Goal: Task Accomplishment & Management: Manage account settings

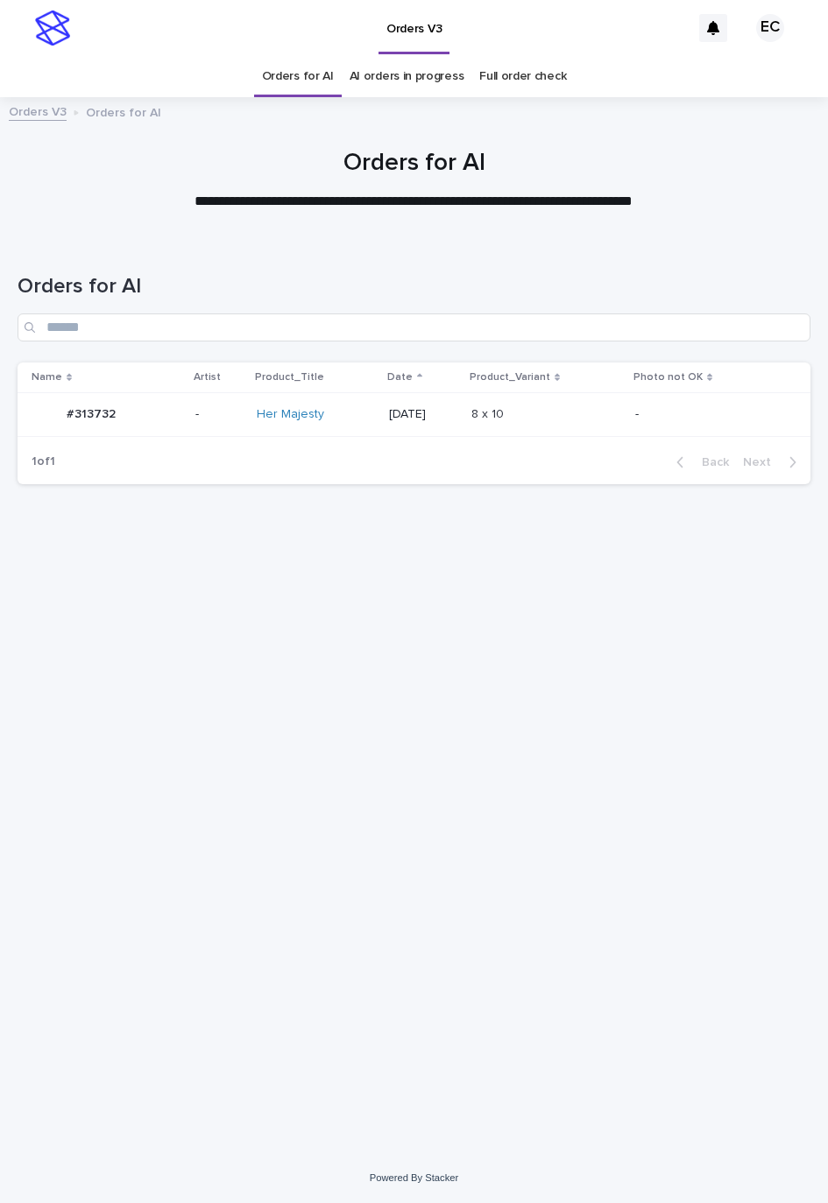
click at [30, 177] on h1 "Orders for AI" at bounding box center [414, 164] width 793 height 30
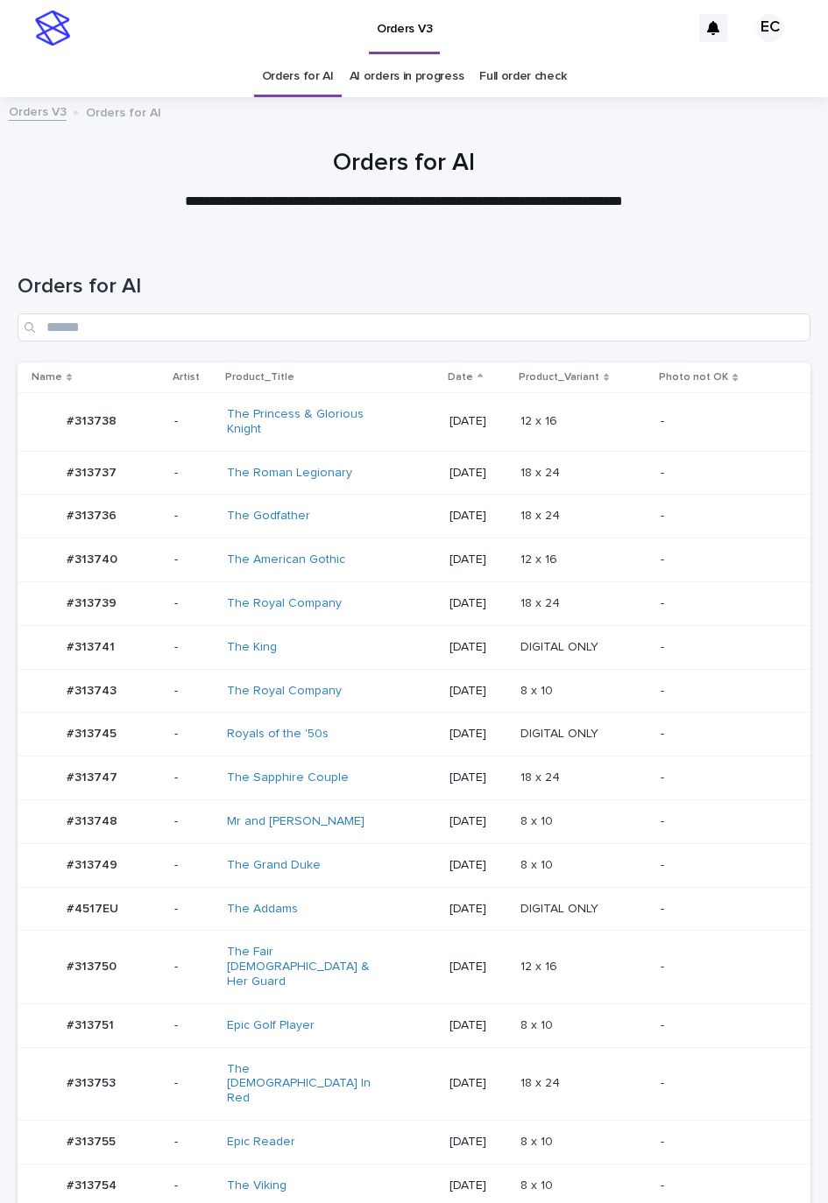
click at [545, 555] on p "12 x 16" at bounding box center [540, 558] width 40 height 18
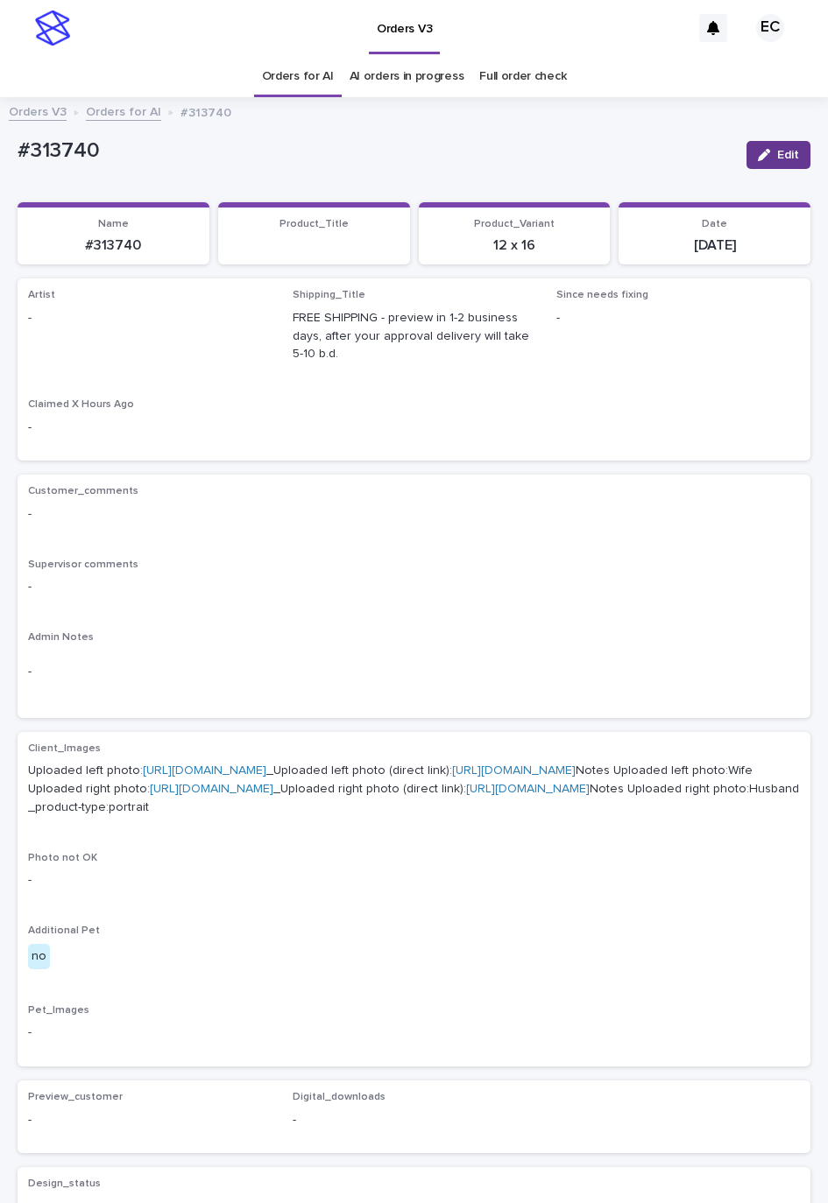
click at [777, 152] on span "Edit" at bounding box center [788, 155] width 22 height 12
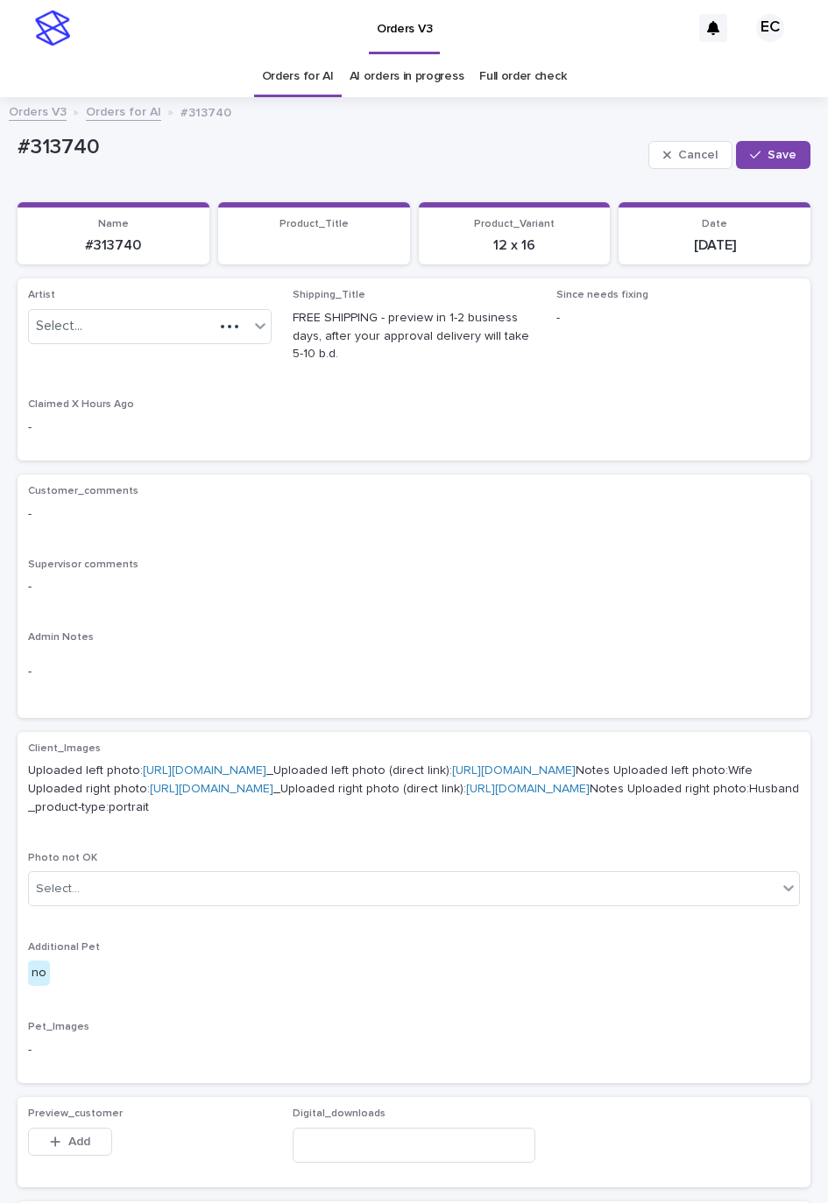
click at [189, 298] on p "Artist" at bounding box center [149, 295] width 243 height 12
paste input "********"
click at [180, 326] on div "Select..." at bounding box center [121, 326] width 185 height 29
type input "********"
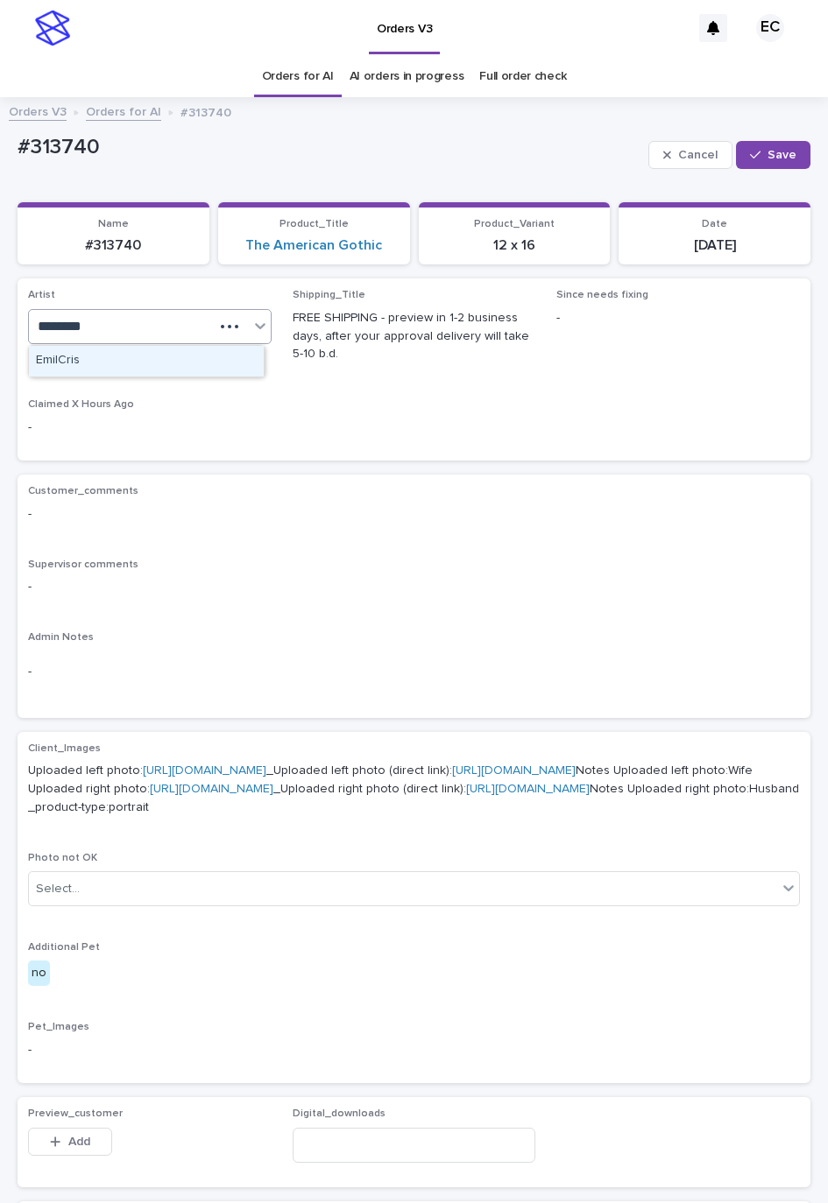
click at [127, 369] on div "EmilCris" at bounding box center [146, 361] width 235 height 31
drag, startPoint x: 741, startPoint y: 147, endPoint x: 505, endPoint y: 215, distance: 246.2
click at [737, 147] on button "Save" at bounding box center [773, 155] width 74 height 28
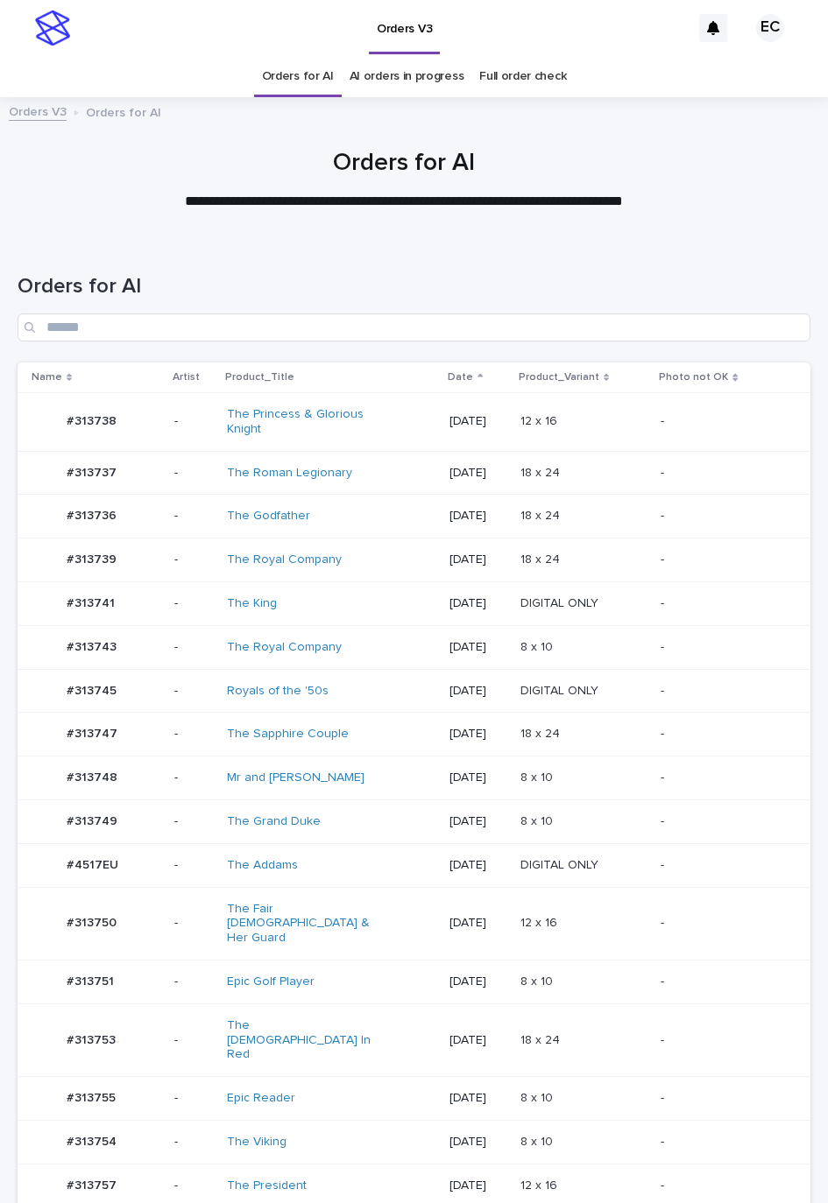
scroll to position [56, 0]
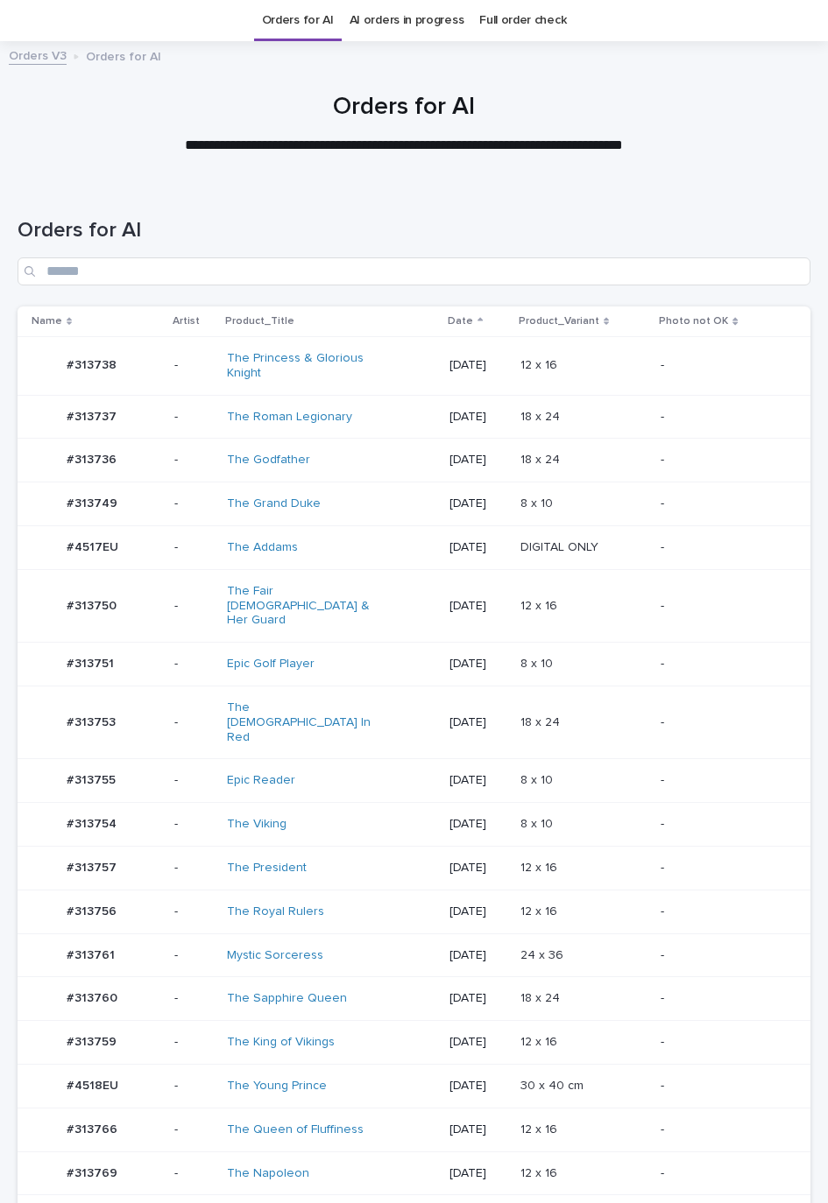
click at [552, 1116] on div "12 x 16 12 x 16" at bounding box center [583, 1130] width 126 height 29
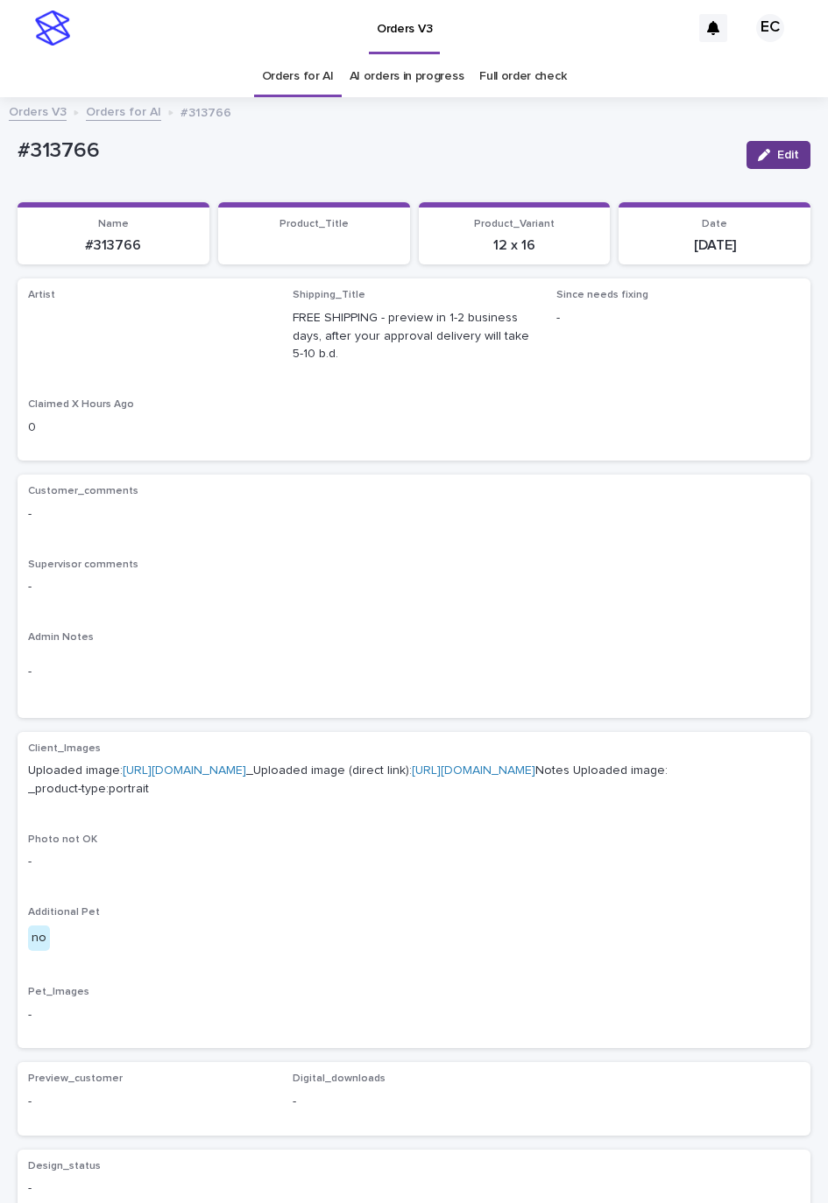
click at [757, 161] on button "Edit" at bounding box center [778, 155] width 64 height 28
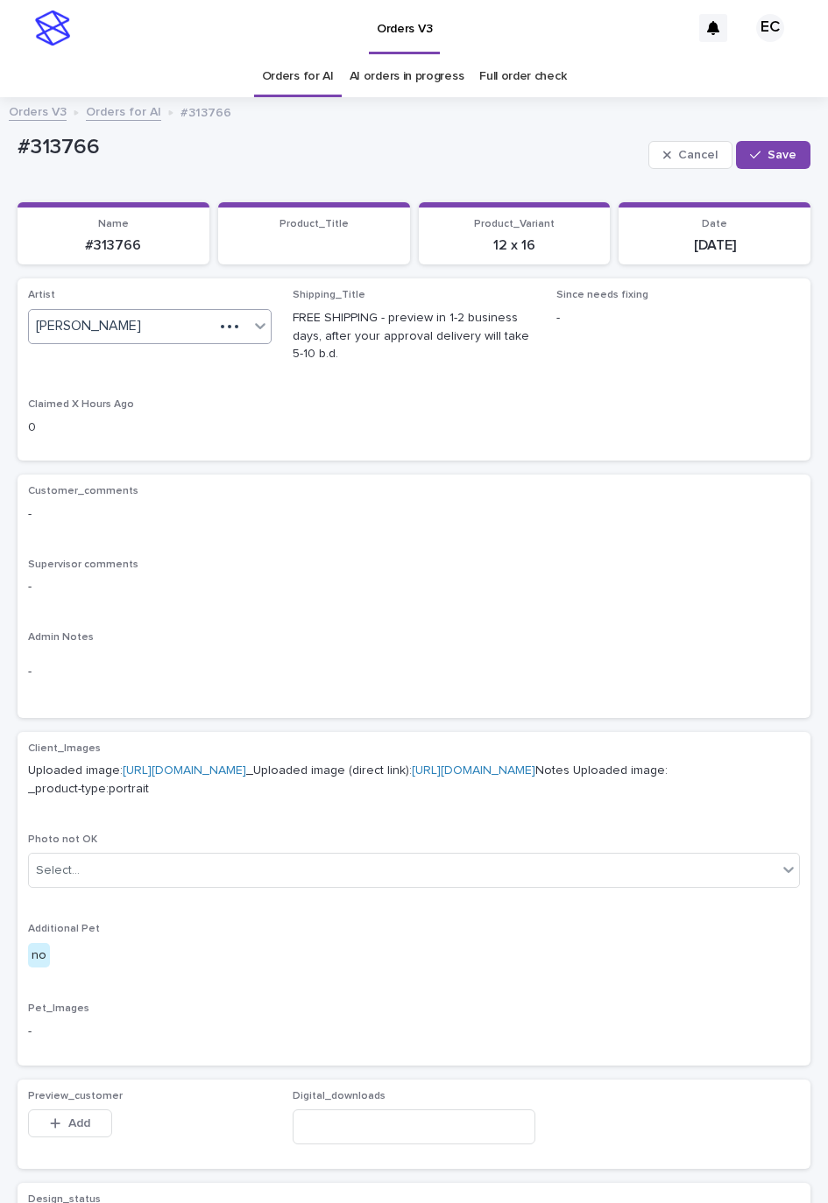
click at [198, 342] on div "Cel Gamora" at bounding box center [149, 326] width 243 height 35
paste input "********"
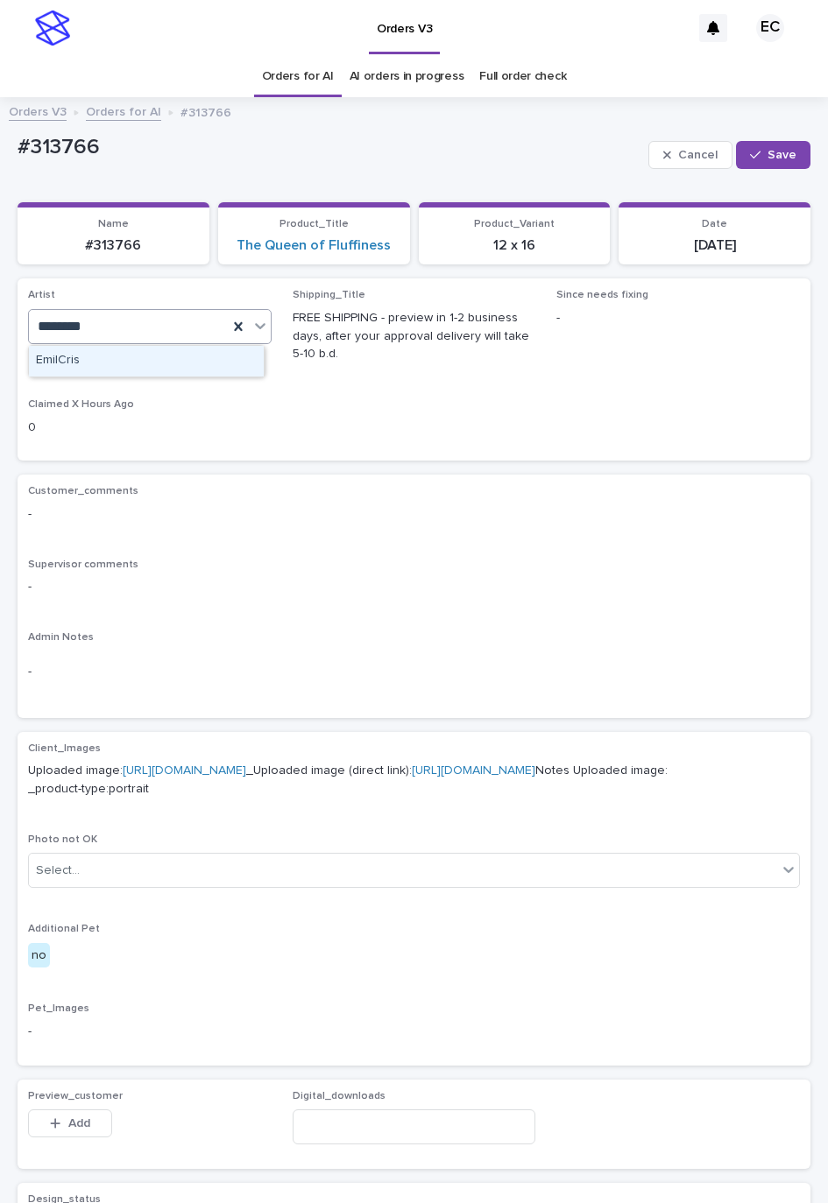
type input "********"
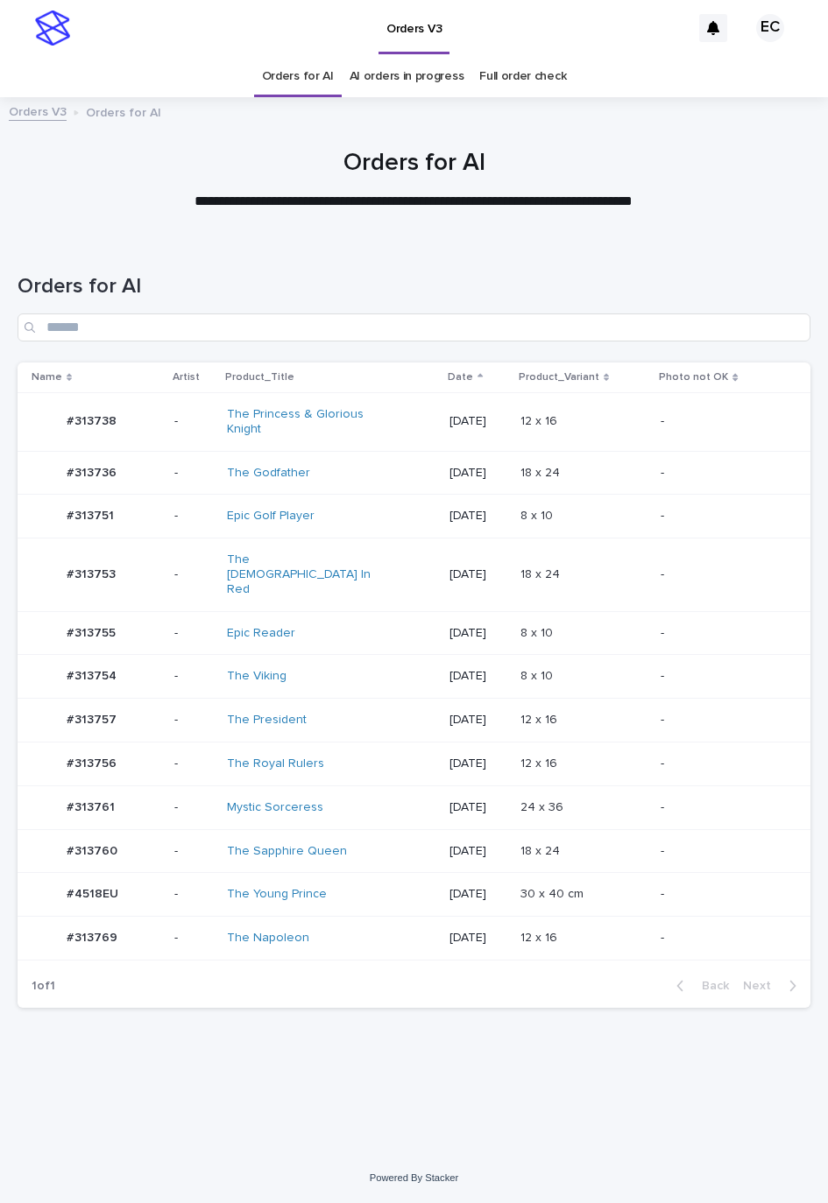
click at [621, 427] on p at bounding box center [583, 421] width 126 height 15
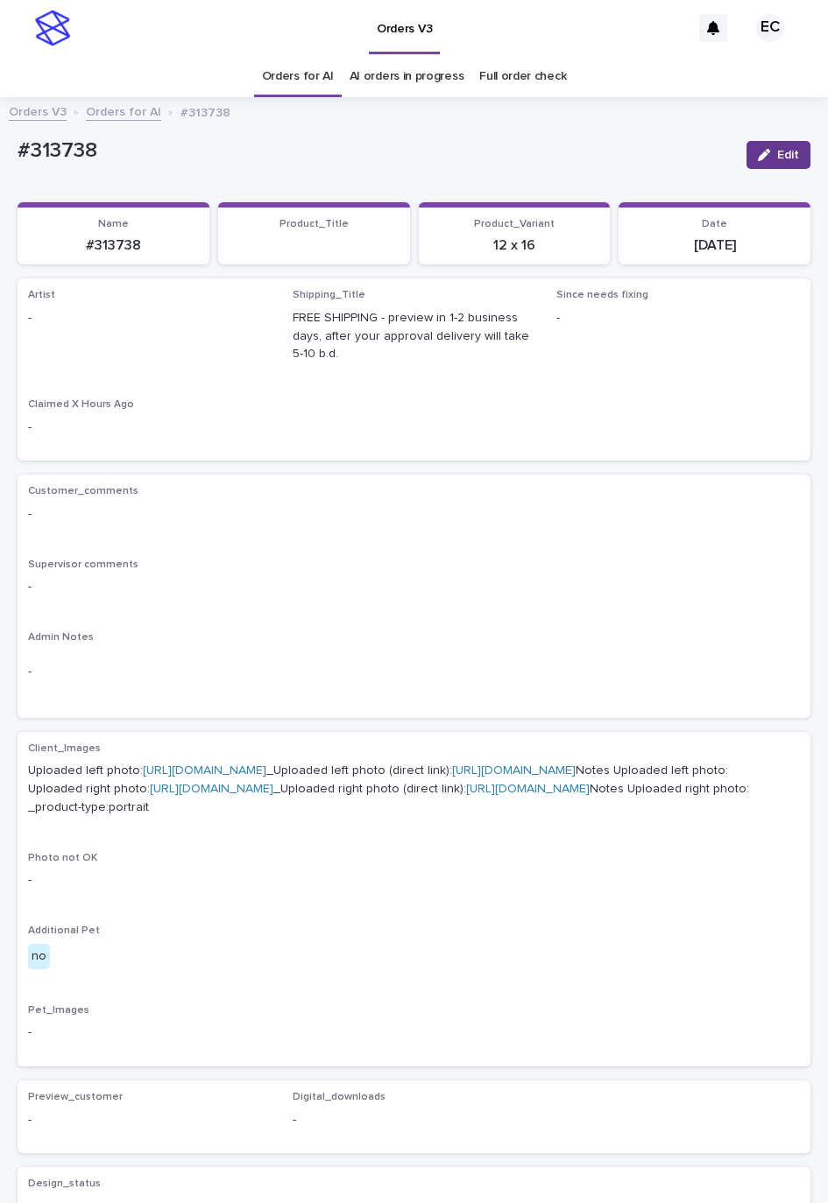
drag, startPoint x: 771, startPoint y: 158, endPoint x: 214, endPoint y: 297, distance: 574.2
click at [777, 158] on span "Edit" at bounding box center [788, 155] width 22 height 12
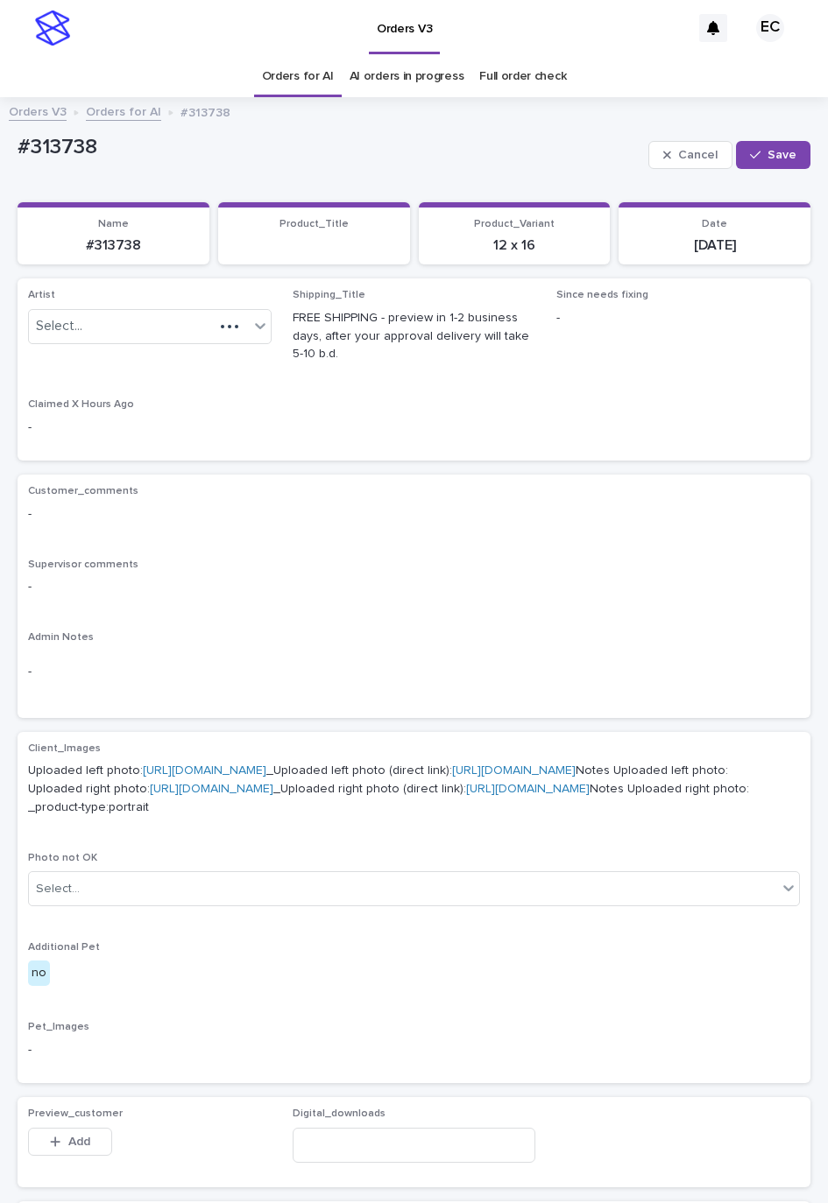
click at [213, 297] on div "Artist Select... Shipping_Title FREE SHIPPING - preview in 1-2 business days, a…" at bounding box center [414, 370] width 793 height 182
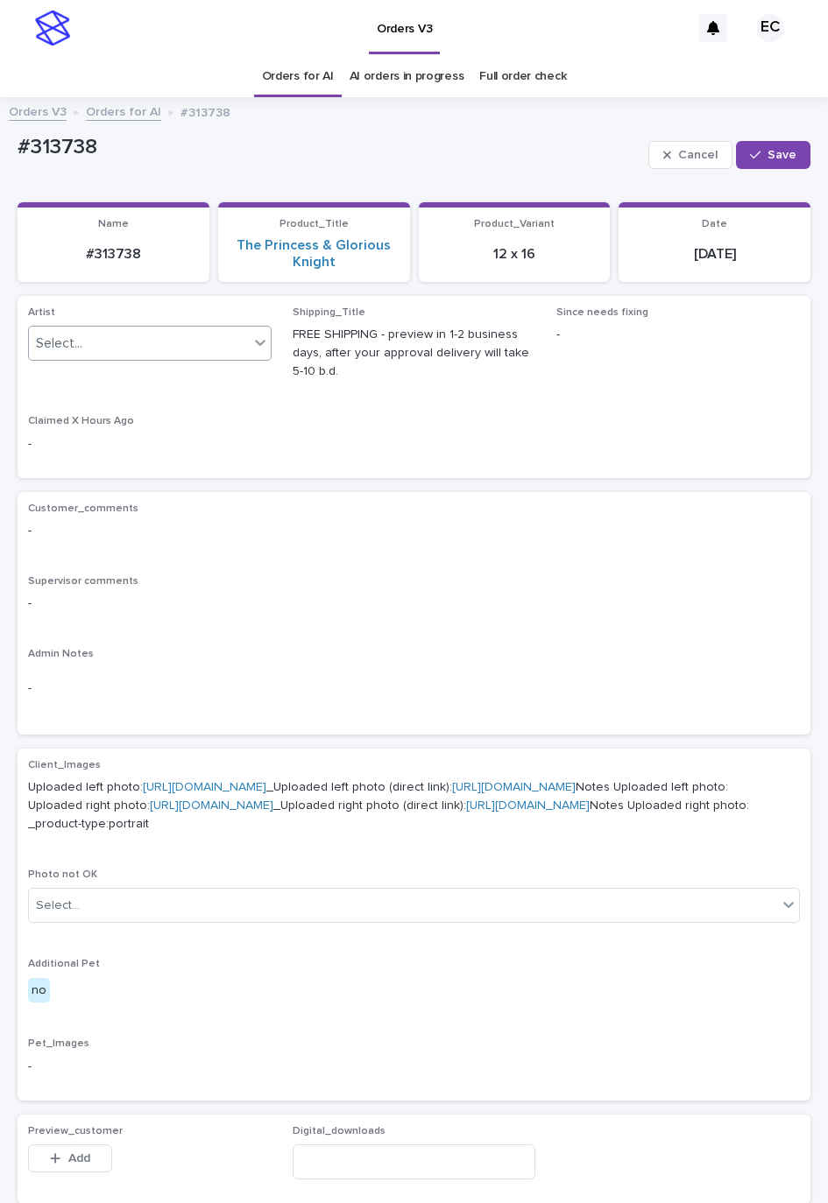
click at [193, 326] on div "Select..." at bounding box center [149, 343] width 243 height 35
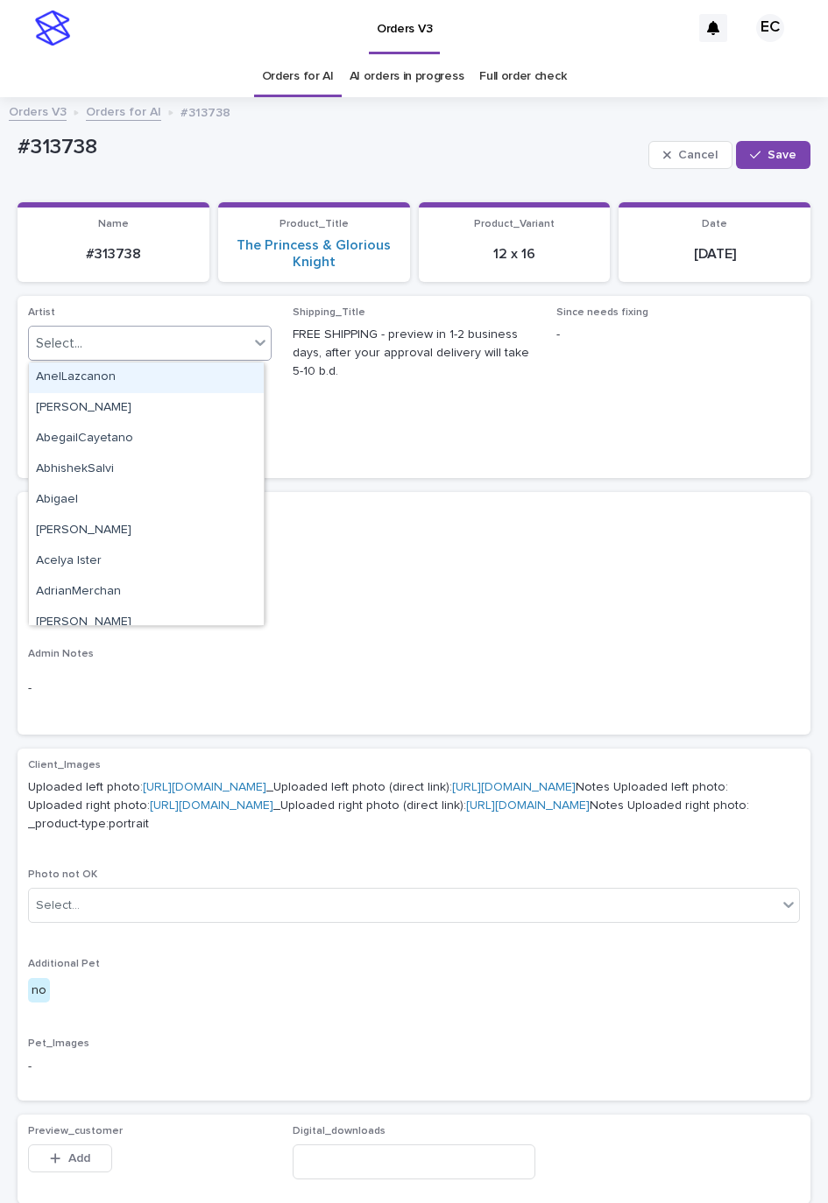
paste input "********"
type input "********"
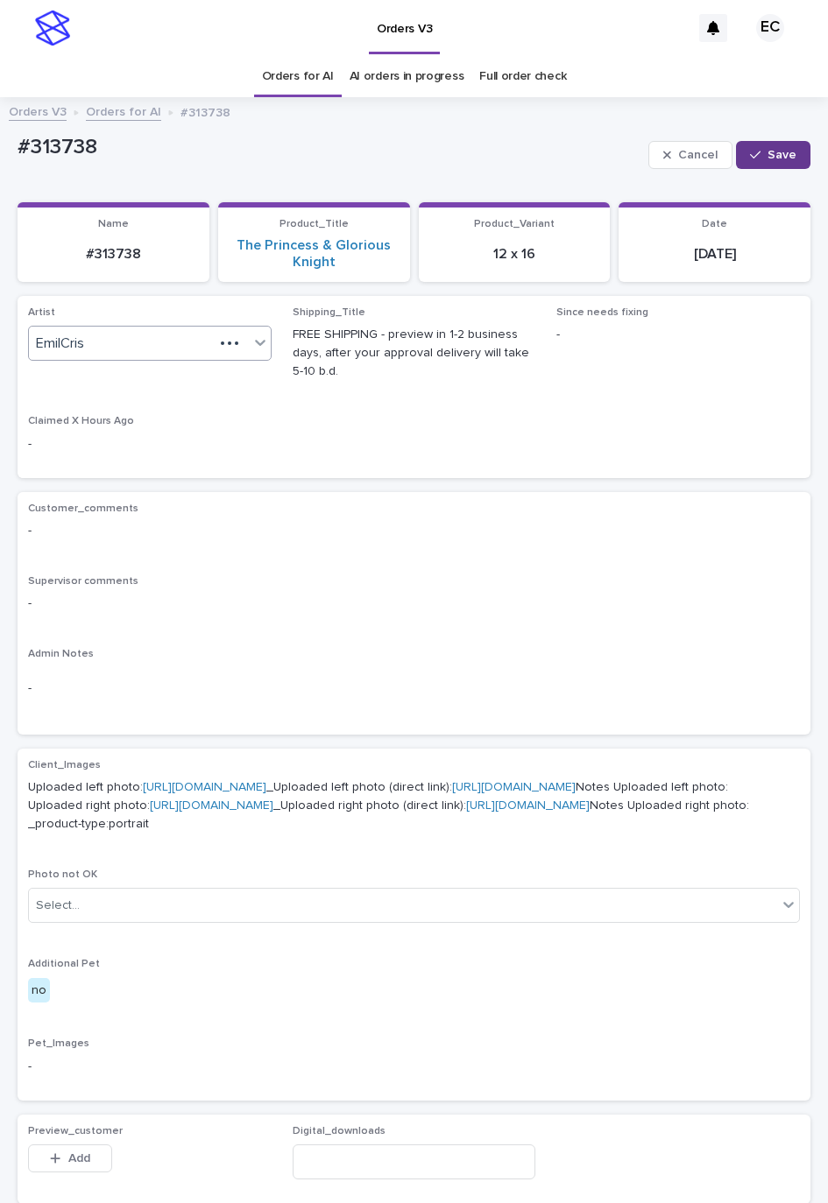
click at [736, 158] on button "Save" at bounding box center [773, 155] width 74 height 28
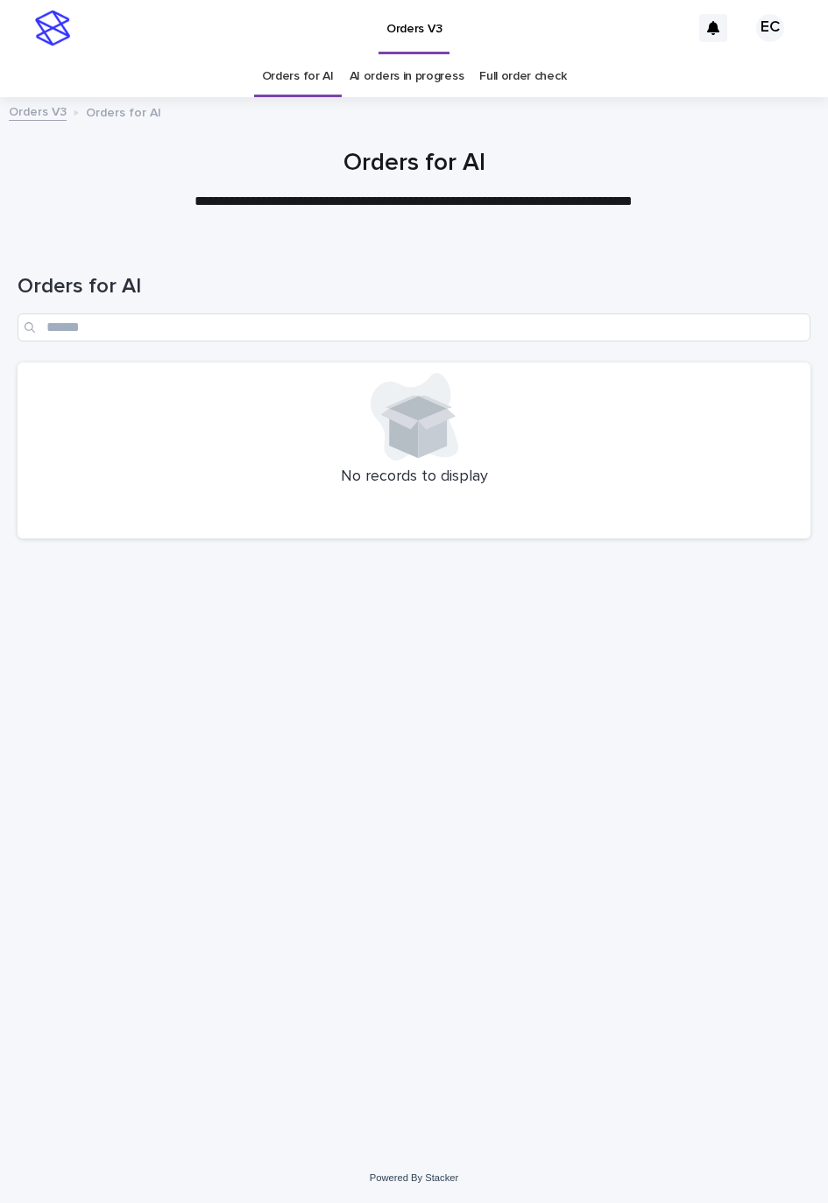
click at [440, 82] on link "AI orders in progress" at bounding box center [406, 76] width 115 height 41
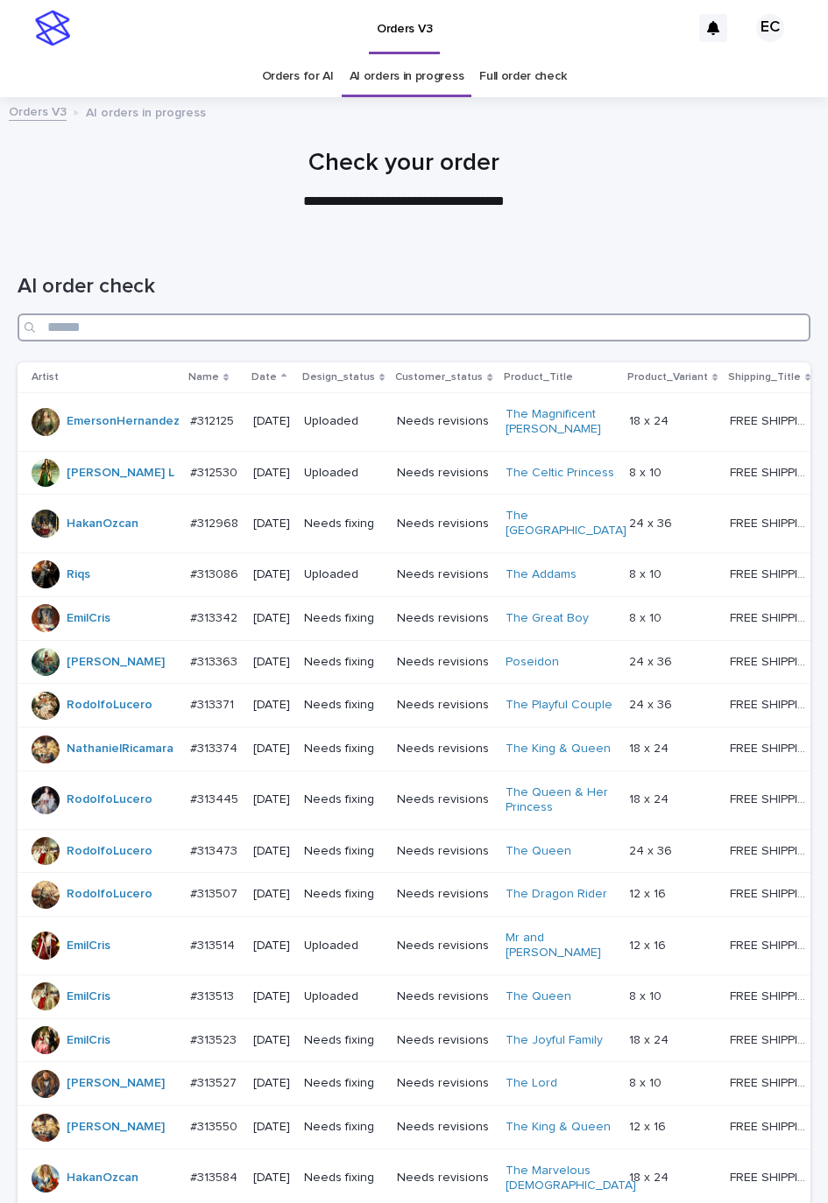
click at [427, 316] on input "Search" at bounding box center [414, 328] width 793 height 28
paste input "******"
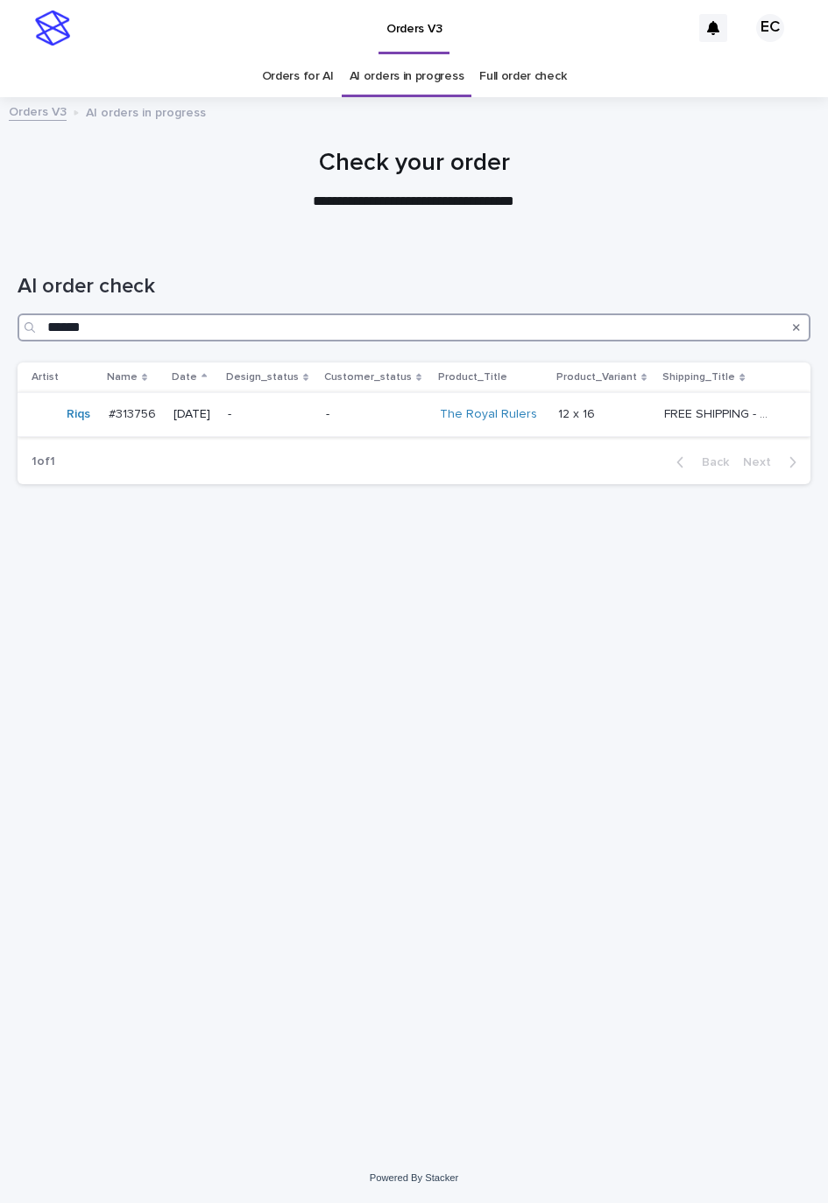
type input "******"
click at [319, 419] on td "-" at bounding box center [270, 414] width 98 height 44
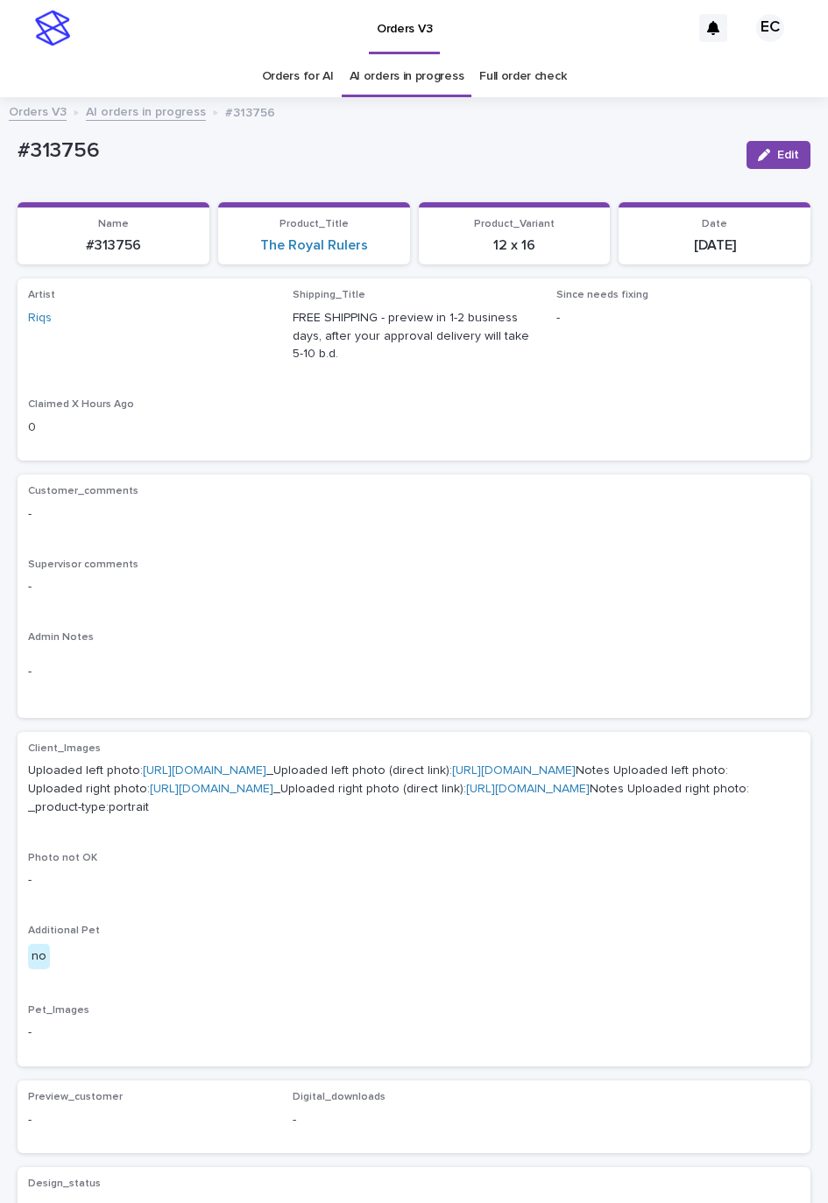
click at [758, 149] on icon "button" at bounding box center [764, 155] width 12 height 12
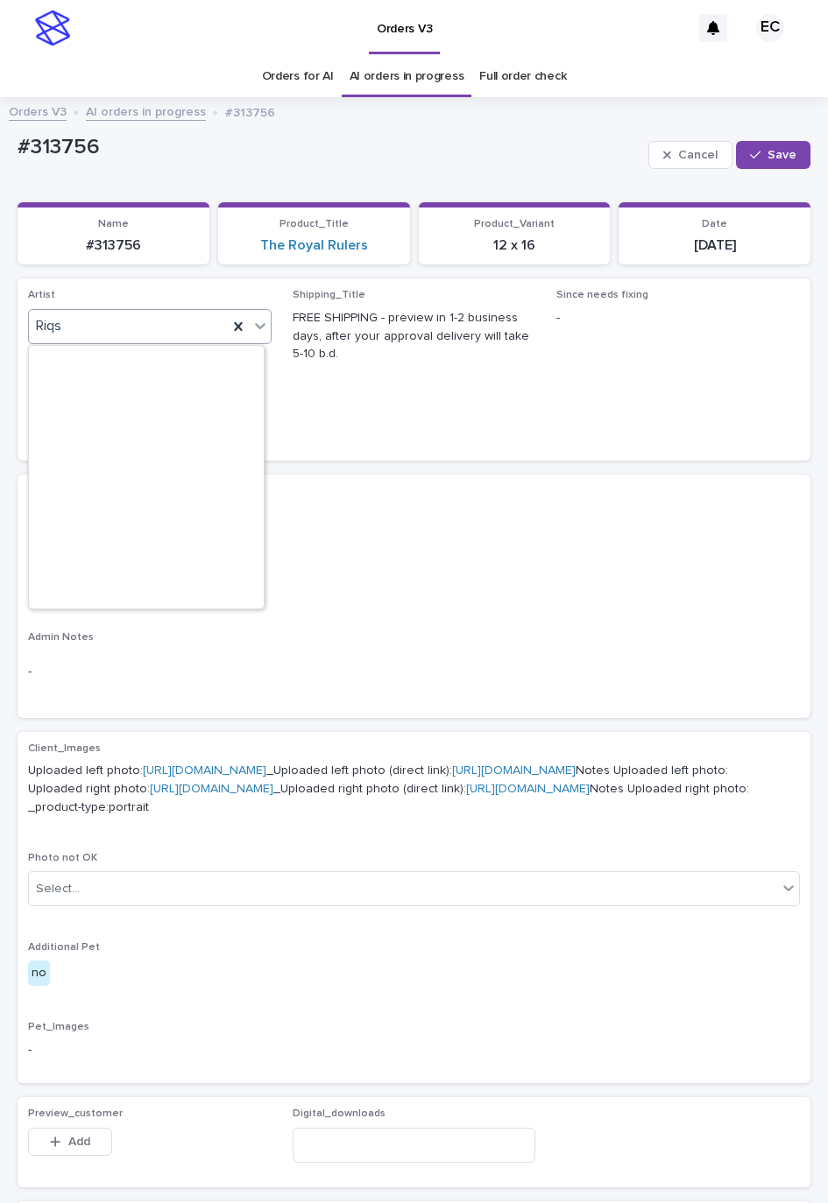
click at [168, 335] on div "Riqs" at bounding box center [128, 326] width 199 height 29
paste input "********"
type input "********"
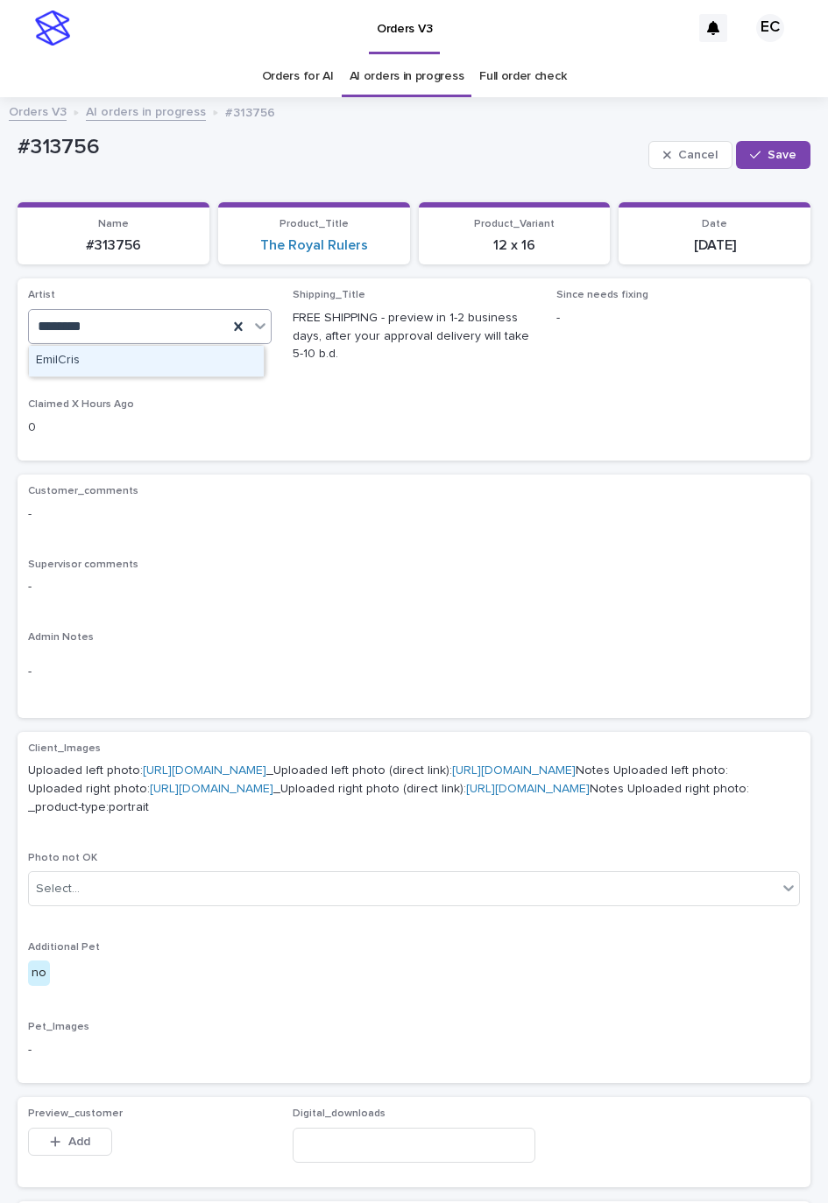
click at [155, 358] on div "EmilCris" at bounding box center [146, 361] width 235 height 31
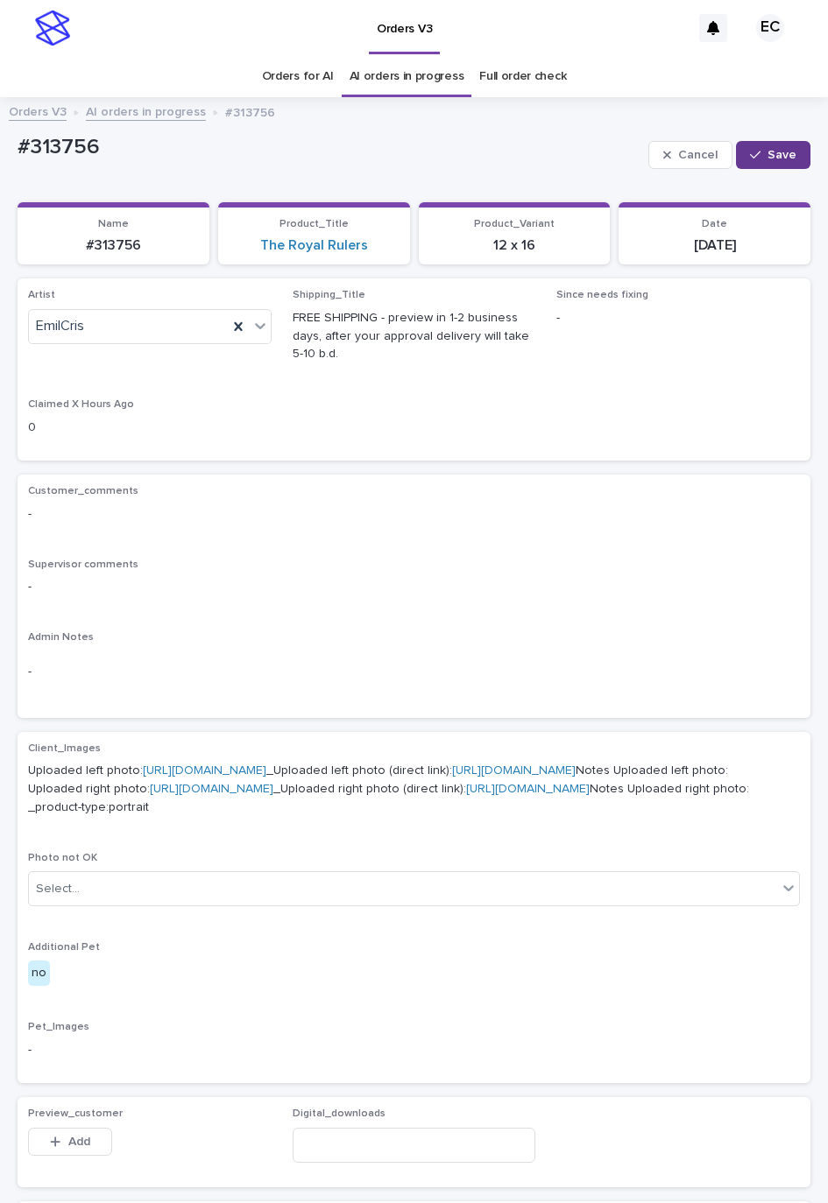
click at [767, 152] on span "Save" at bounding box center [781, 155] width 29 height 12
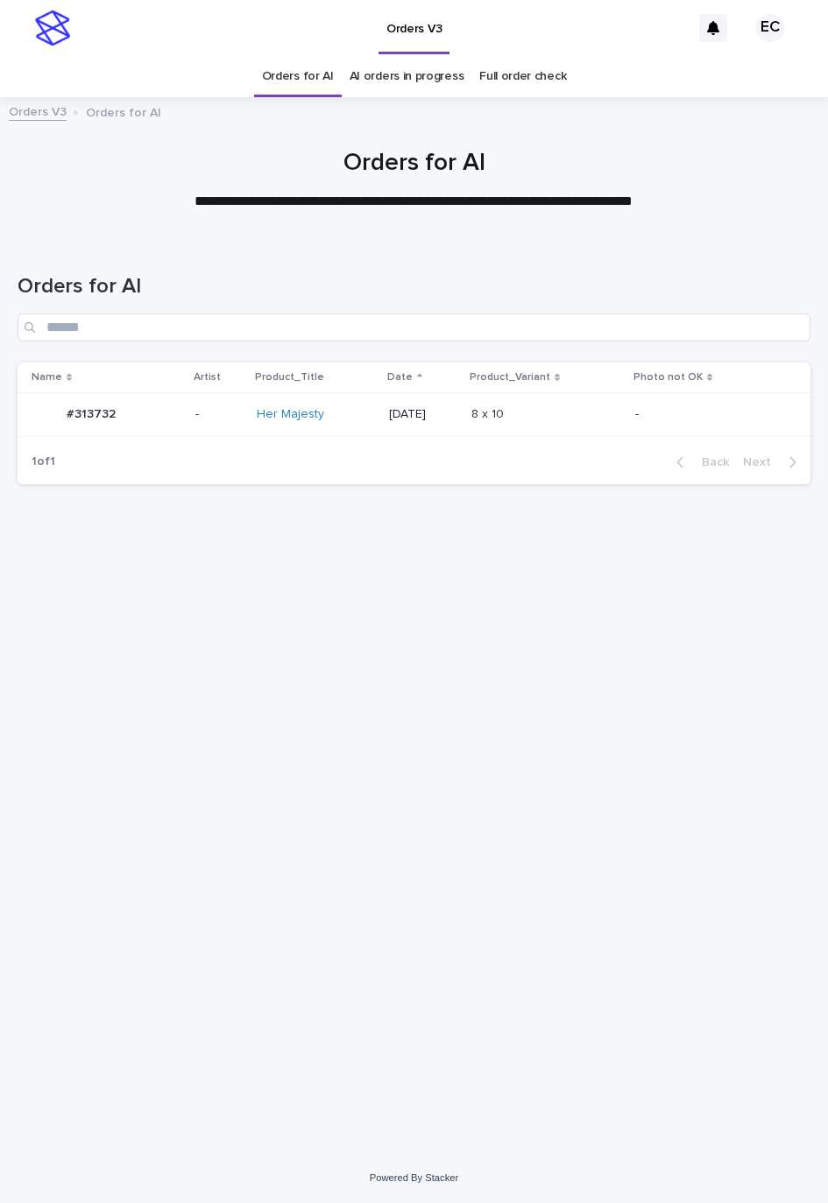
click at [683, 250] on div "Orders for AI" at bounding box center [414, 300] width 793 height 123
click at [603, 418] on p at bounding box center [544, 414] width 146 height 15
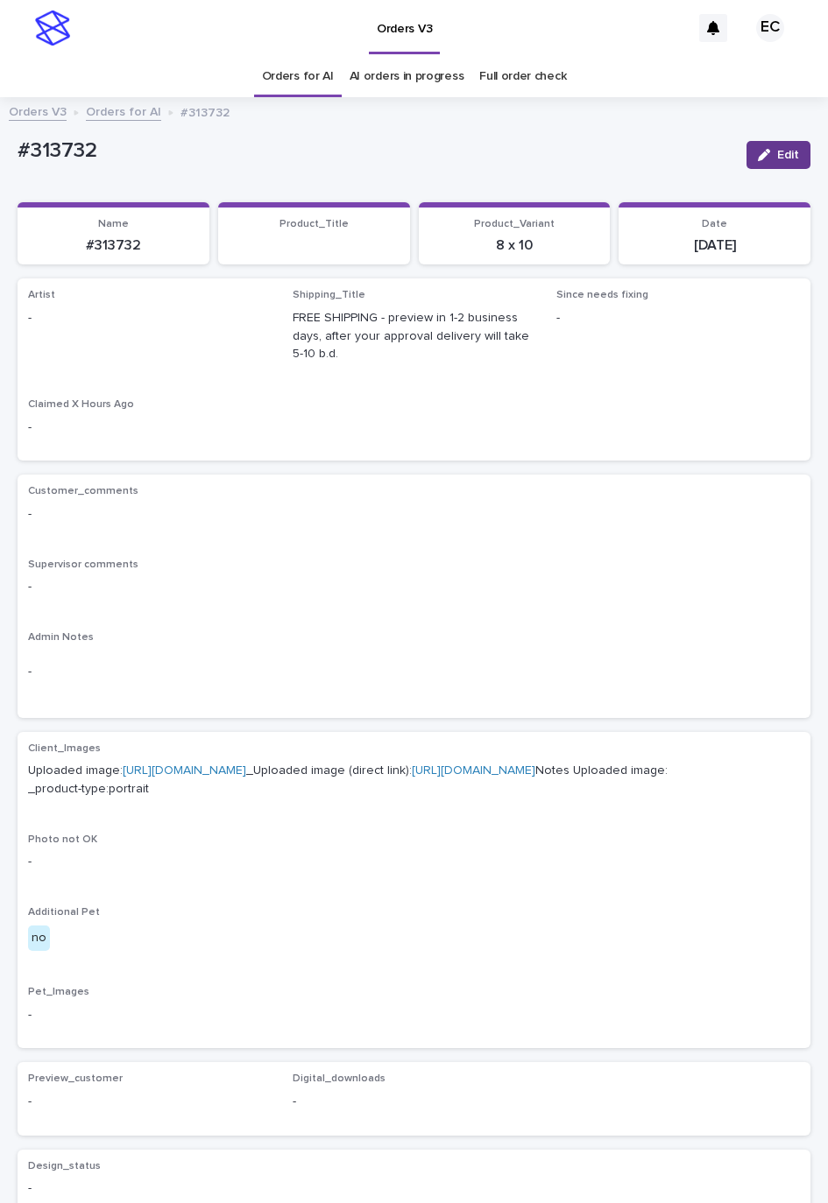
click at [762, 145] on div "Edit" at bounding box center [774, 155] width 71 height 53
click at [762, 145] on button "Edit" at bounding box center [778, 155] width 64 height 28
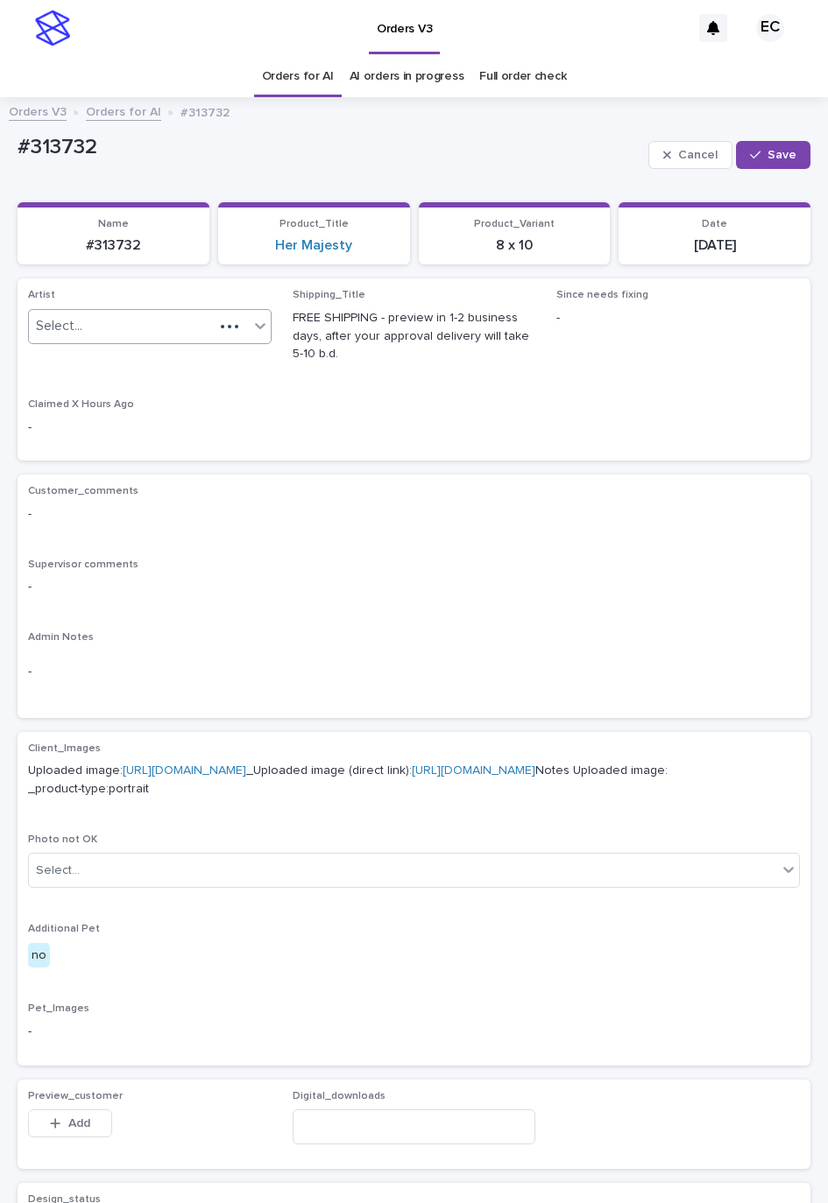
click at [161, 329] on div "Select..." at bounding box center [121, 326] width 185 height 29
paste input "********"
type input "********"
click at [111, 361] on div "EmilCris" at bounding box center [146, 361] width 235 height 31
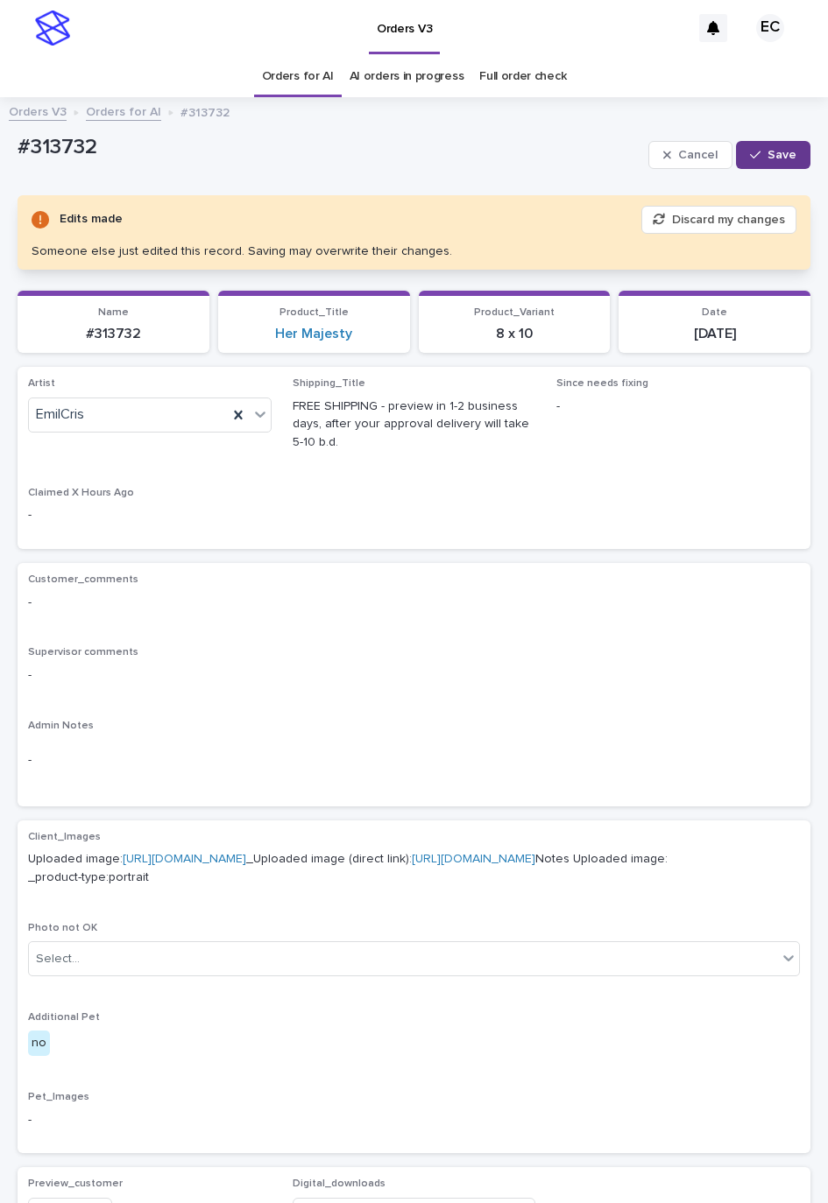
drag, startPoint x: 729, startPoint y: 156, endPoint x: 825, endPoint y: 171, distance: 97.5
click at [736, 156] on button "Save" at bounding box center [773, 155] width 74 height 28
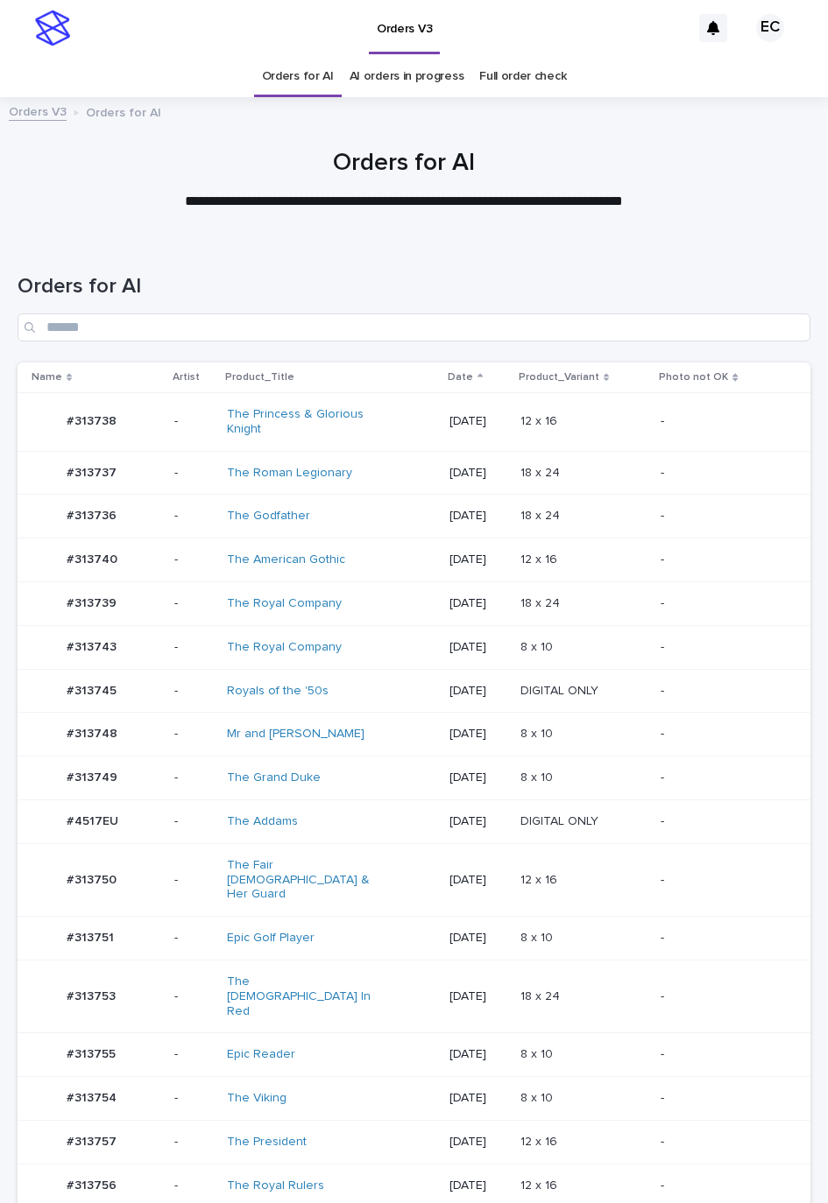
click at [556, 649] on p "8 x 10" at bounding box center [538, 646] width 36 height 18
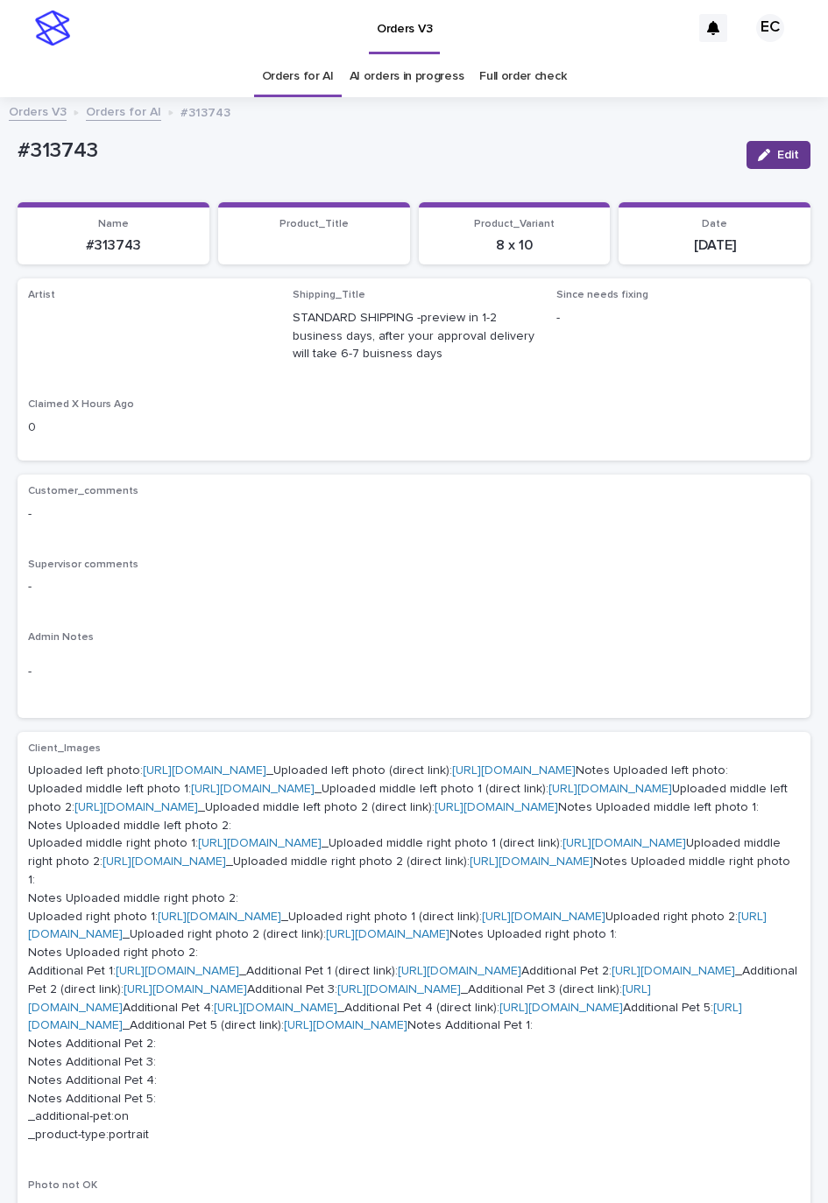
click at [746, 145] on button "Edit" at bounding box center [778, 155] width 64 height 28
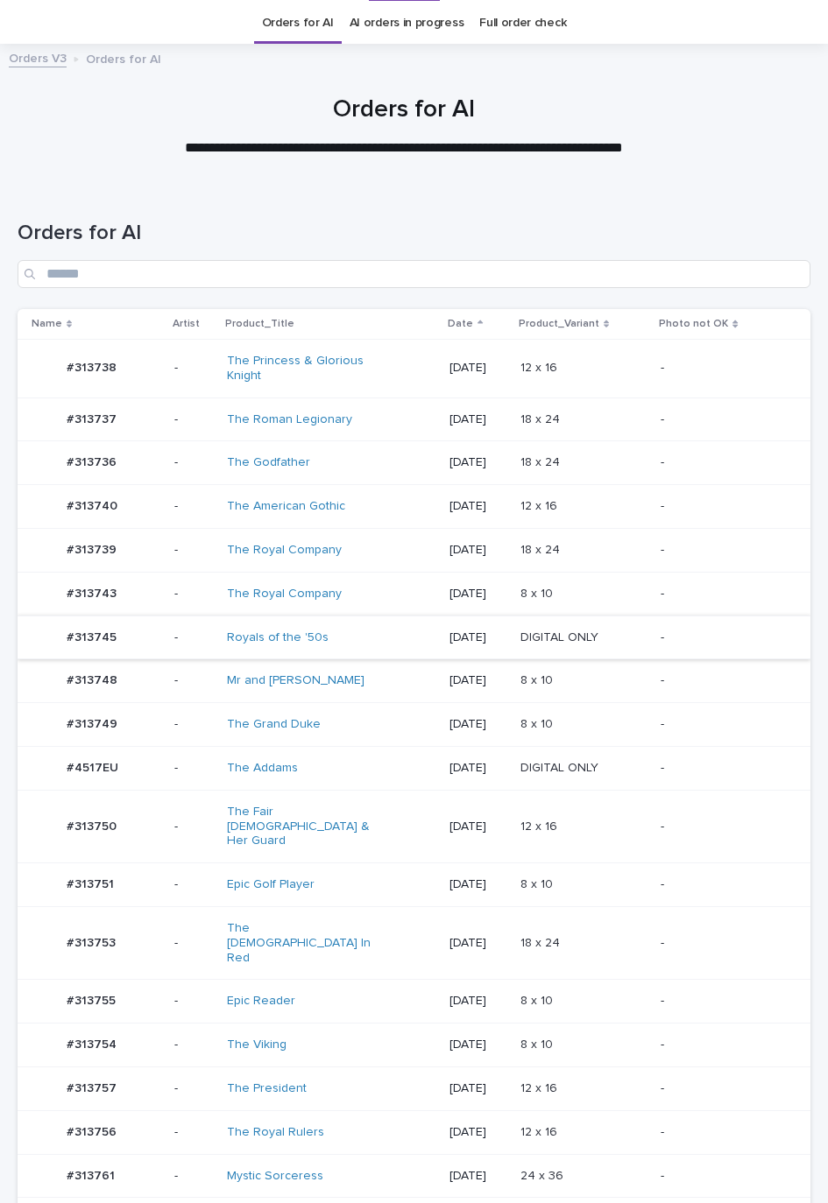
scroll to position [56, 0]
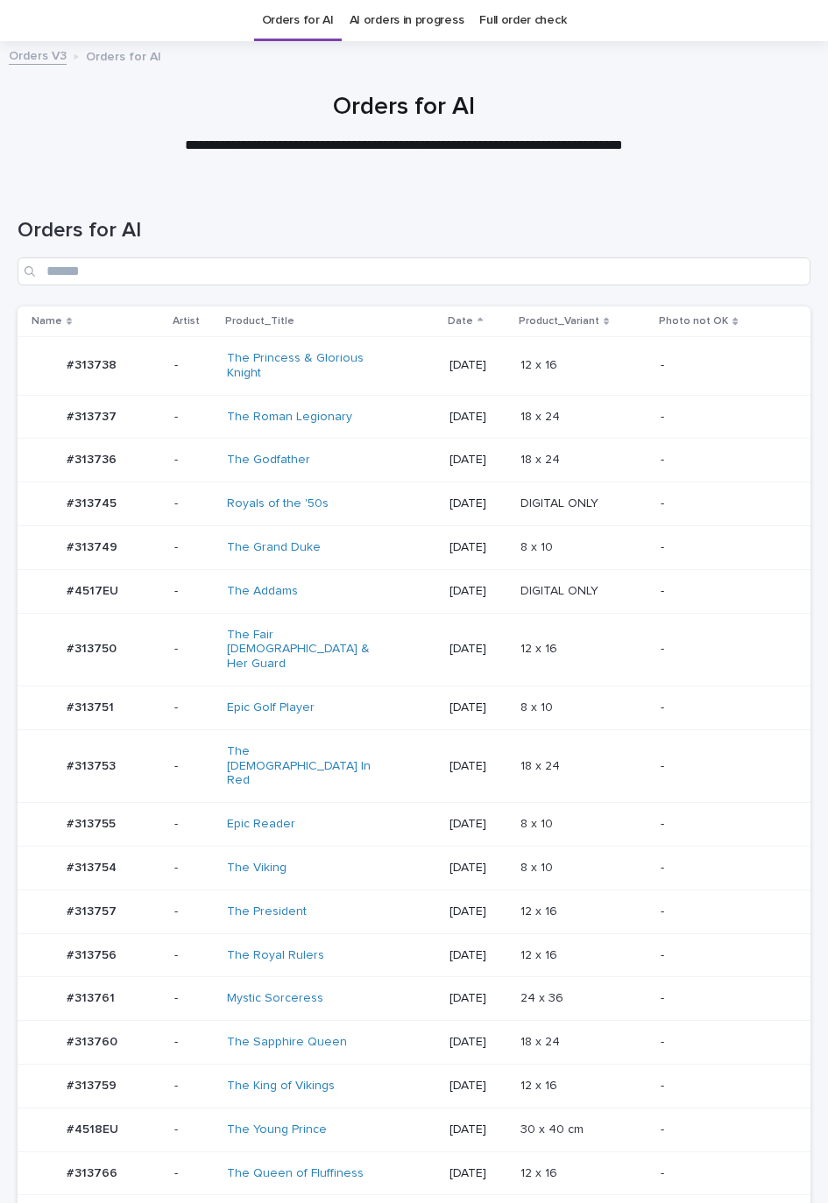
click at [579, 502] on p "DIGITAL ONLY" at bounding box center [560, 502] width 81 height 18
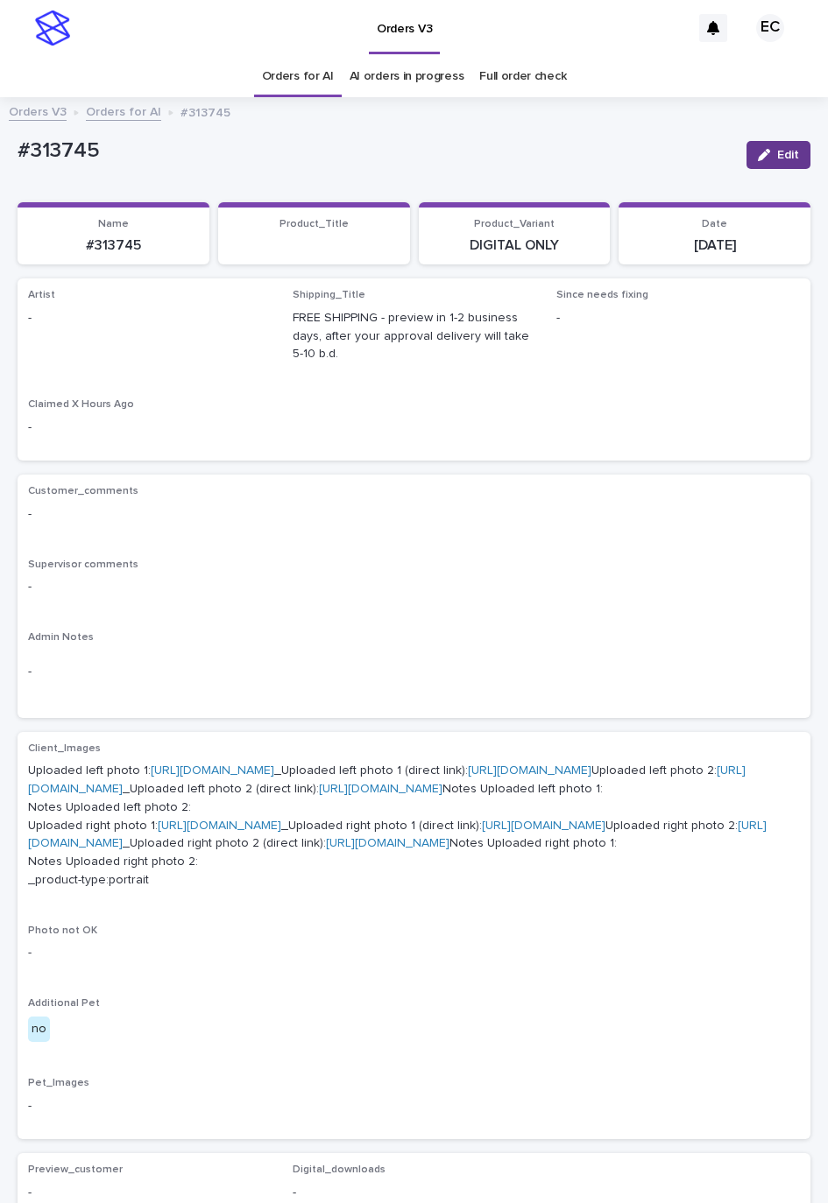
click at [758, 153] on div "button" at bounding box center [767, 155] width 19 height 12
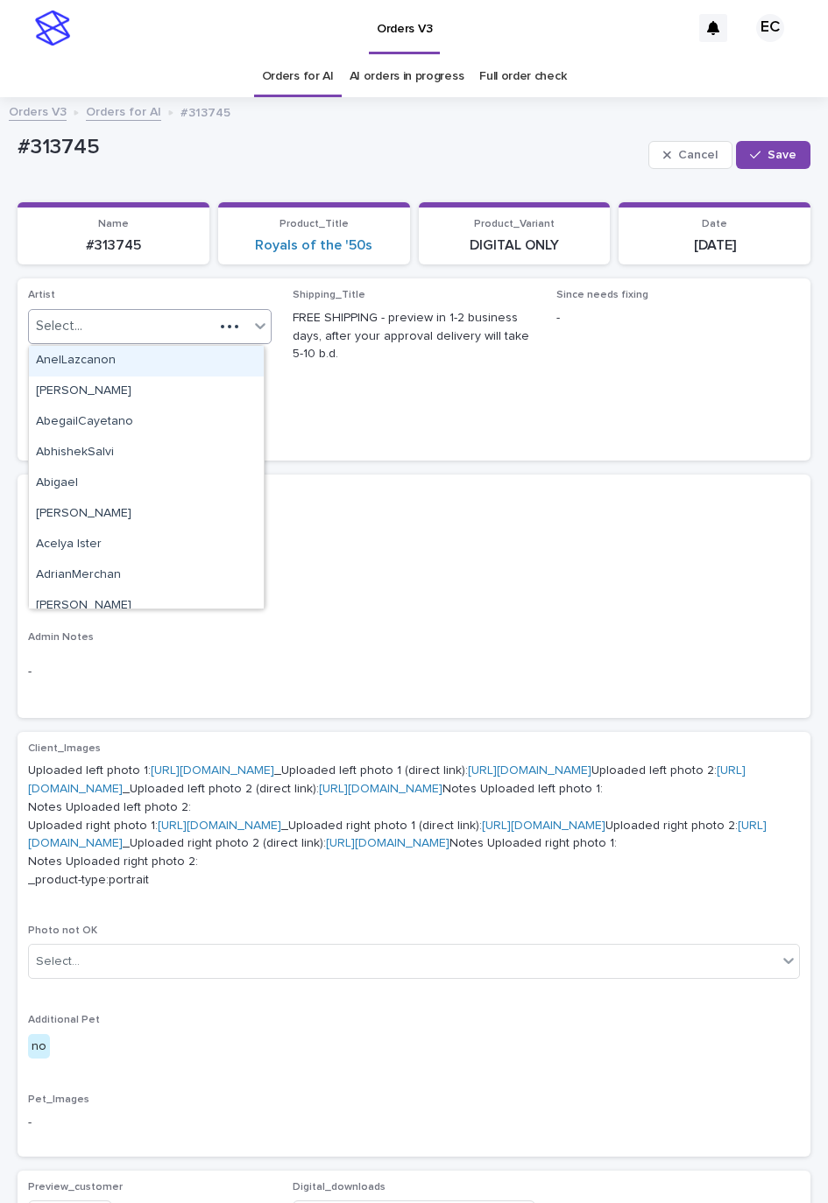
paste input "********"
click at [214, 328] on div at bounding box center [230, 327] width 32 height 18
type input "********"
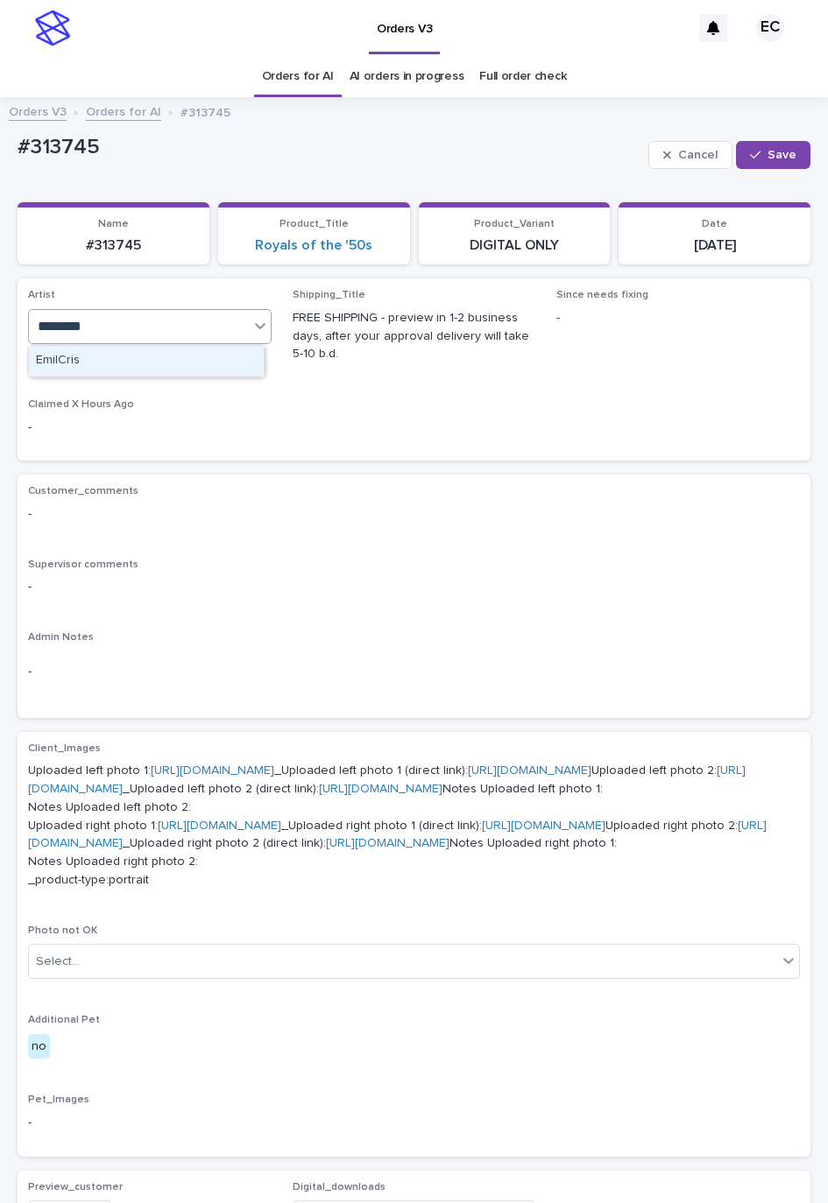
click at [150, 357] on div "EmilCris" at bounding box center [146, 361] width 235 height 31
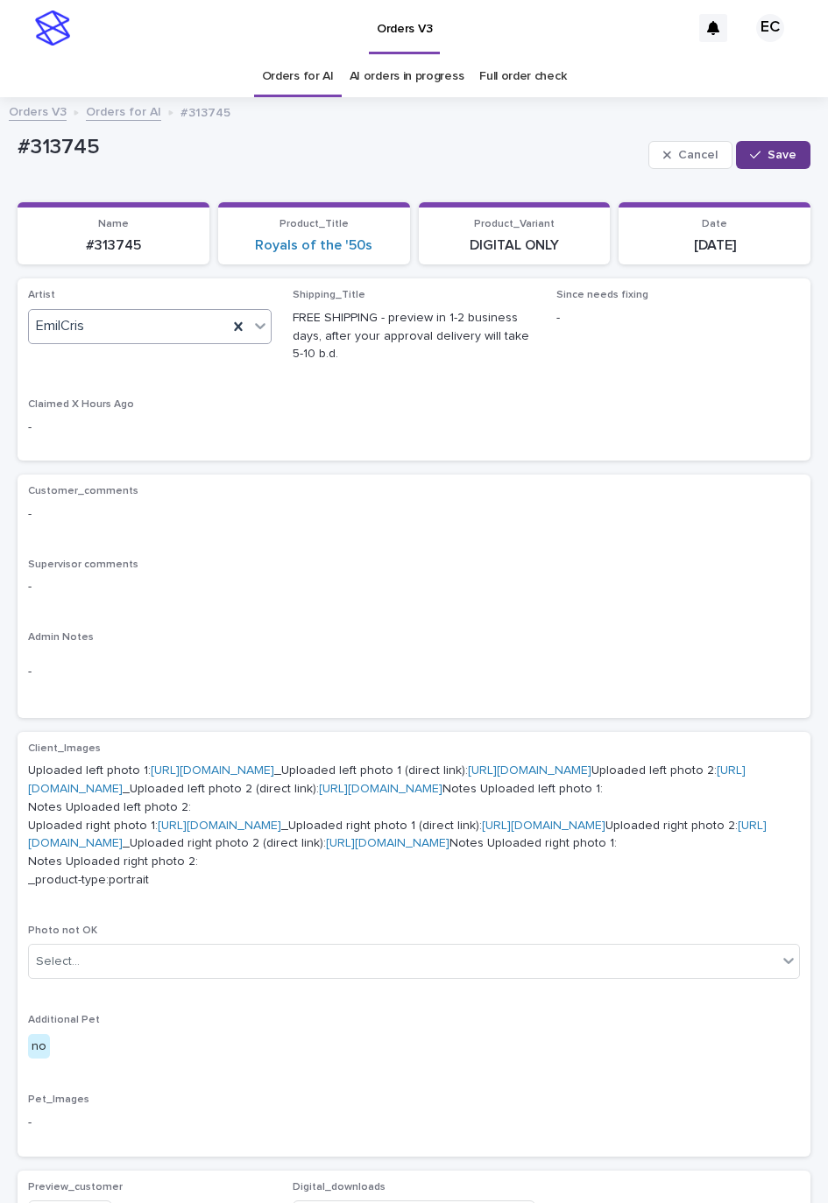
click at [778, 147] on button "Save" at bounding box center [773, 155] width 74 height 28
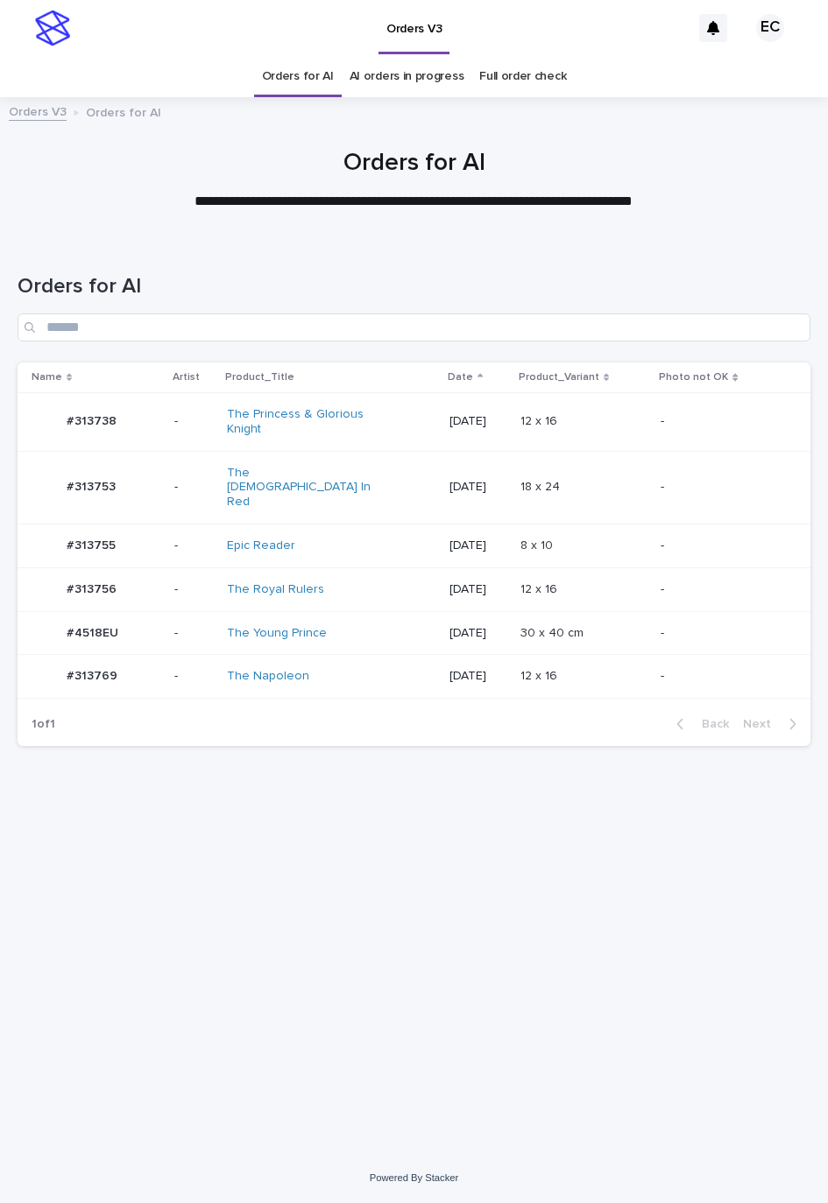
click at [689, 582] on p "-" at bounding box center [721, 589] width 122 height 15
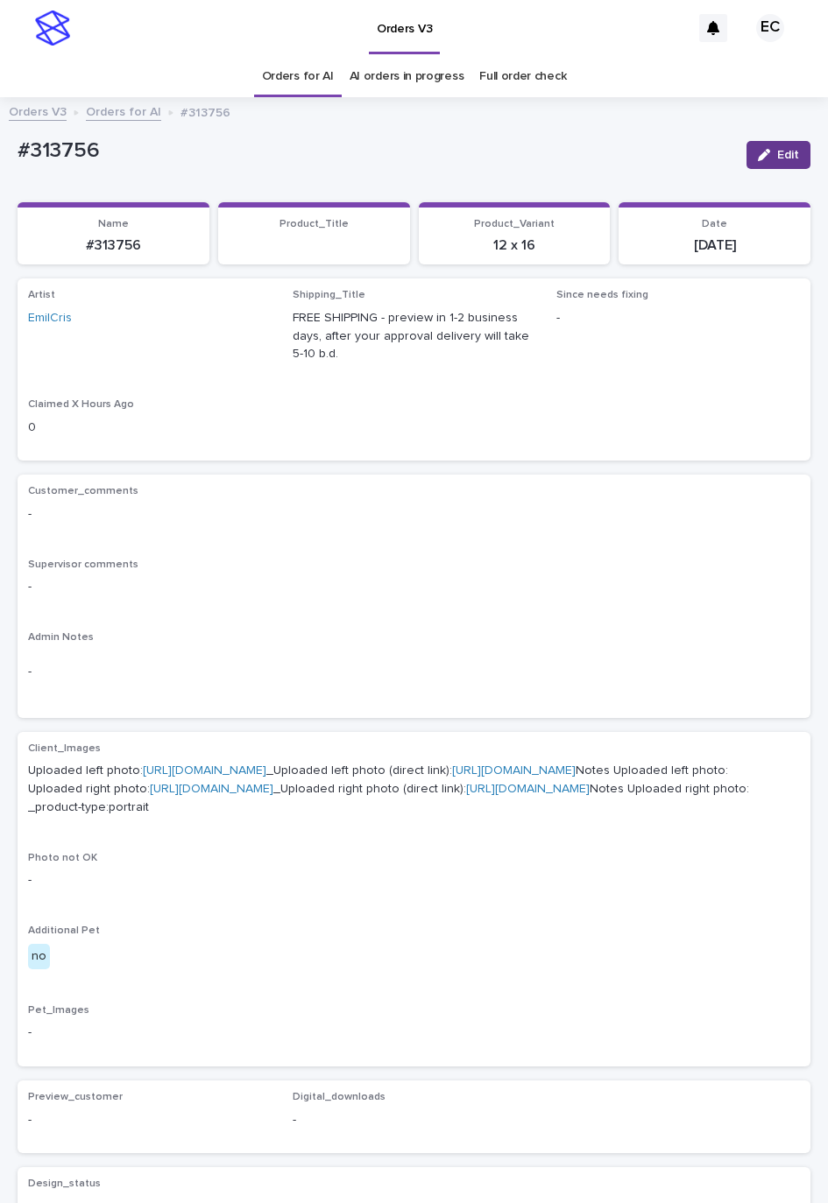
click at [777, 152] on span "Edit" at bounding box center [788, 155] width 22 height 12
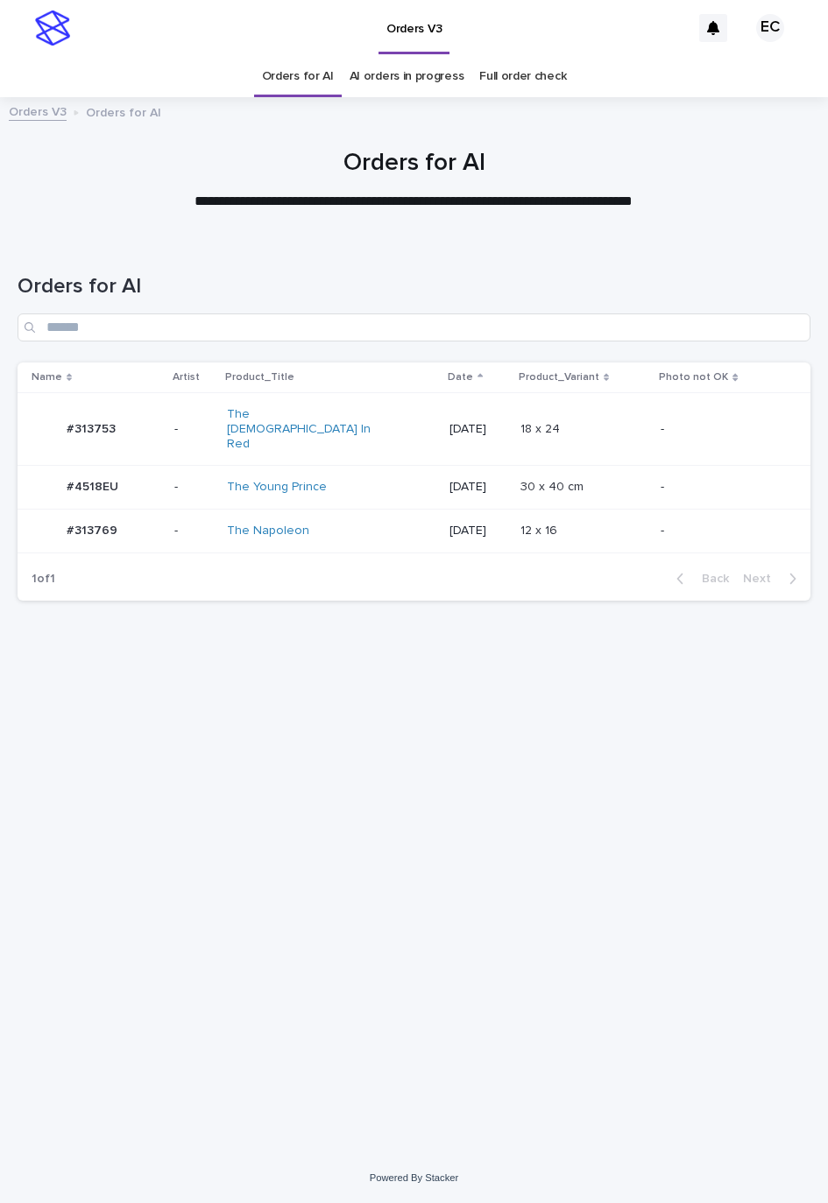
click at [615, 431] on td "18 x 24 18 x 24" at bounding box center [583, 428] width 140 height 73
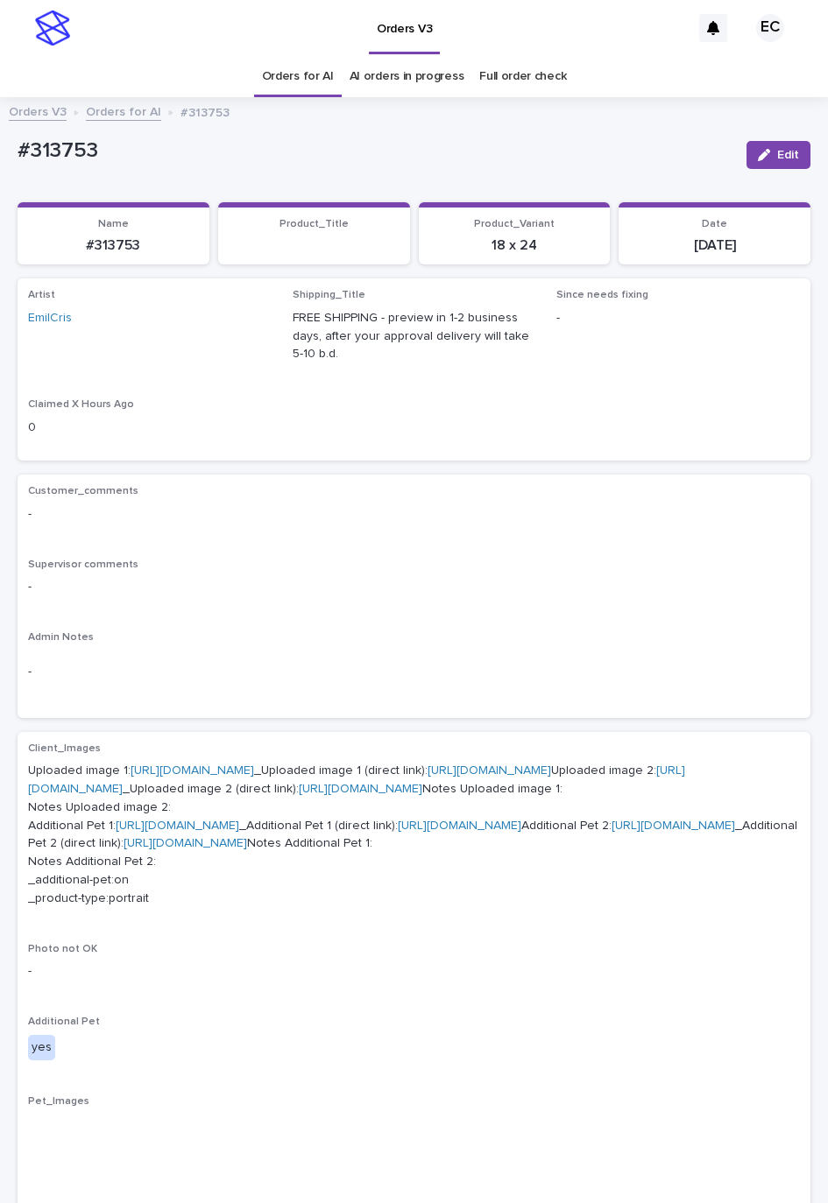
drag, startPoint x: 752, startPoint y: 152, endPoint x: 405, endPoint y: 363, distance: 406.3
click at [758, 151] on div "button" at bounding box center [767, 155] width 19 height 12
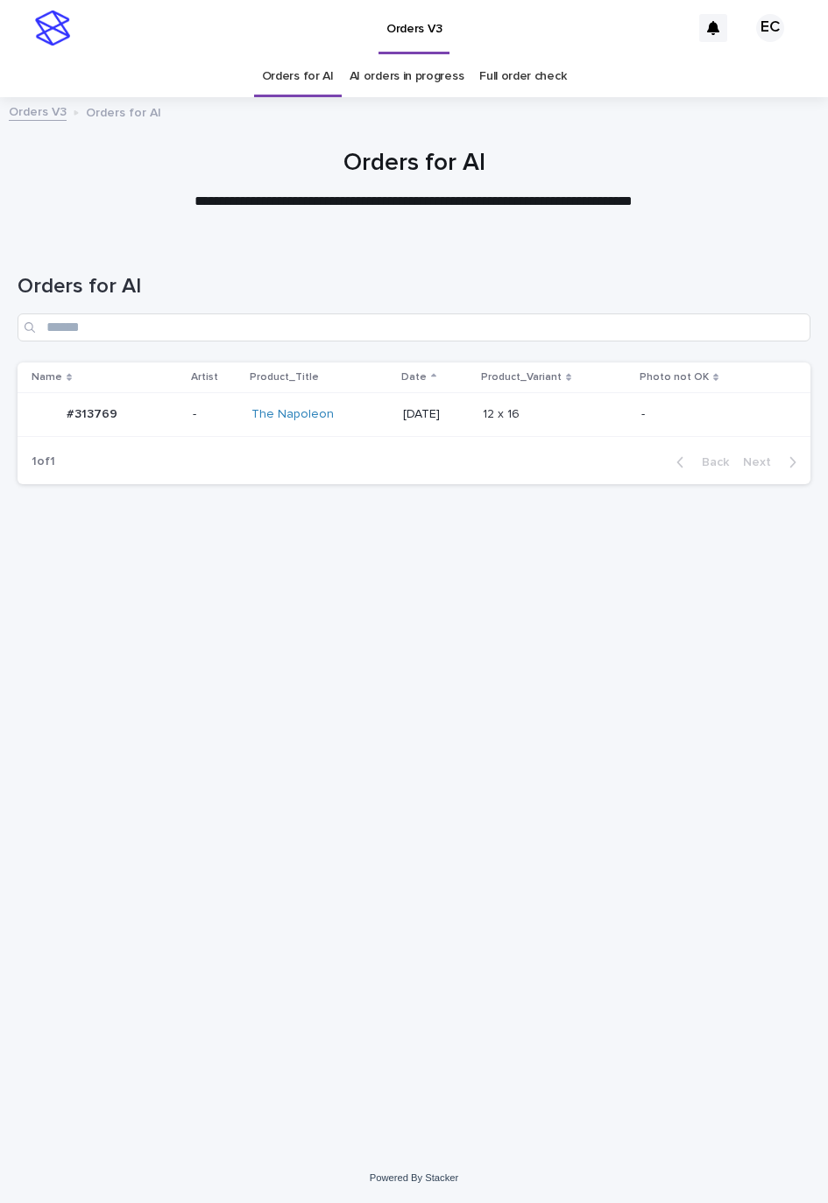
click at [605, 416] on p at bounding box center [555, 414] width 145 height 15
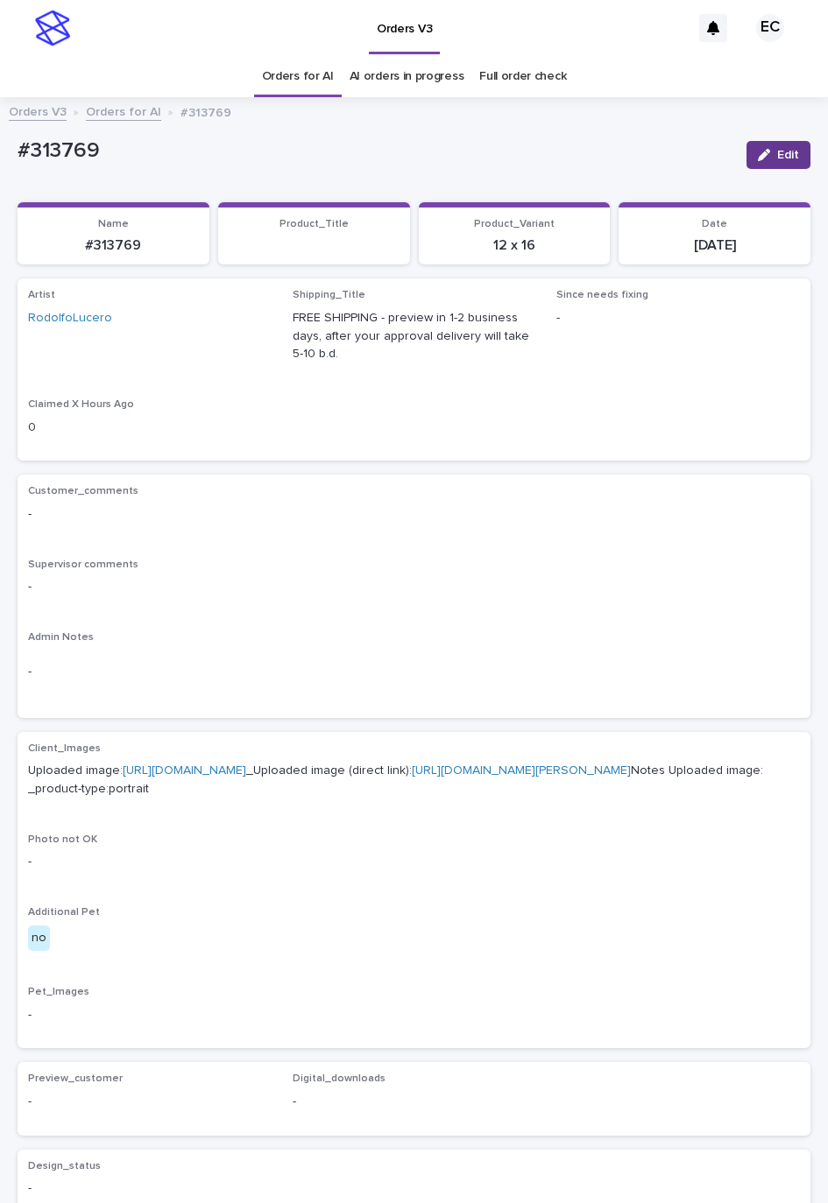
click at [777, 152] on span "Edit" at bounding box center [788, 155] width 22 height 12
click at [45, 150] on p "#313732" at bounding box center [375, 150] width 715 height 25
copy p "313732"
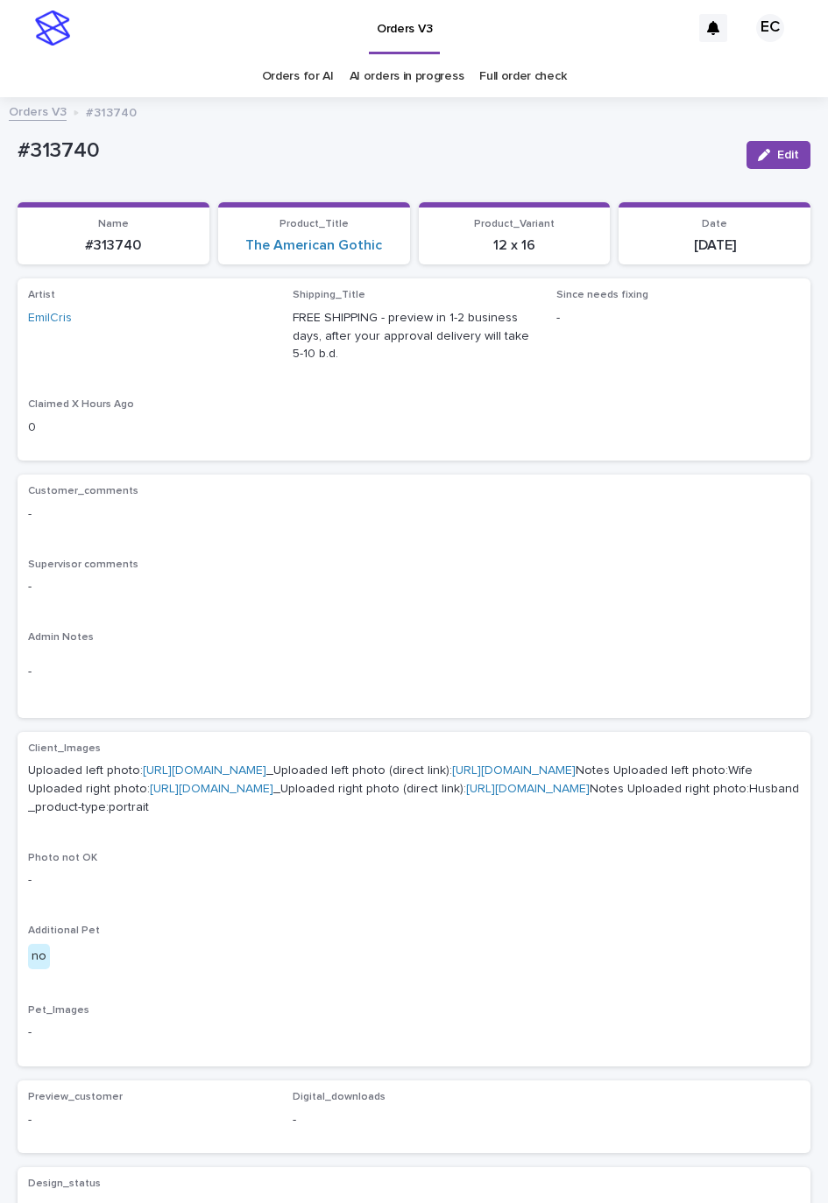
click at [72, 148] on p "#313740" at bounding box center [375, 150] width 715 height 25
copy p "313740"
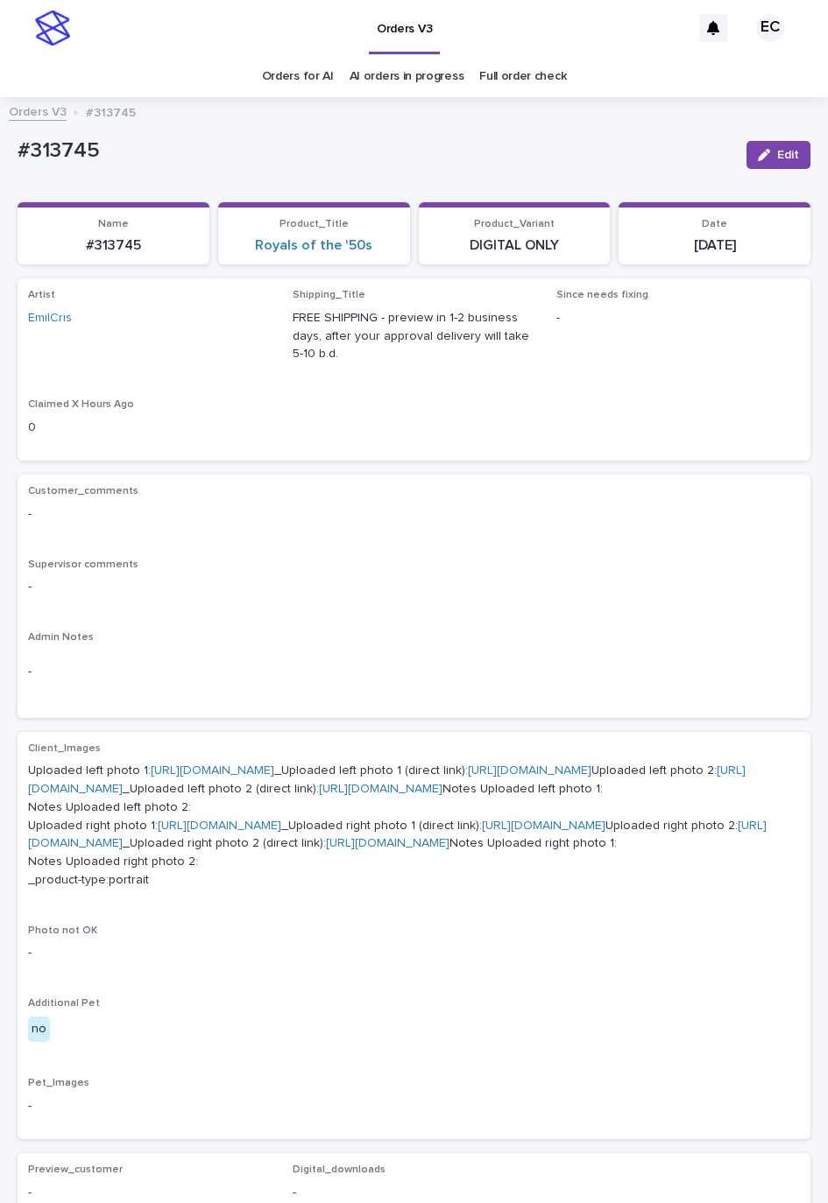
click at [55, 145] on p "#313745" at bounding box center [375, 150] width 715 height 25
copy p "313745"
drag, startPoint x: 773, startPoint y: 151, endPoint x: 264, endPoint y: 271, distance: 522.8
click at [777, 151] on span "Edit" at bounding box center [788, 155] width 22 height 12
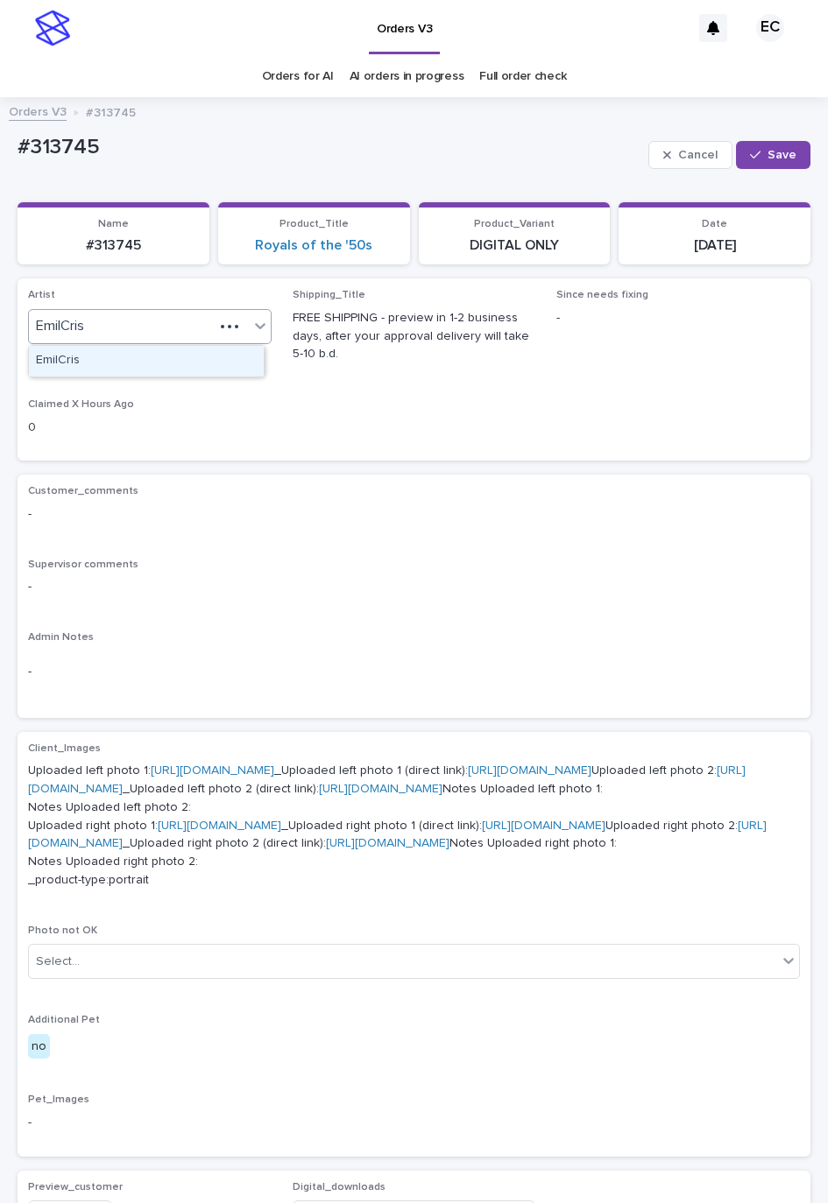
click at [215, 318] on div at bounding box center [230, 327] width 32 height 18
paste input "**********"
type input "**********"
click at [95, 358] on div "EmersonHernandez" at bounding box center [146, 361] width 235 height 31
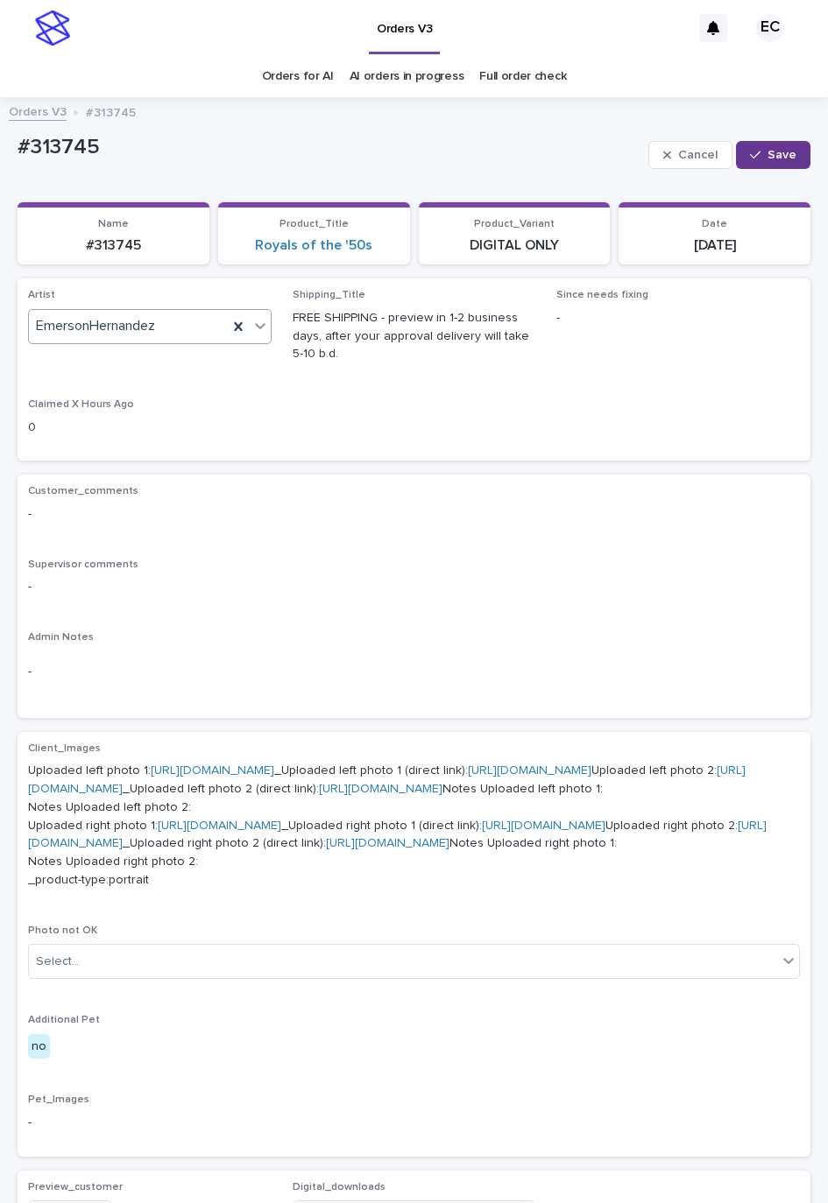
click at [736, 143] on button "Save" at bounding box center [773, 155] width 74 height 28
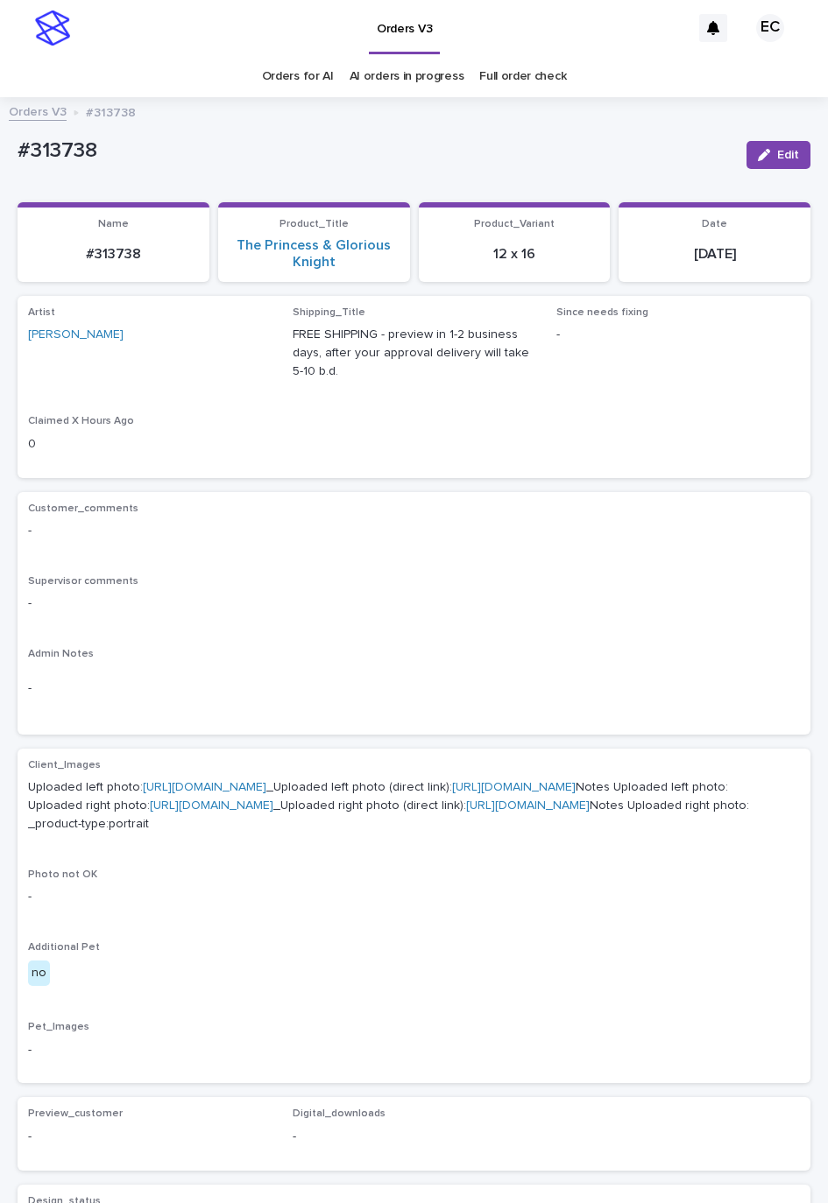
click at [67, 145] on p "#313738" at bounding box center [375, 150] width 715 height 25
copy p "313738"
click at [777, 151] on span "Edit" at bounding box center [788, 155] width 22 height 12
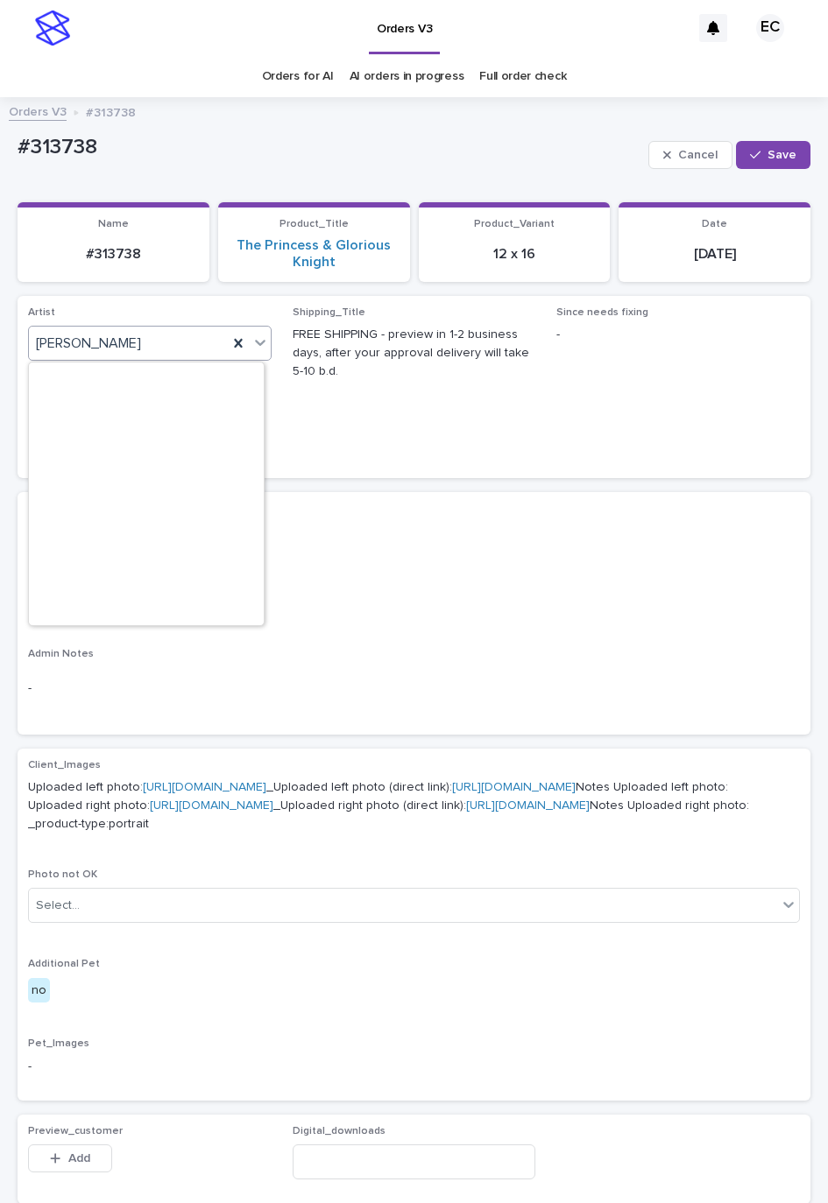
paste input "********"
type input "********"
click at [750, 149] on icon "button" at bounding box center [755, 155] width 11 height 12
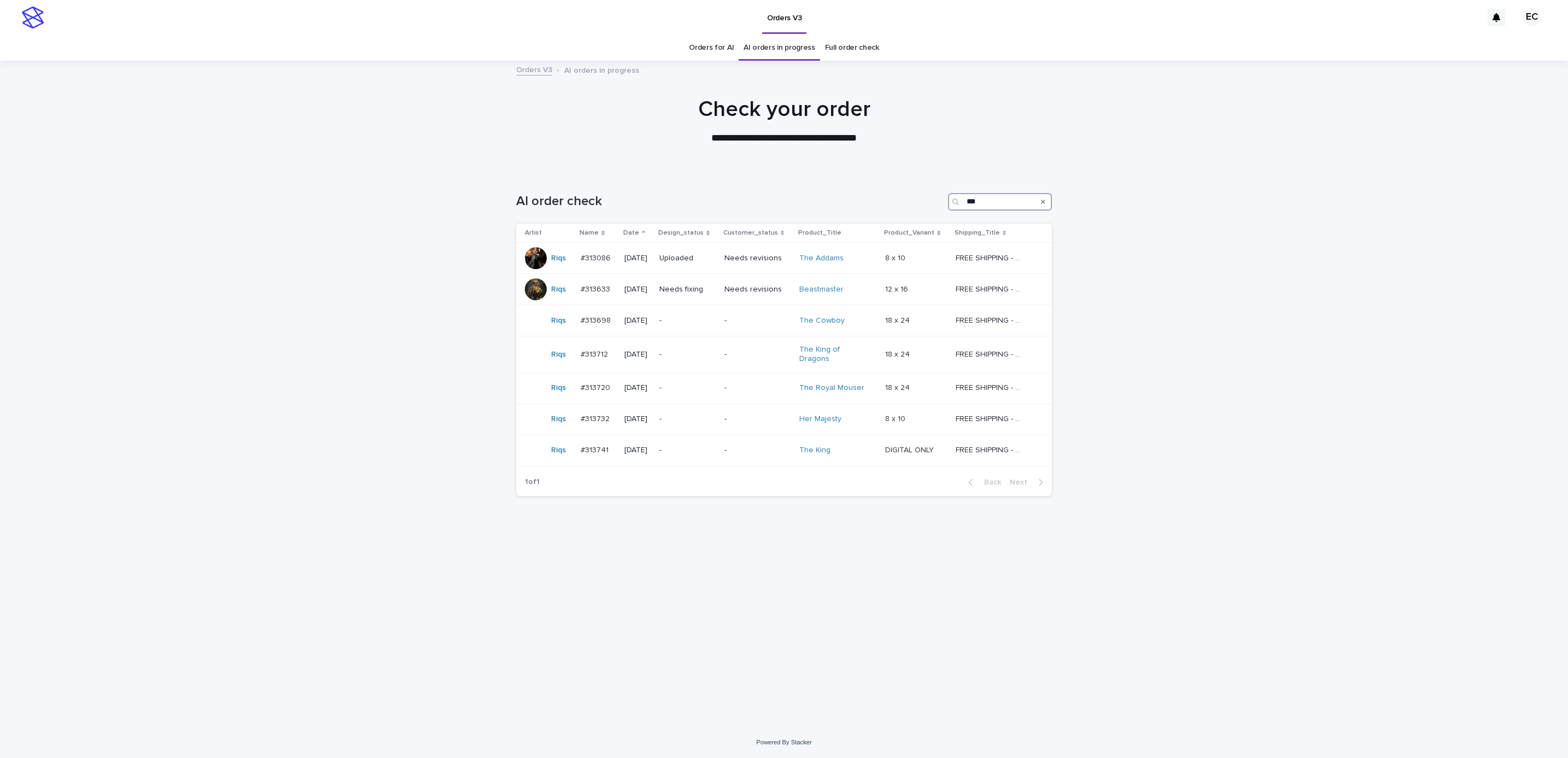
type input "***"
click at [1044, 200] on icon "Search" at bounding box center [1043, 202] width 4 height 4
click at [1004, 200] on input "Search" at bounding box center [1000, 202] width 104 height 17
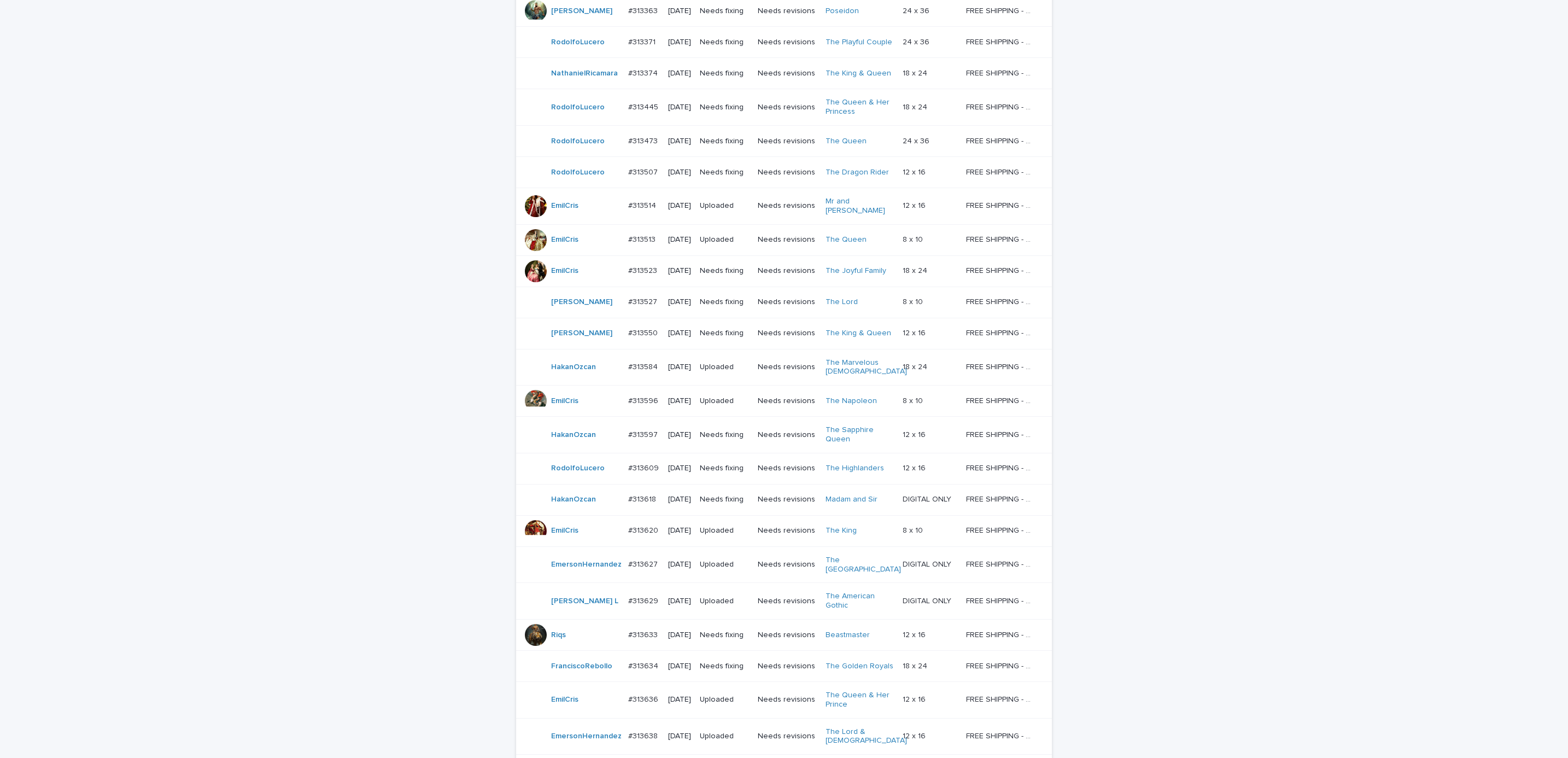
scroll to position [693, 0]
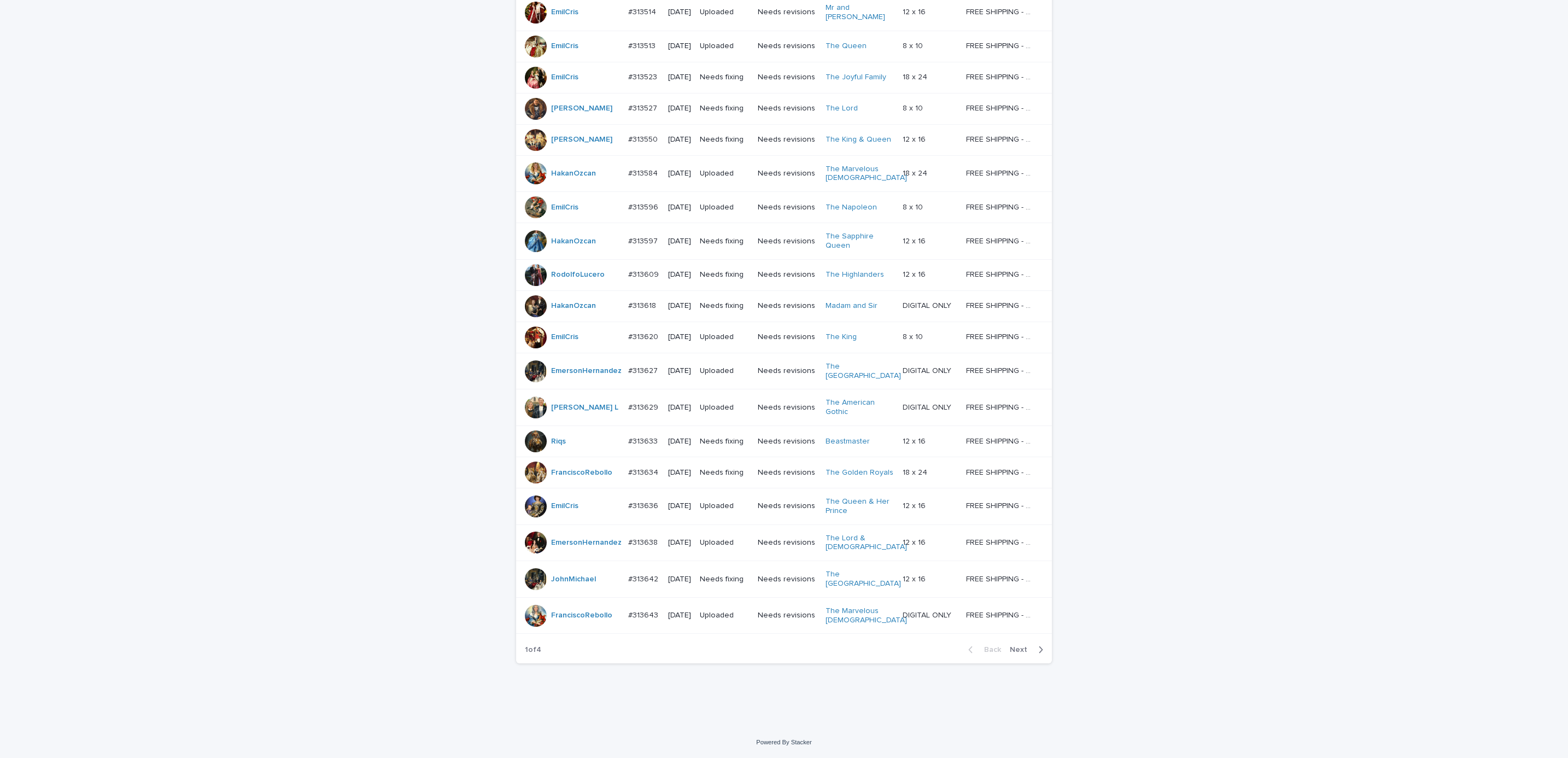
click at [1010, 650] on span "Next" at bounding box center [1022, 649] width 24 height 7
click at [1019, 653] on span "Next" at bounding box center [1022, 649] width 24 height 7
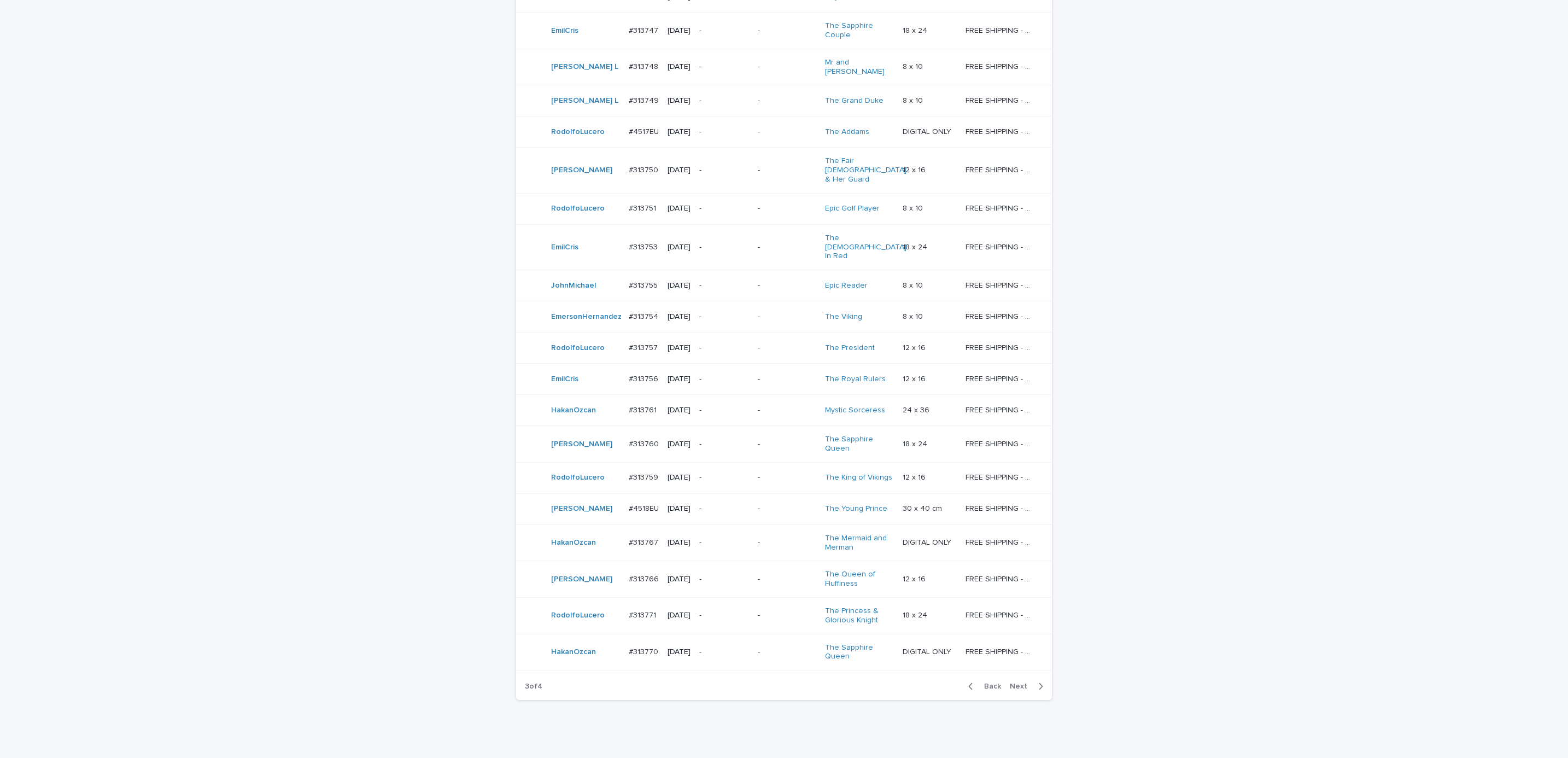
scroll to position [649, 0]
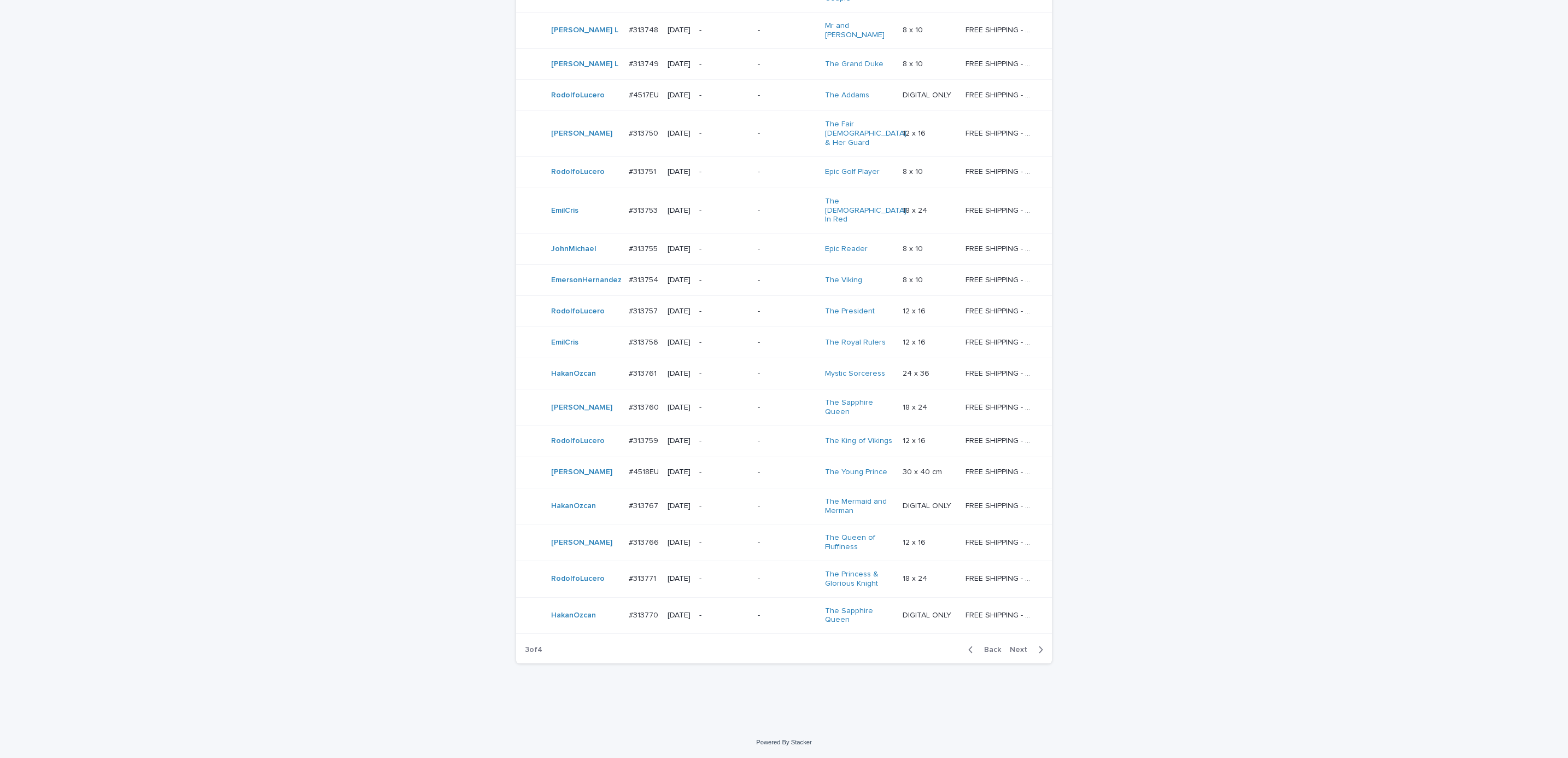
click at [1017, 654] on span "Next" at bounding box center [1022, 649] width 24 height 7
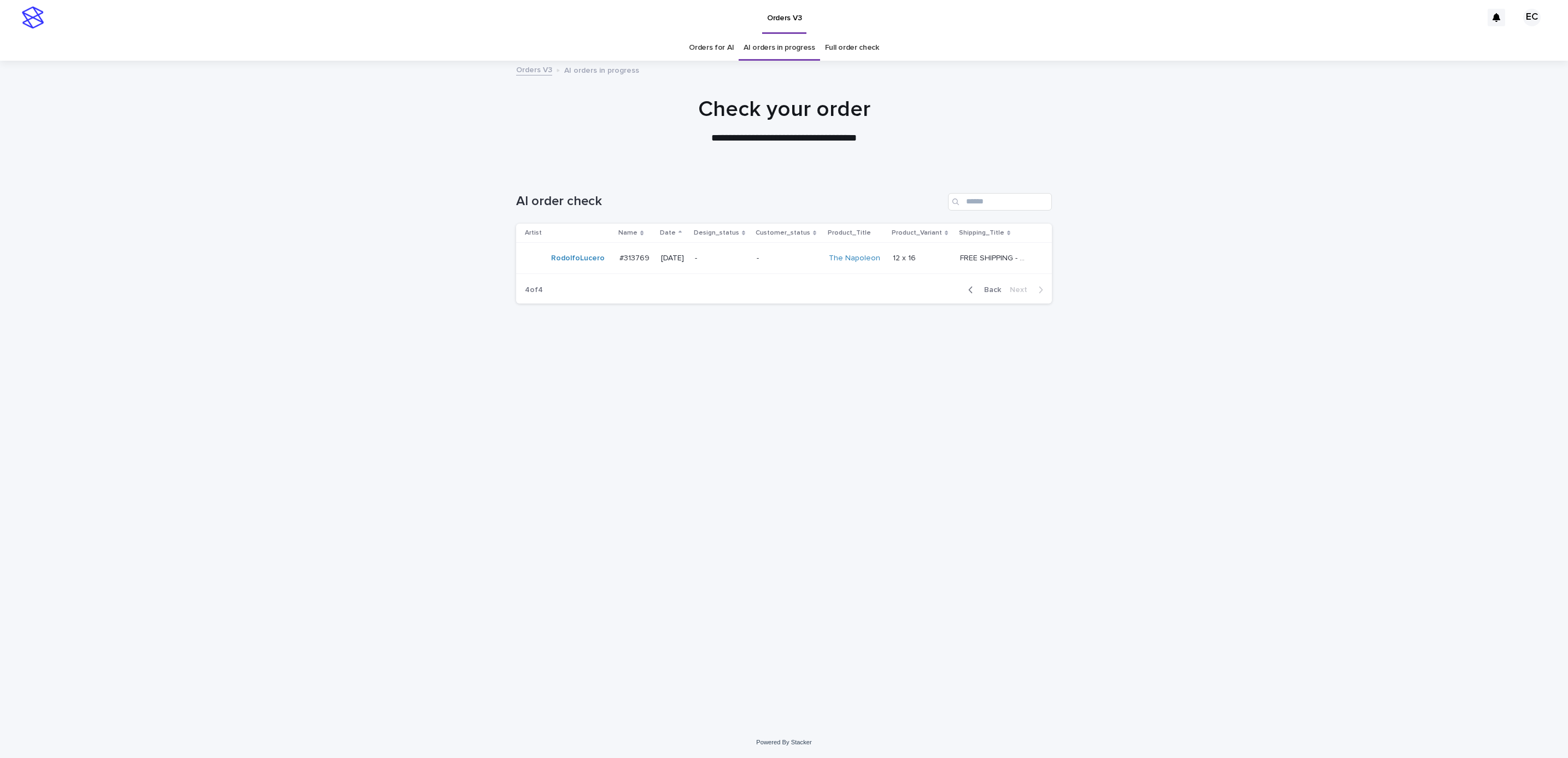
click at [982, 285] on button "Back" at bounding box center [982, 290] width 46 height 10
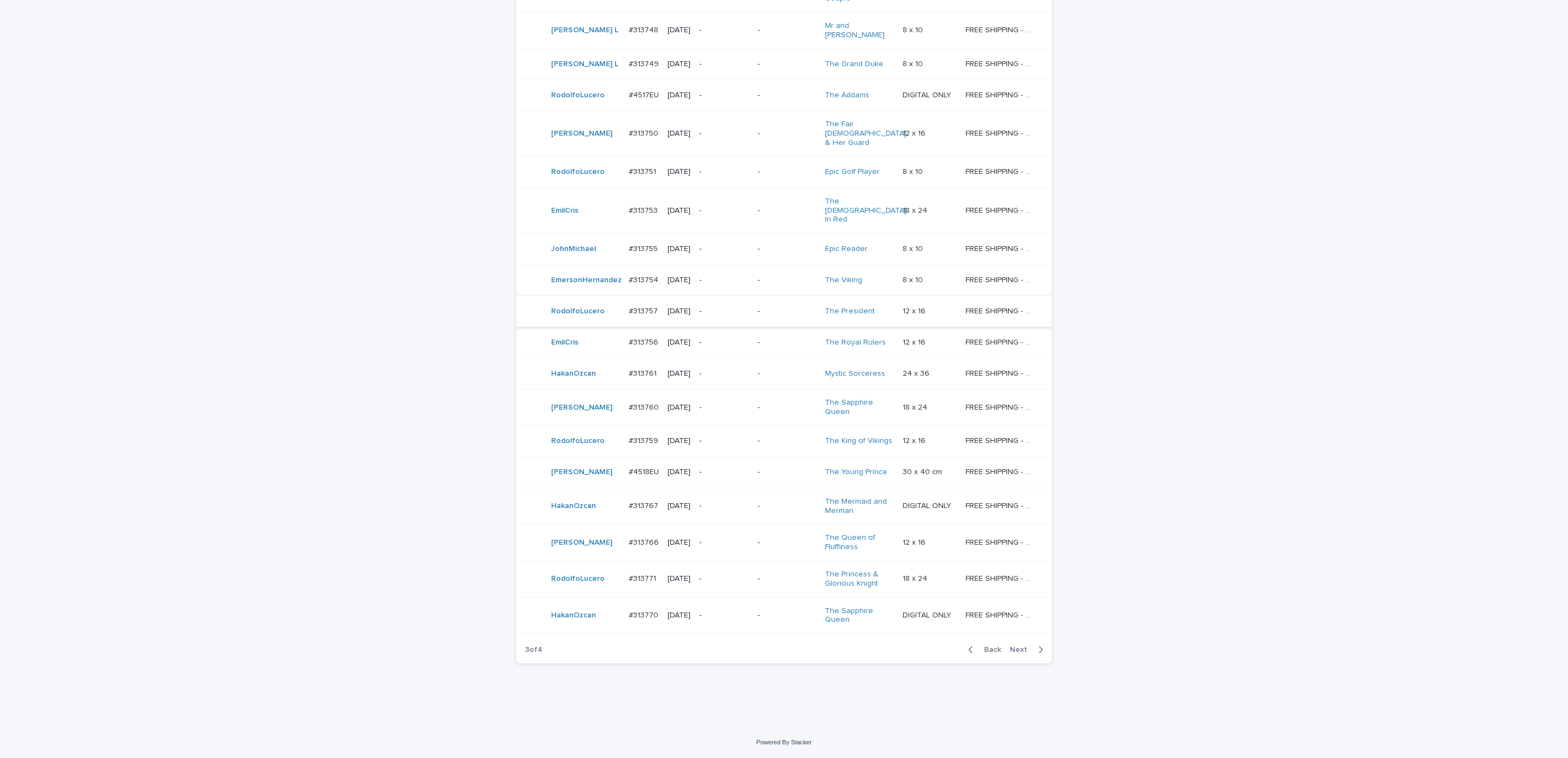
scroll to position [699, 0]
click at [984, 650] on span "Back" at bounding box center [989, 649] width 24 height 7
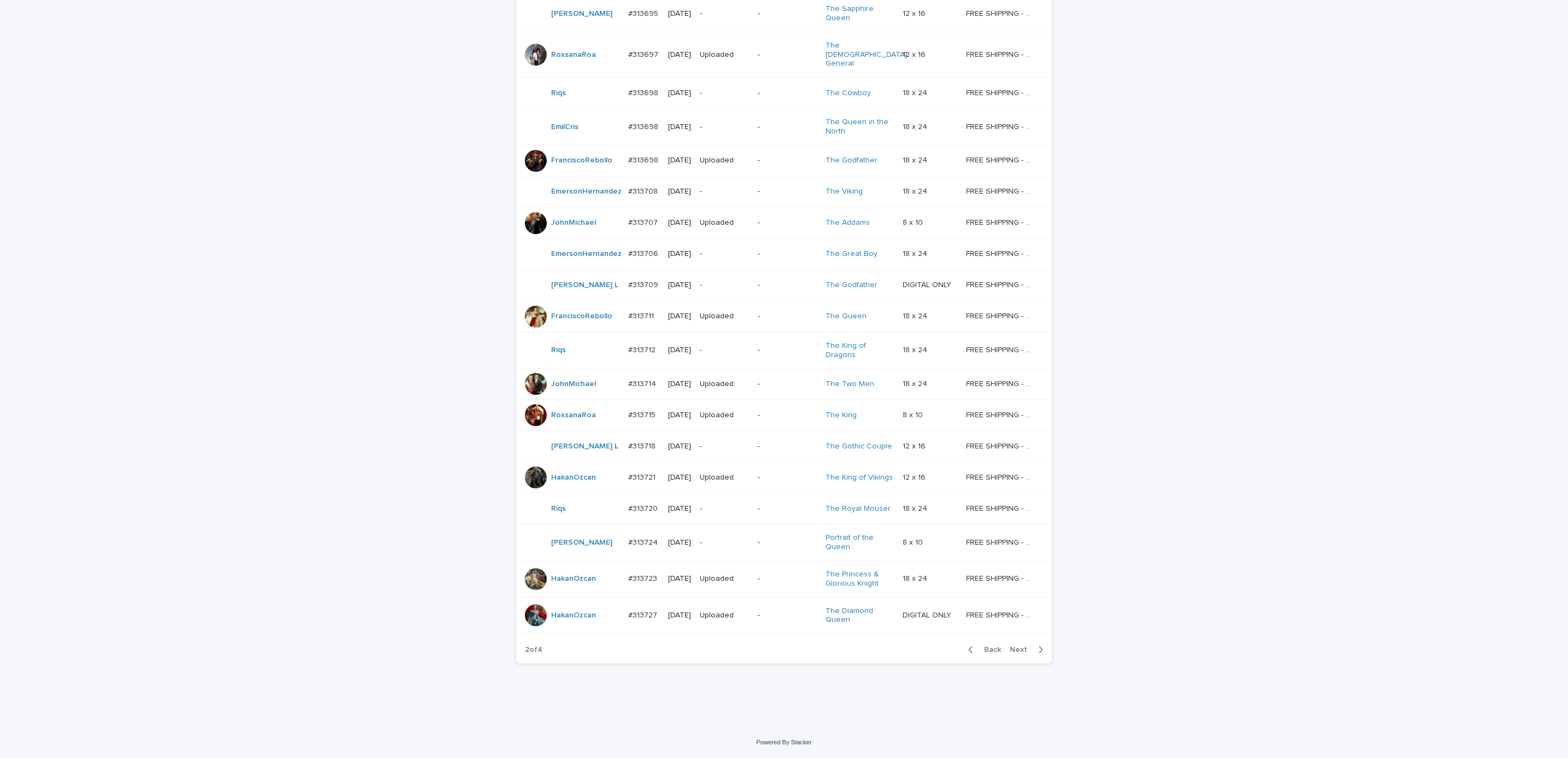
scroll to position [599, 0]
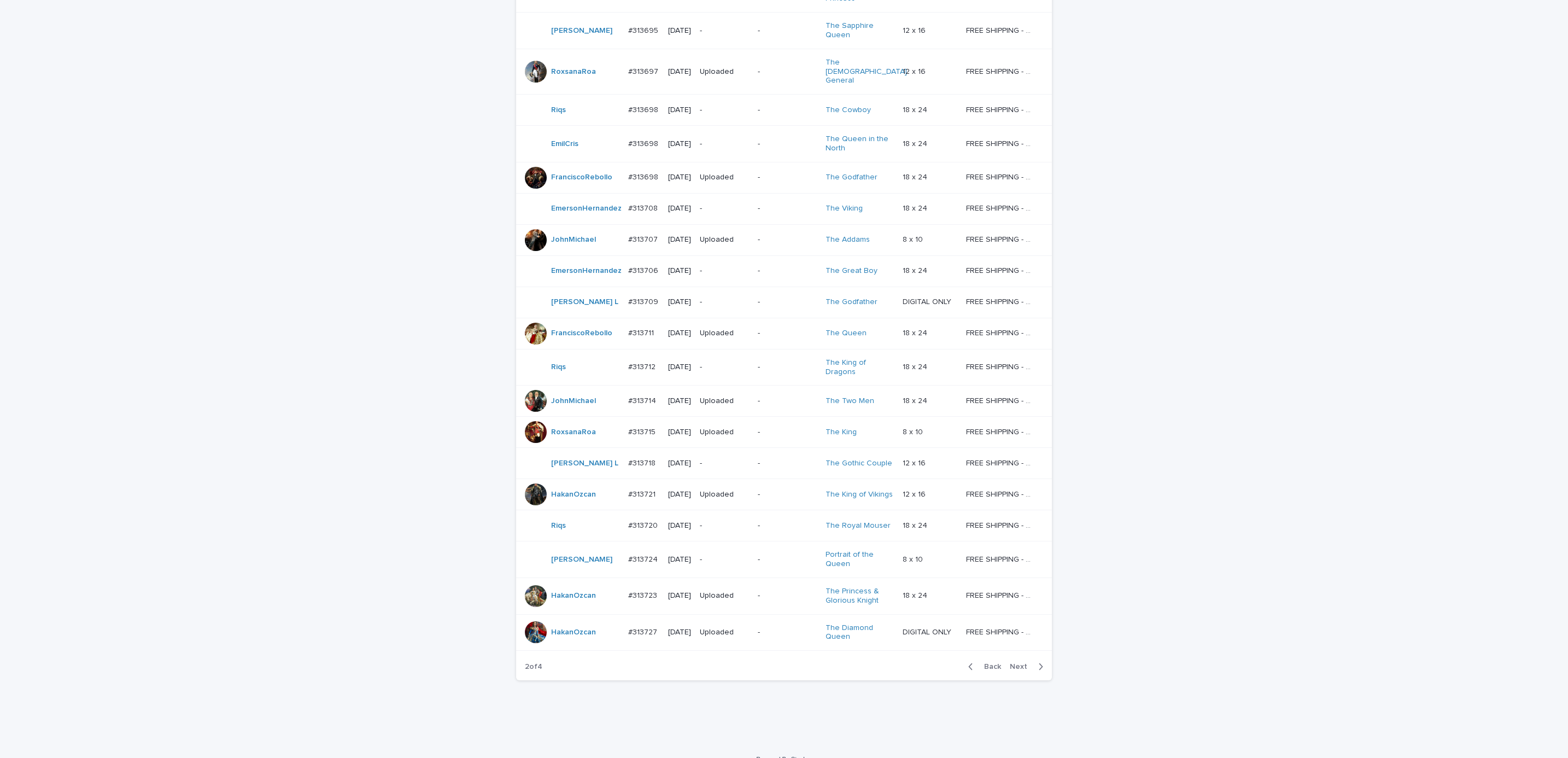
click at [1022, 663] on span "Next" at bounding box center [1022, 667] width 24 height 7
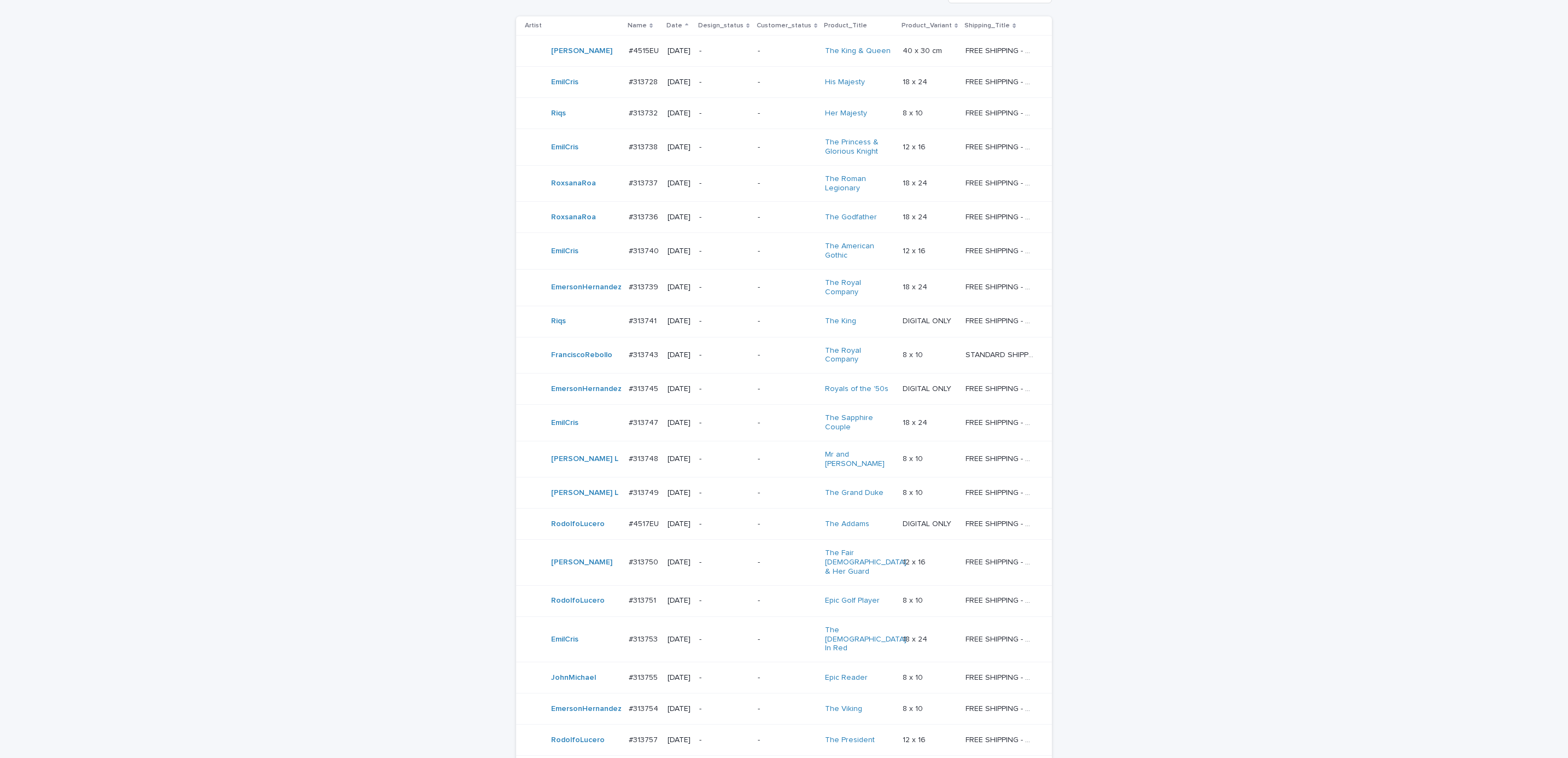
scroll to position [157, 0]
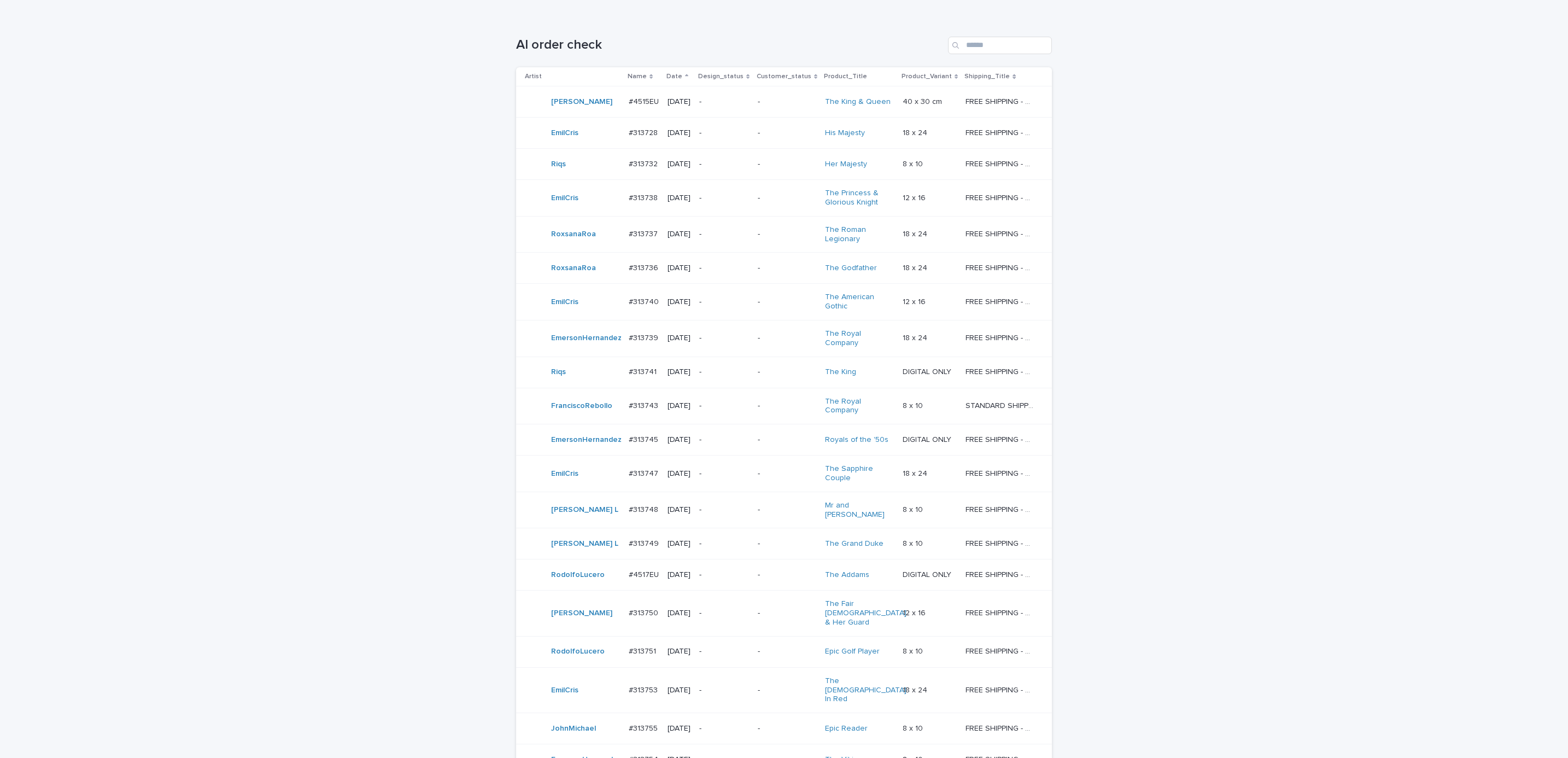
click at [594, 131] on div "EmilCris" at bounding box center [572, 132] width 95 height 22
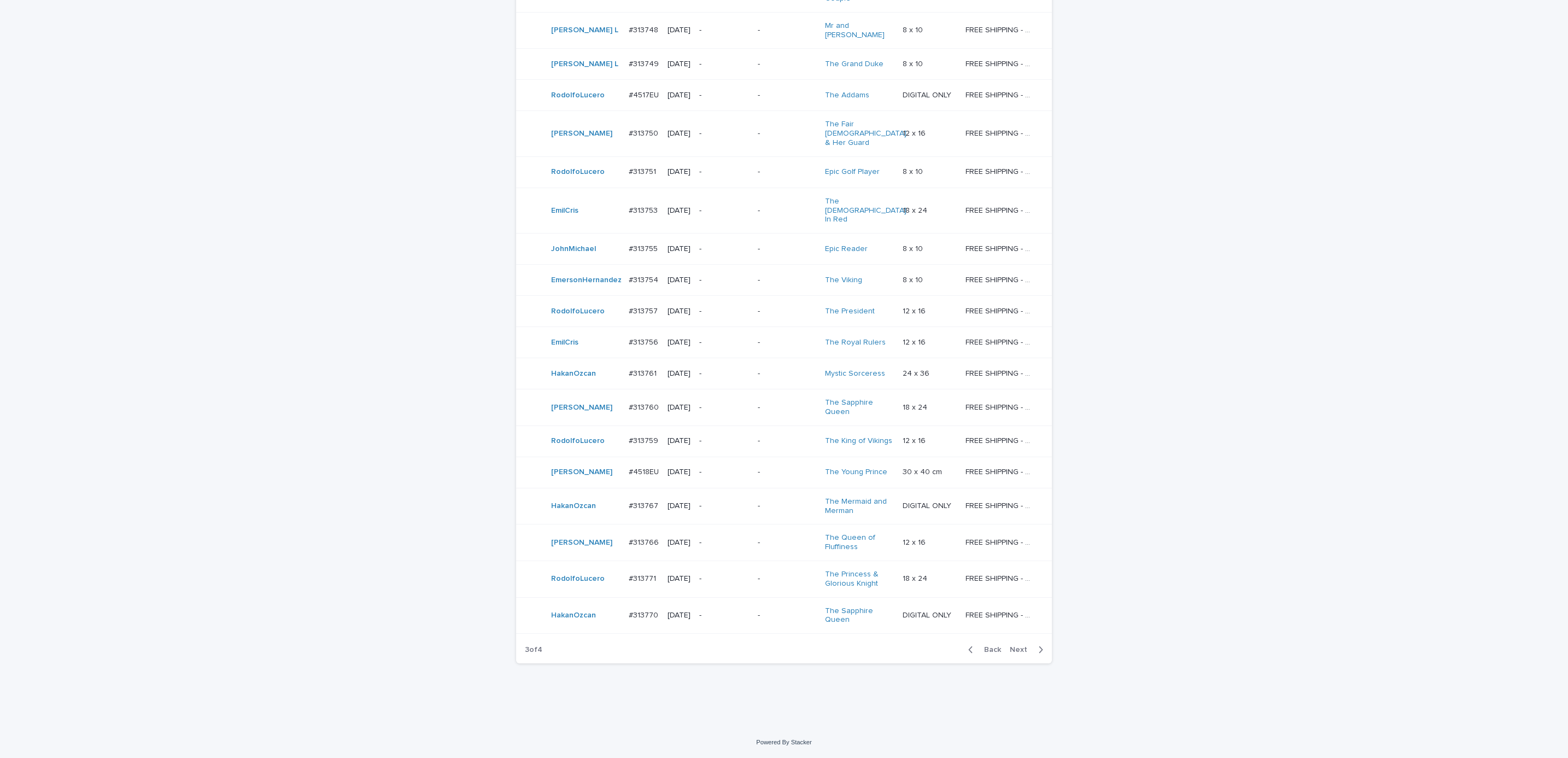
scroll to position [699, 0]
click at [1012, 647] on span "Next" at bounding box center [1022, 649] width 24 height 7
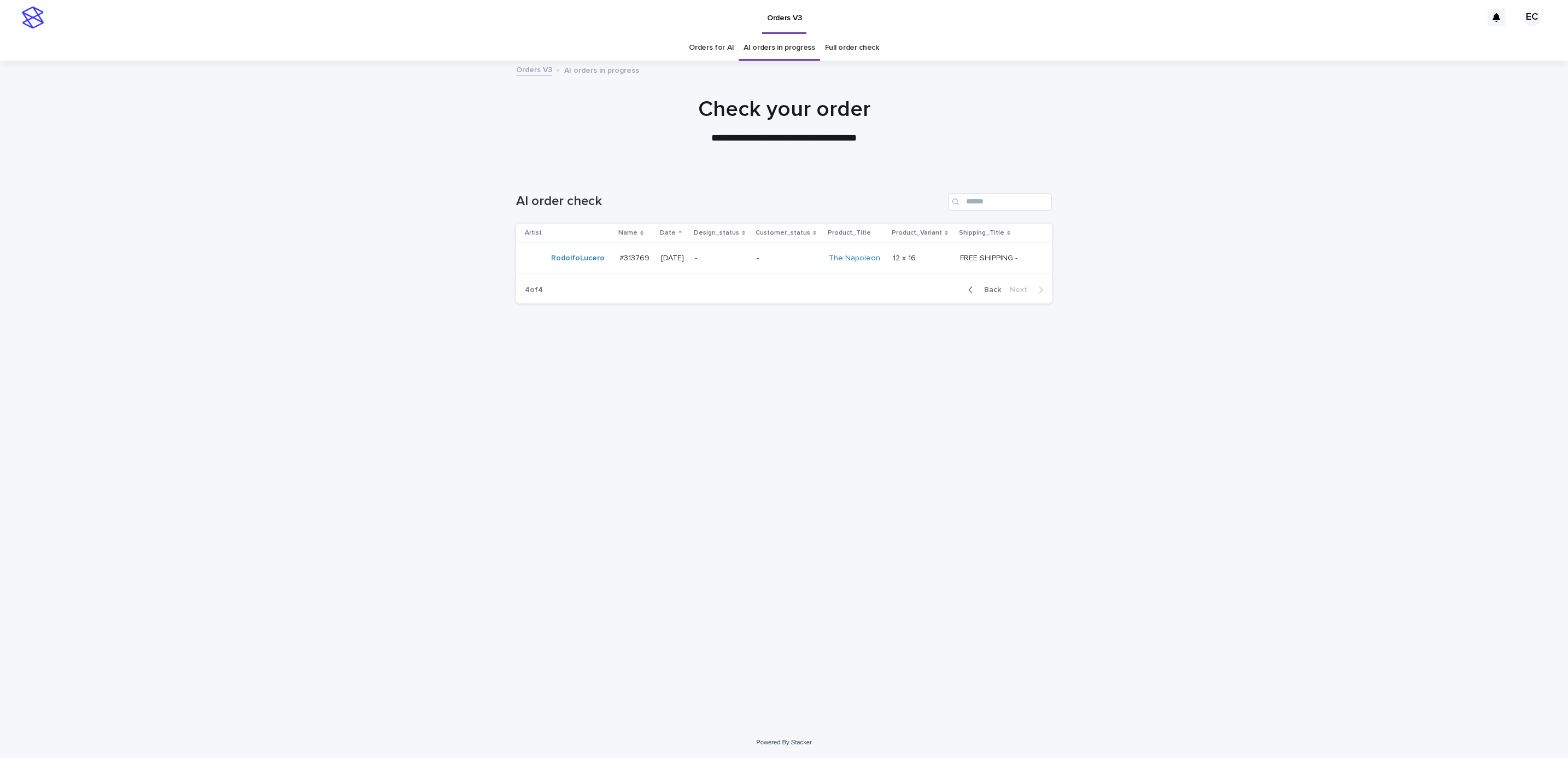
click at [989, 292] on span "Back" at bounding box center [989, 290] width 24 height 7
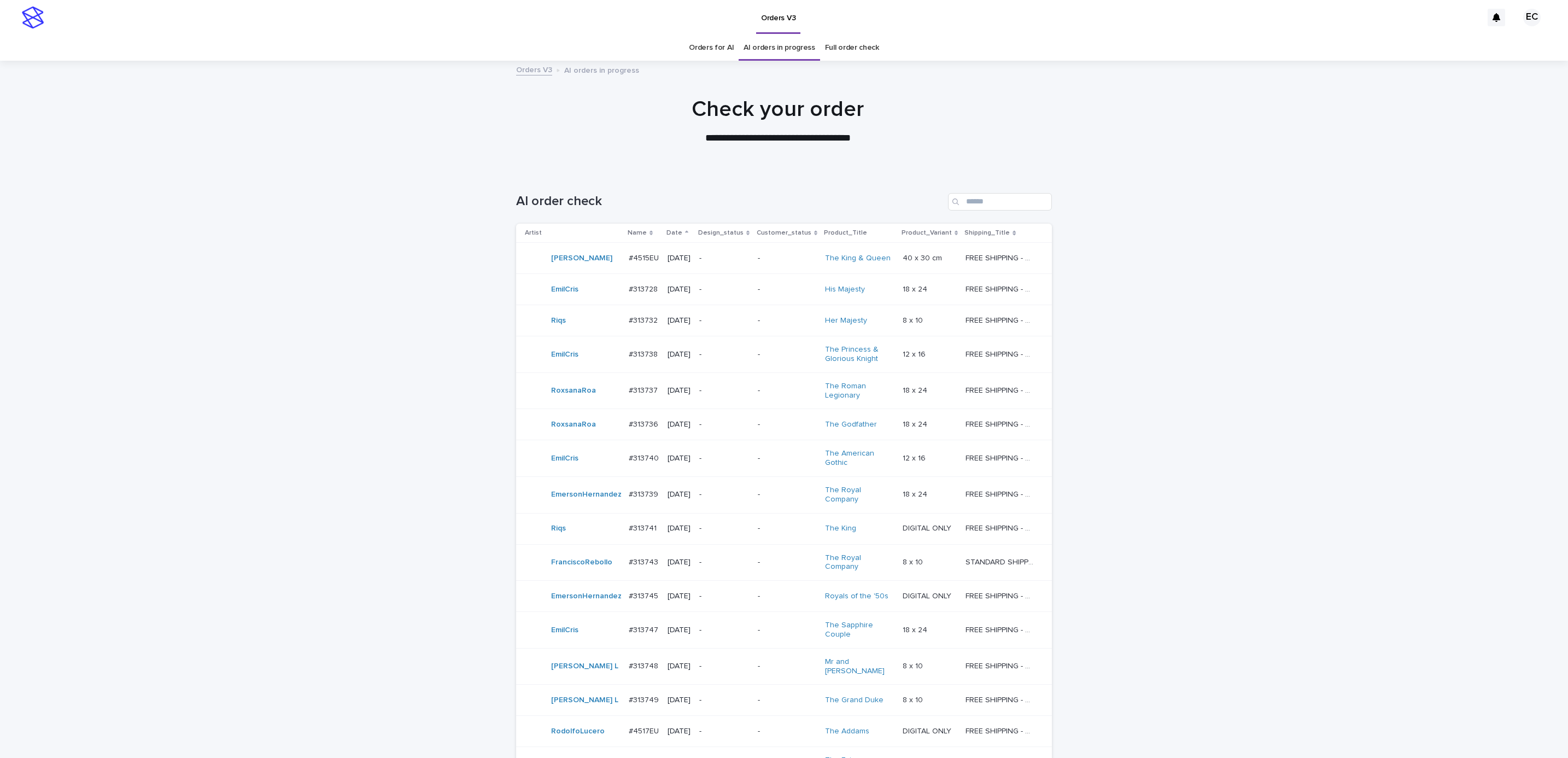
click at [725, 453] on td "-" at bounding box center [724, 458] width 59 height 37
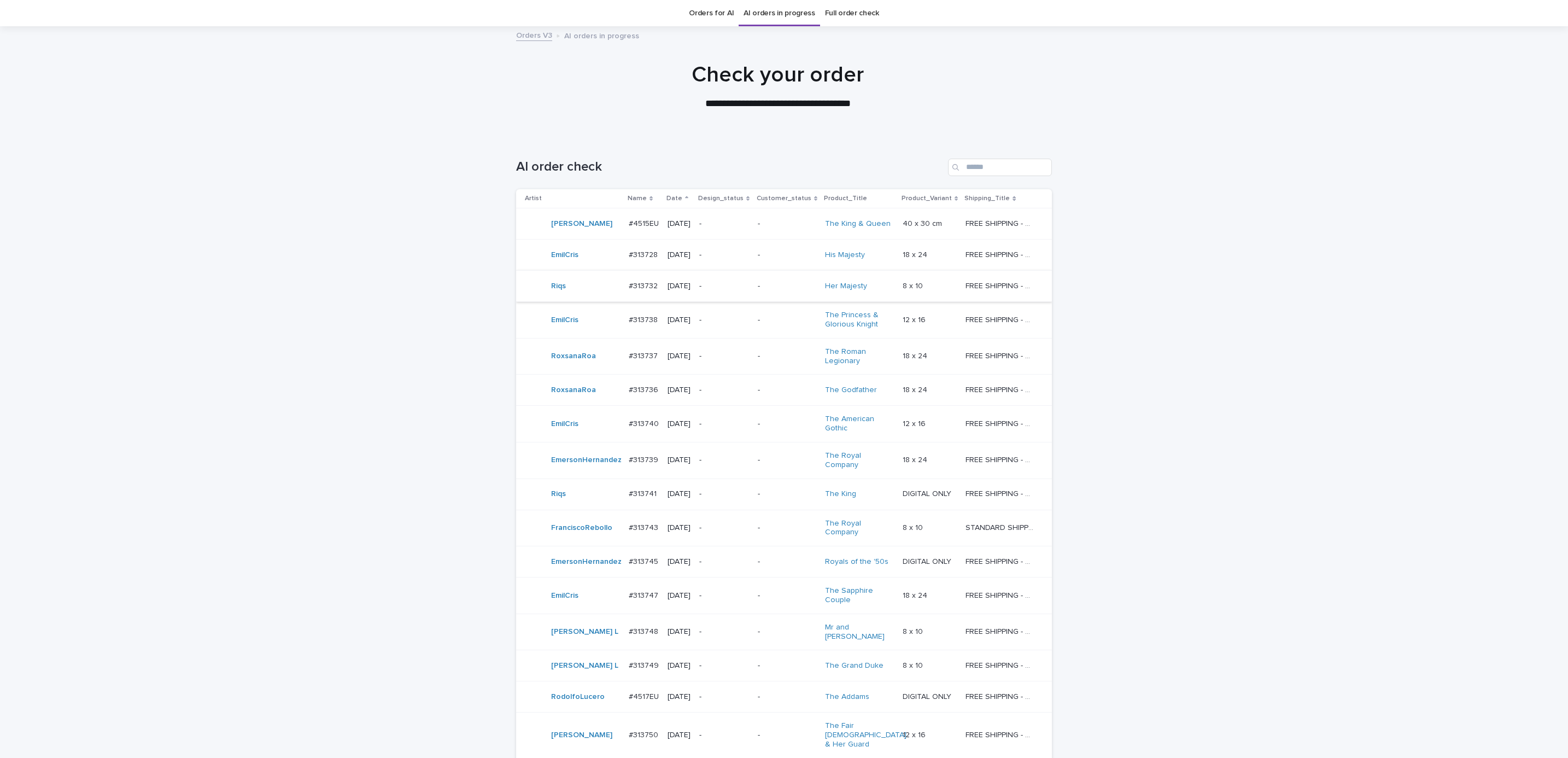
scroll to position [35, 0]
click at [1209, 363] on div "Loading... Saving… Loading... Saving… AI order check Artist Name Date Design_st…" at bounding box center [784, 732] width 1568 height 1192
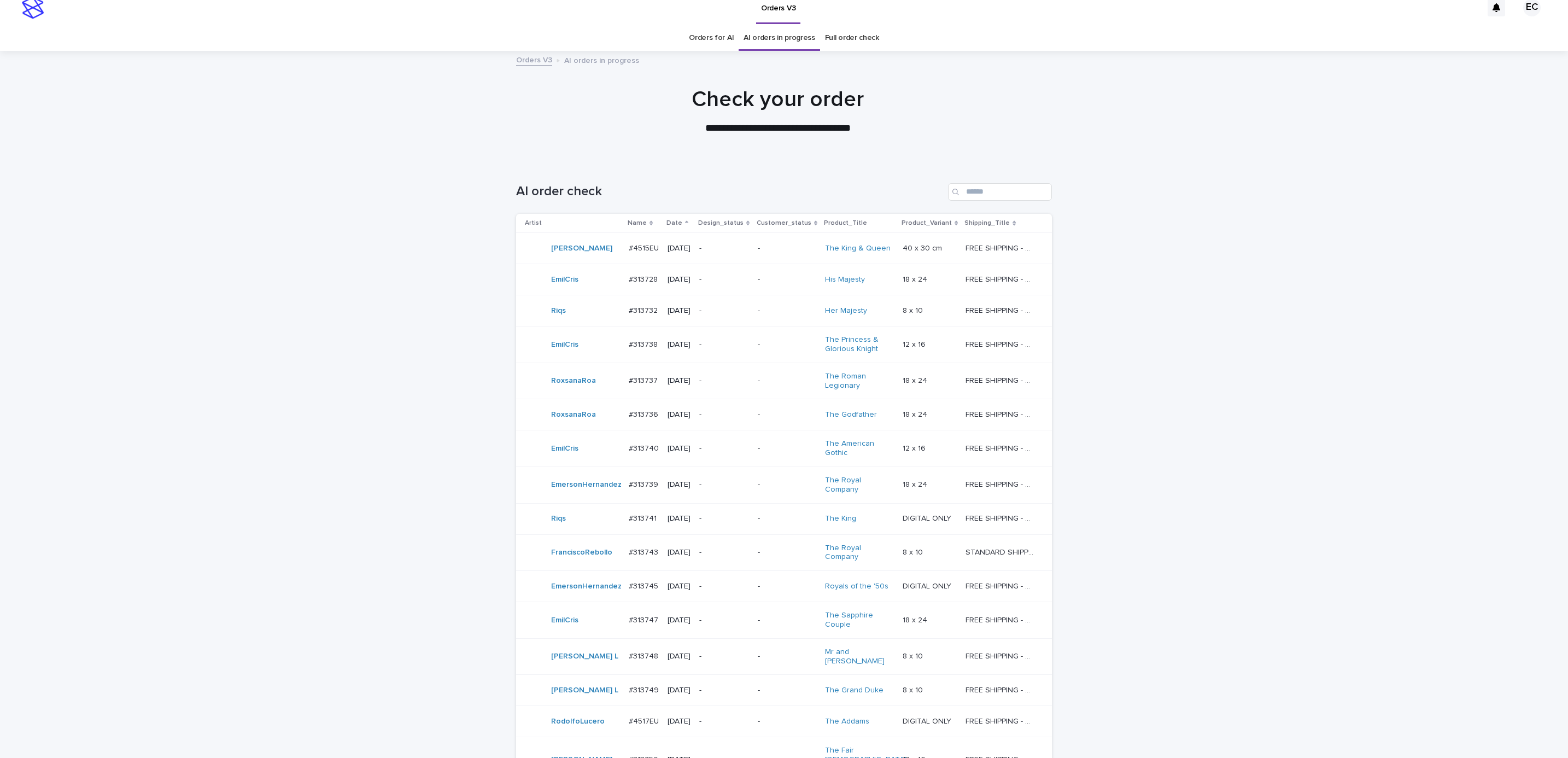
scroll to position [0, 0]
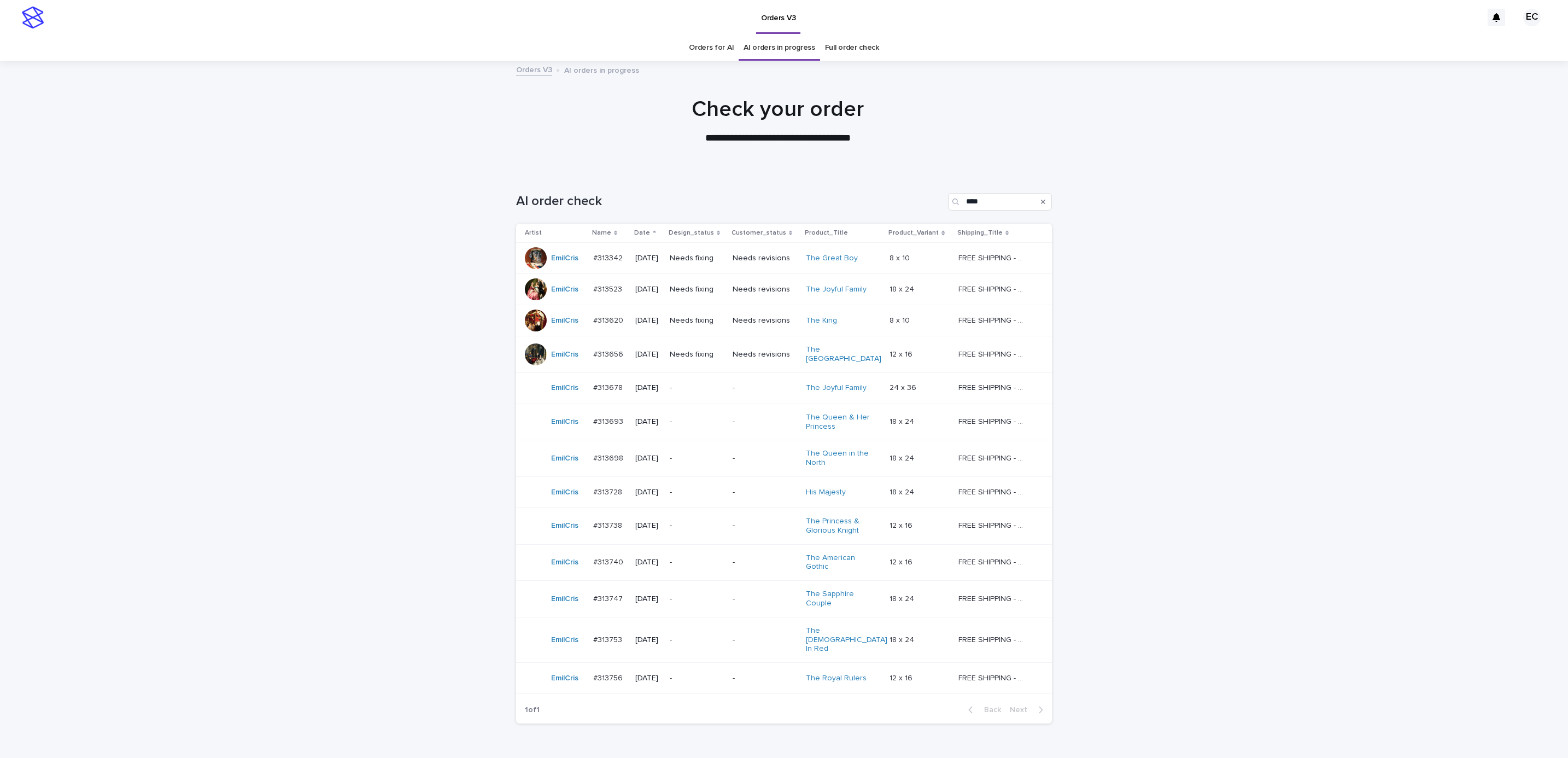
click at [699, 319] on p "Needs fixing" at bounding box center [697, 320] width 54 height 9
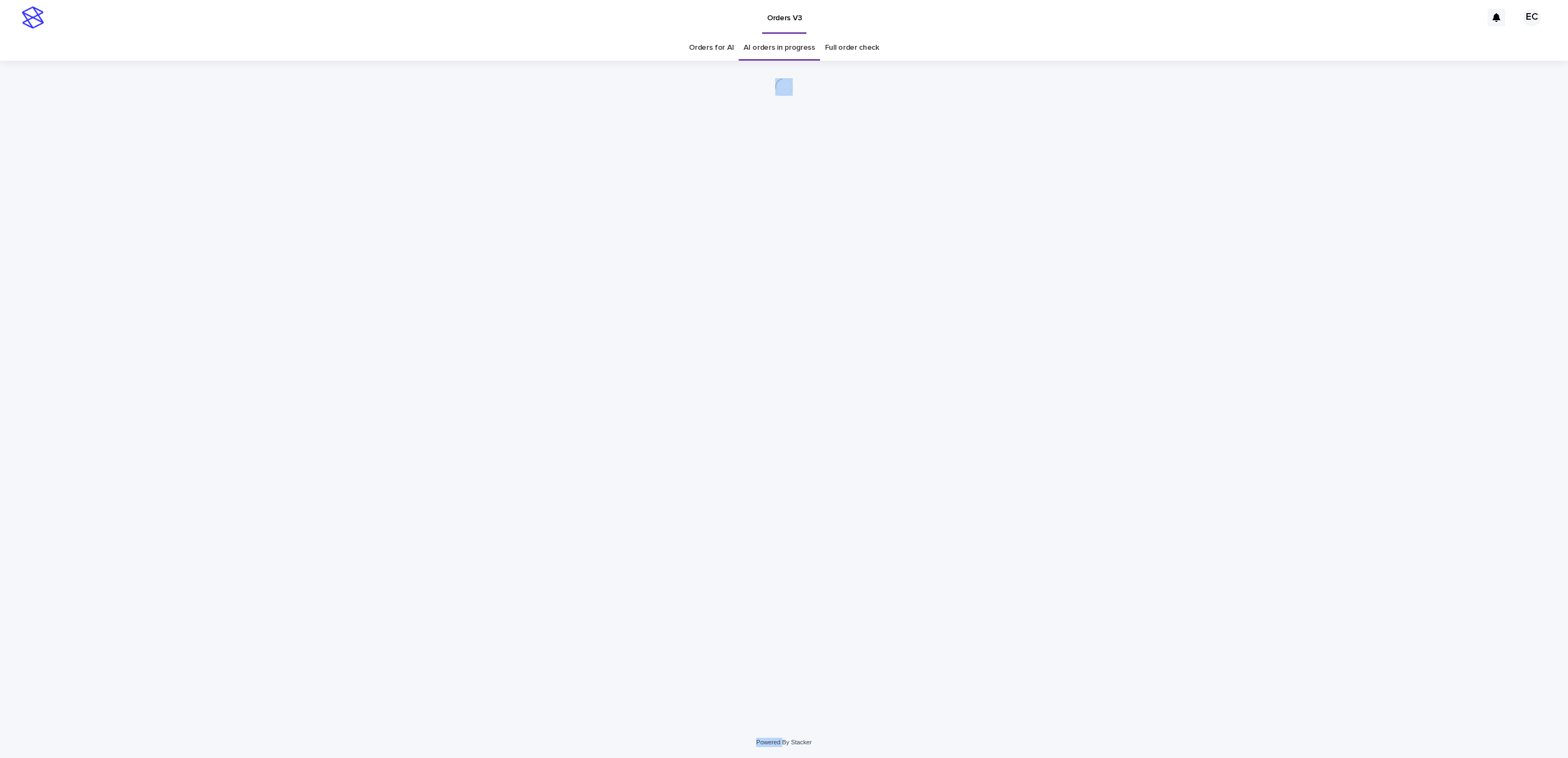
click at [699, 319] on div "Loading... Saving… Loading... Saving…" at bounding box center [784, 380] width 547 height 639
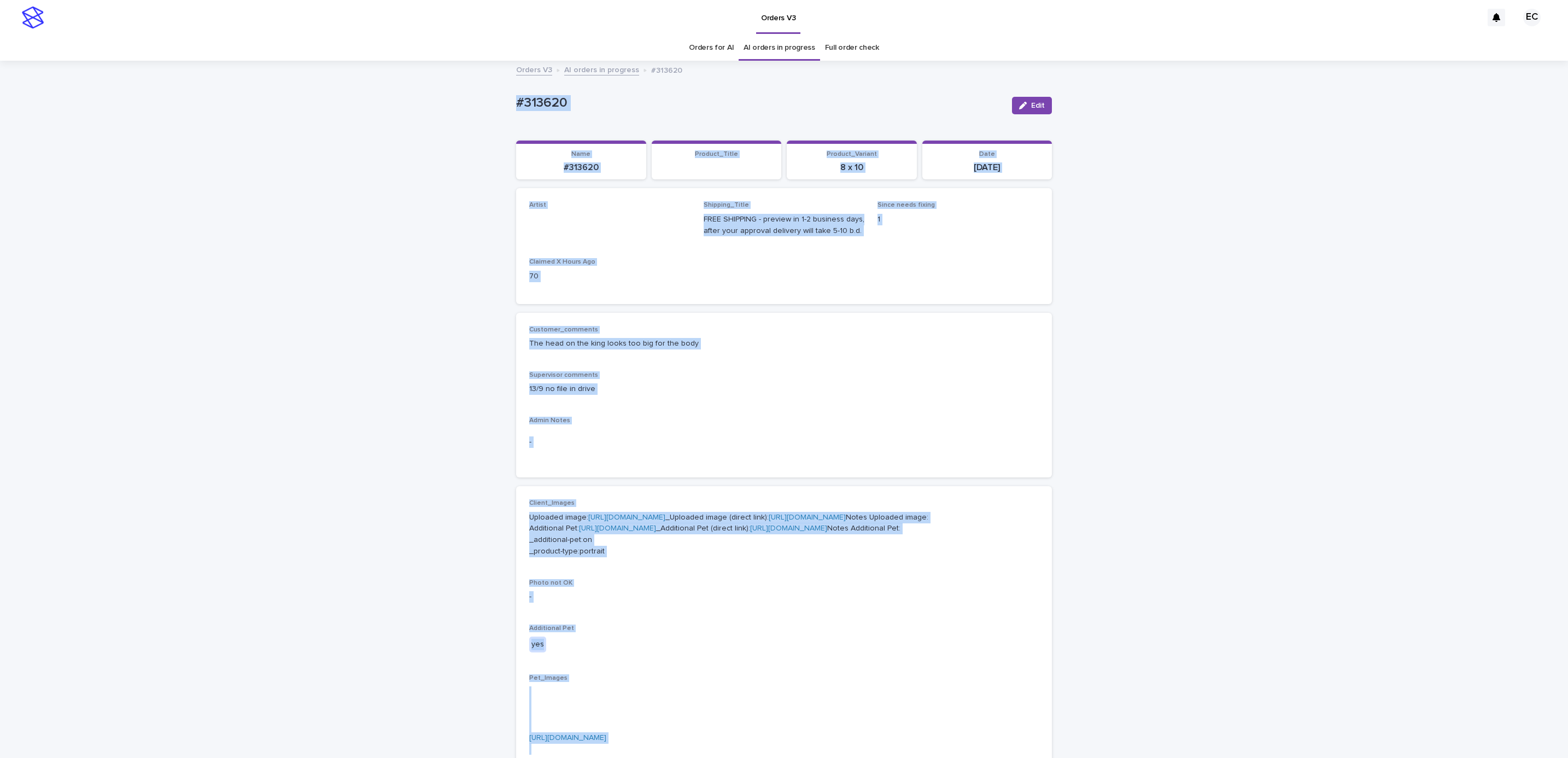
click at [1310, 380] on div "Loading... Saving… Loading... Saving… #313620 Edit #313620 Edit Sorry, there wa…" at bounding box center [784, 621] width 1568 height 1120
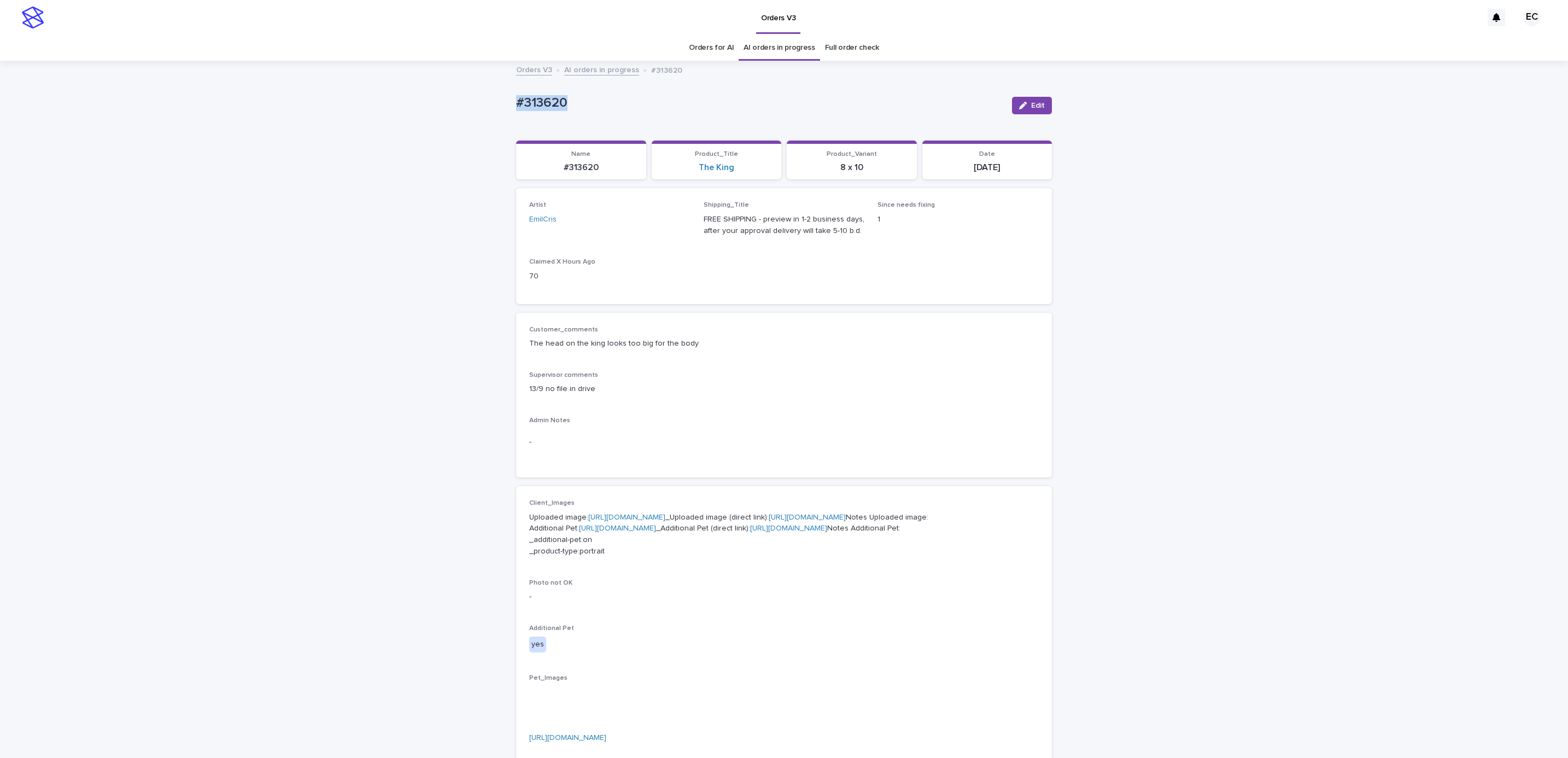
drag, startPoint x: 571, startPoint y: 104, endPoint x: 478, endPoint y: 106, distance: 93.0
click at [478, 106] on div "Loading... Saving… Loading... Saving… #313620 Edit #313620 Edit Sorry, there wa…" at bounding box center [784, 621] width 1568 height 1120
copy p "#313620"
click at [1019, 110] on button "Edit" at bounding box center [1032, 106] width 40 height 17
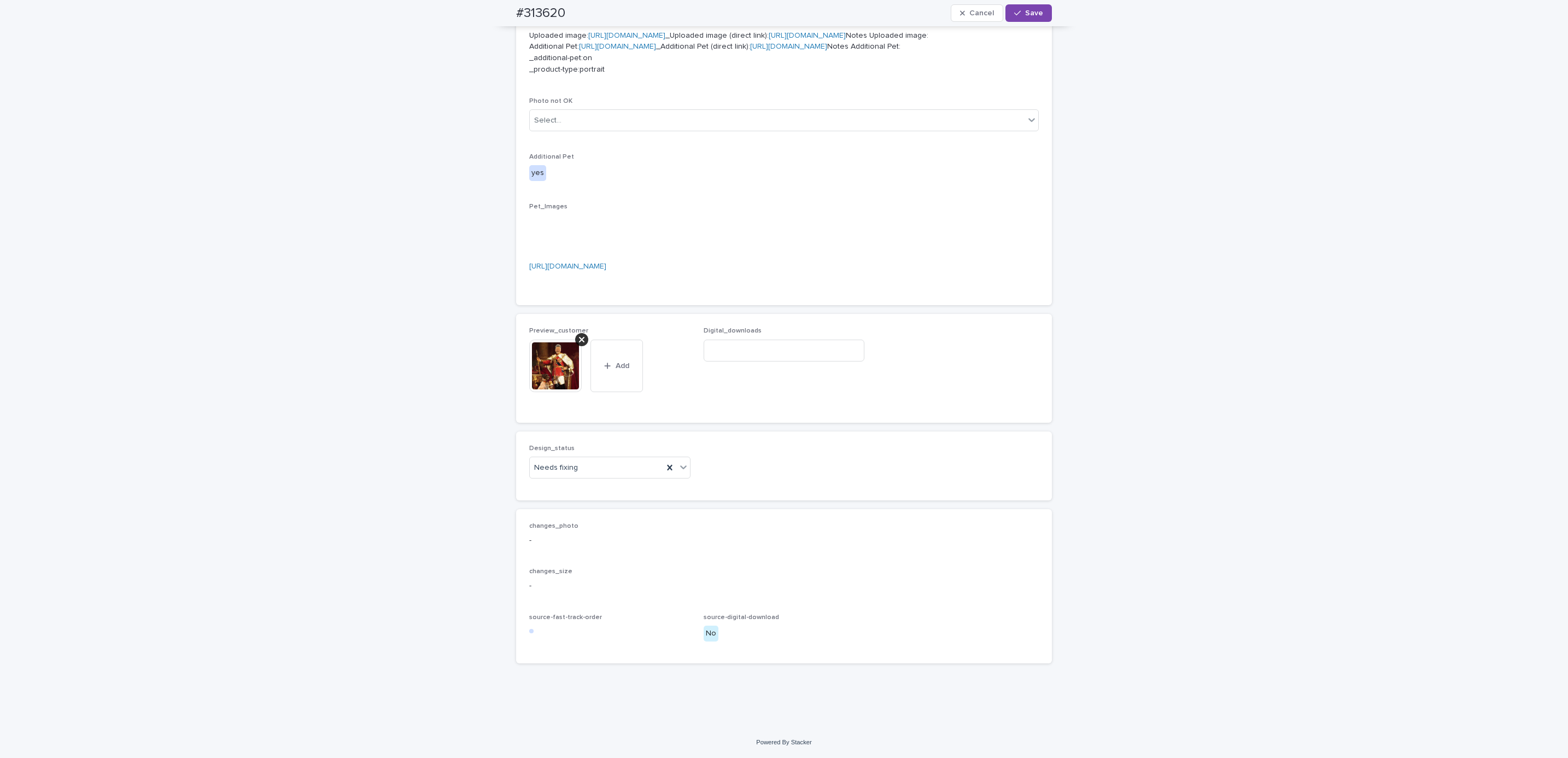
scroll to position [653, 0]
click at [665, 468] on icon at bounding box center [670, 468] width 11 height 11
click at [570, 466] on div "Select..." at bounding box center [603, 468] width 147 height 18
click at [561, 491] on div "Uploaded" at bounding box center [604, 489] width 160 height 19
click at [1030, 14] on span "Save" at bounding box center [1034, 13] width 18 height 7
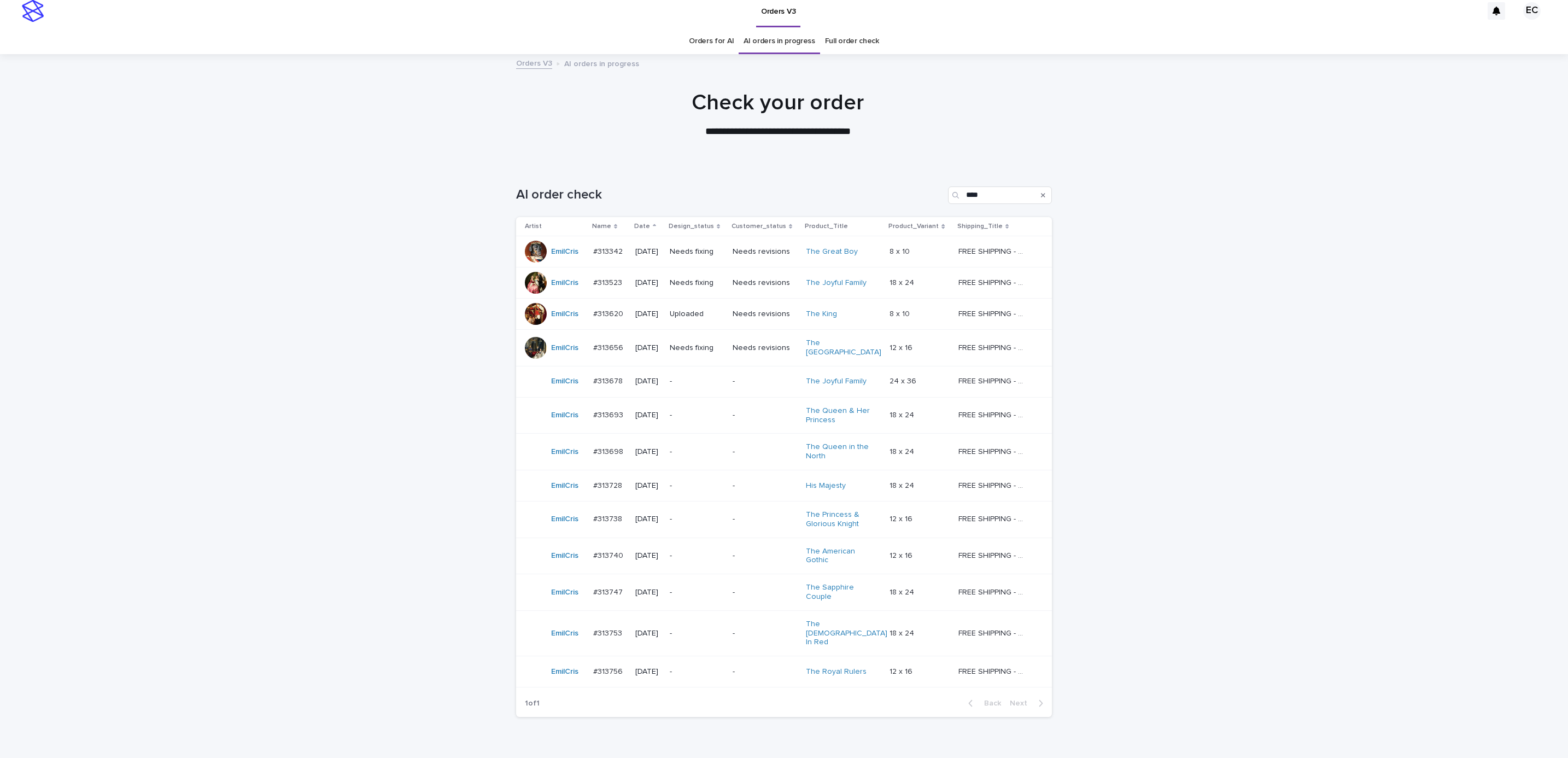
scroll to position [35, 0]
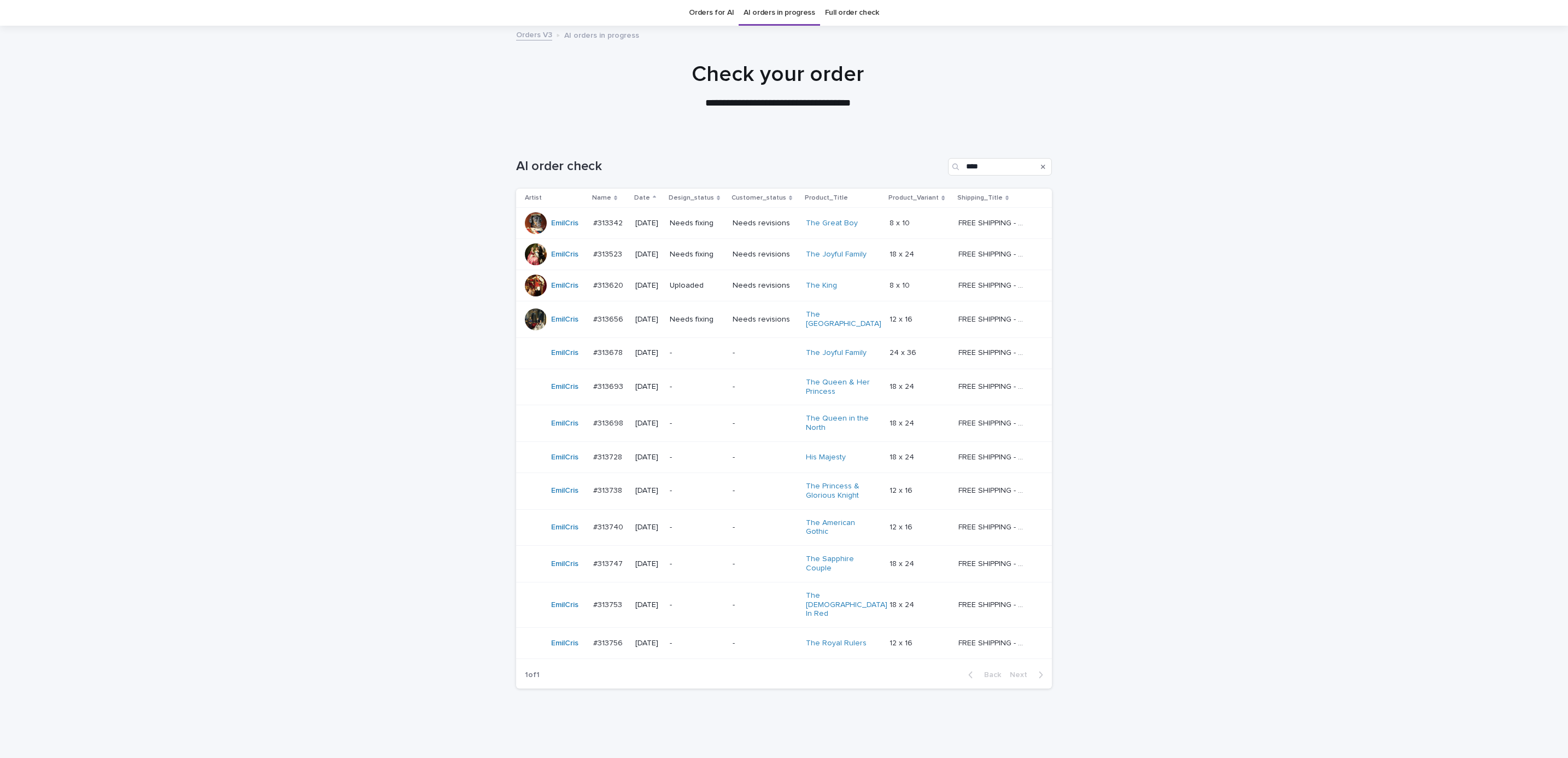
click at [697, 315] on p "Needs fixing" at bounding box center [697, 320] width 54 height 9
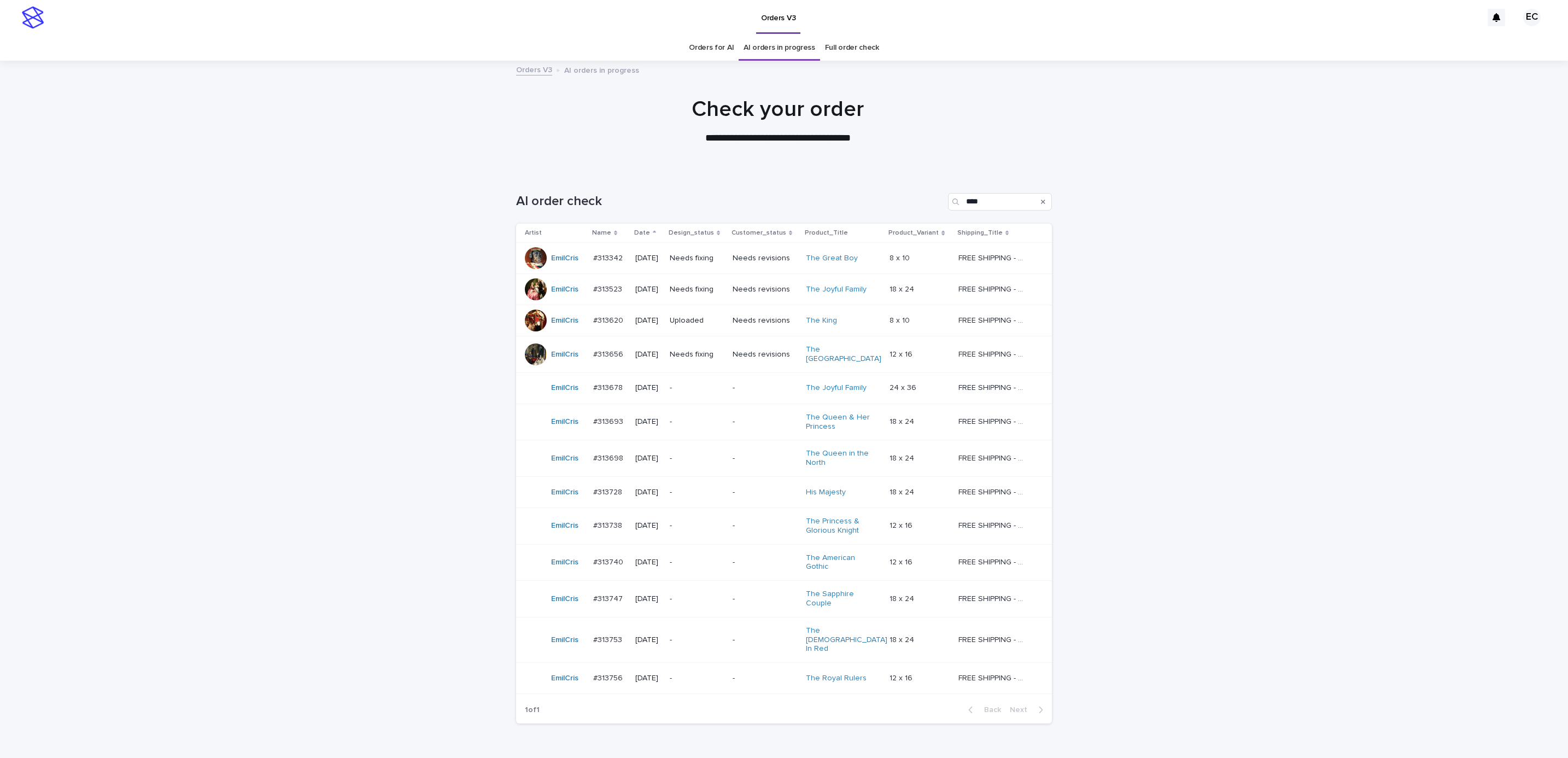
scroll to position [35, 0]
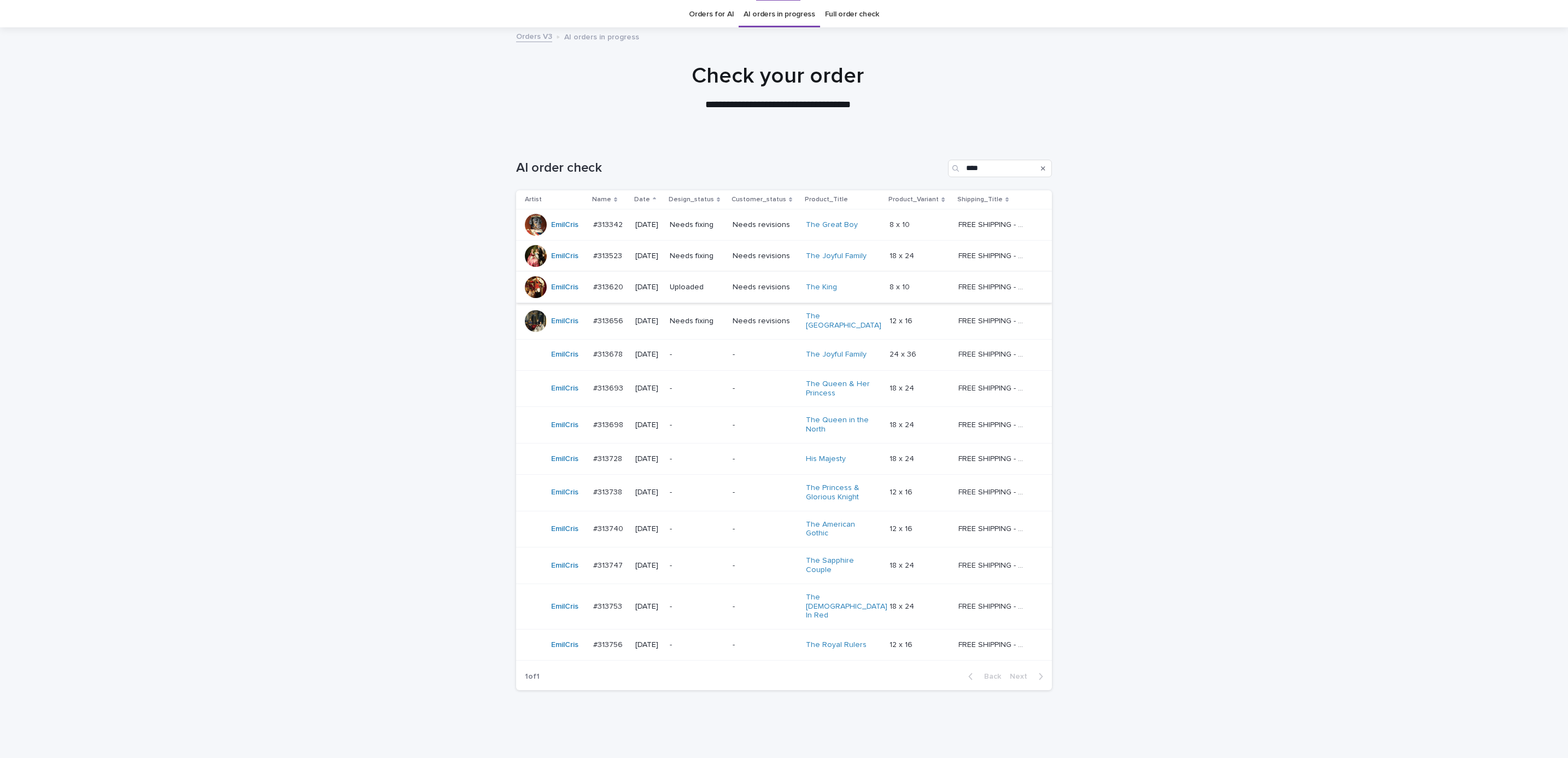
scroll to position [35, 0]
click at [703, 282] on p "Uploaded" at bounding box center [697, 285] width 54 height 9
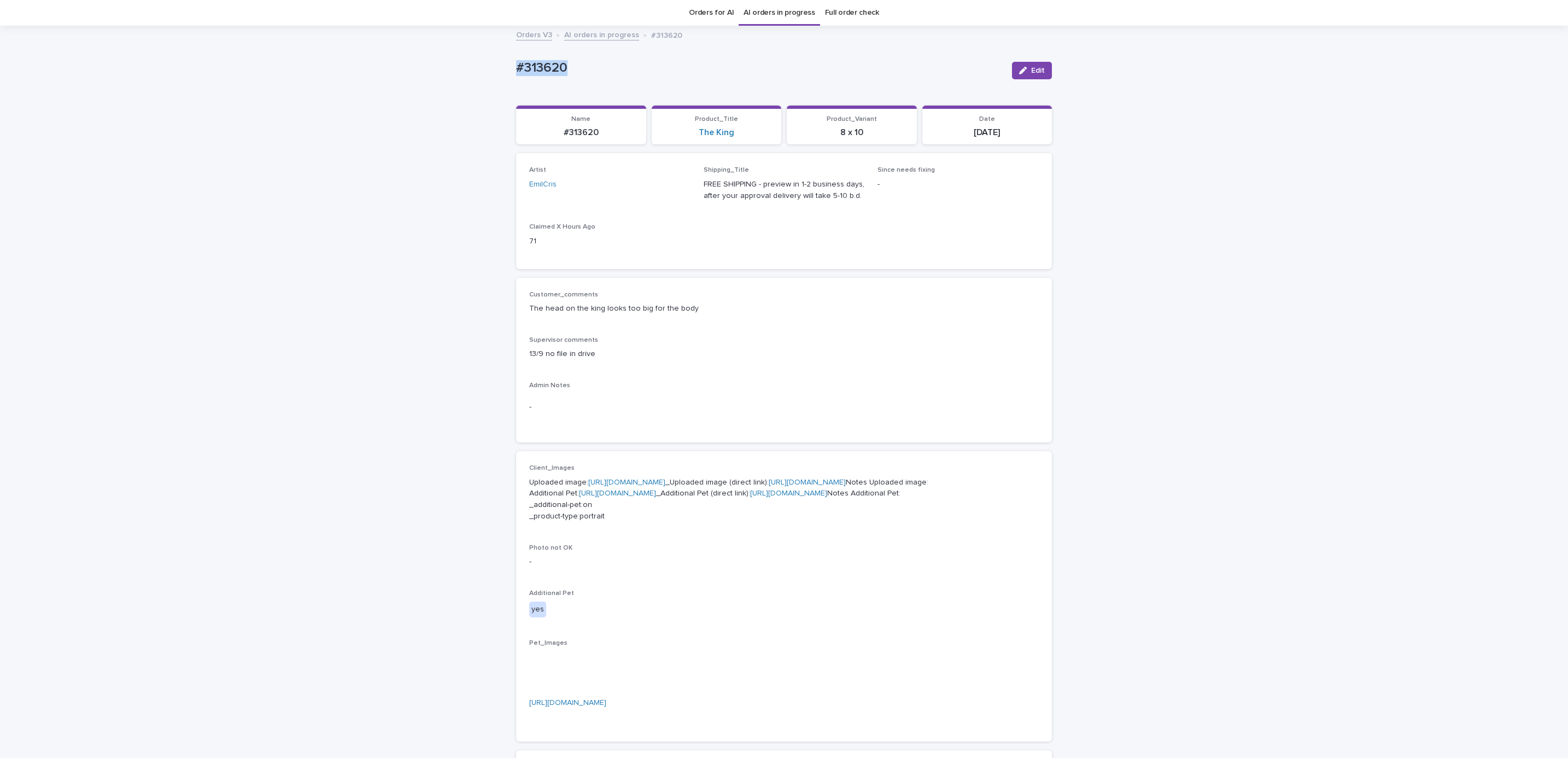
drag, startPoint x: 507, startPoint y: 71, endPoint x: 571, endPoint y: 72, distance: 64.0
click at [571, 72] on div "Loading... Saving… Loading... Saving… #313620 Edit #313620 Edit Sorry, there wa…" at bounding box center [784, 586] width 1568 height 1120
copy p "#313620"
drag, startPoint x: 1184, startPoint y: 332, endPoint x: 1180, endPoint y: 364, distance: 32.2
click at [1180, 364] on div "Loading... Saving… Loading... Saving… #313620 Edit #313620 Edit Sorry, there wa…" at bounding box center [784, 586] width 1568 height 1120
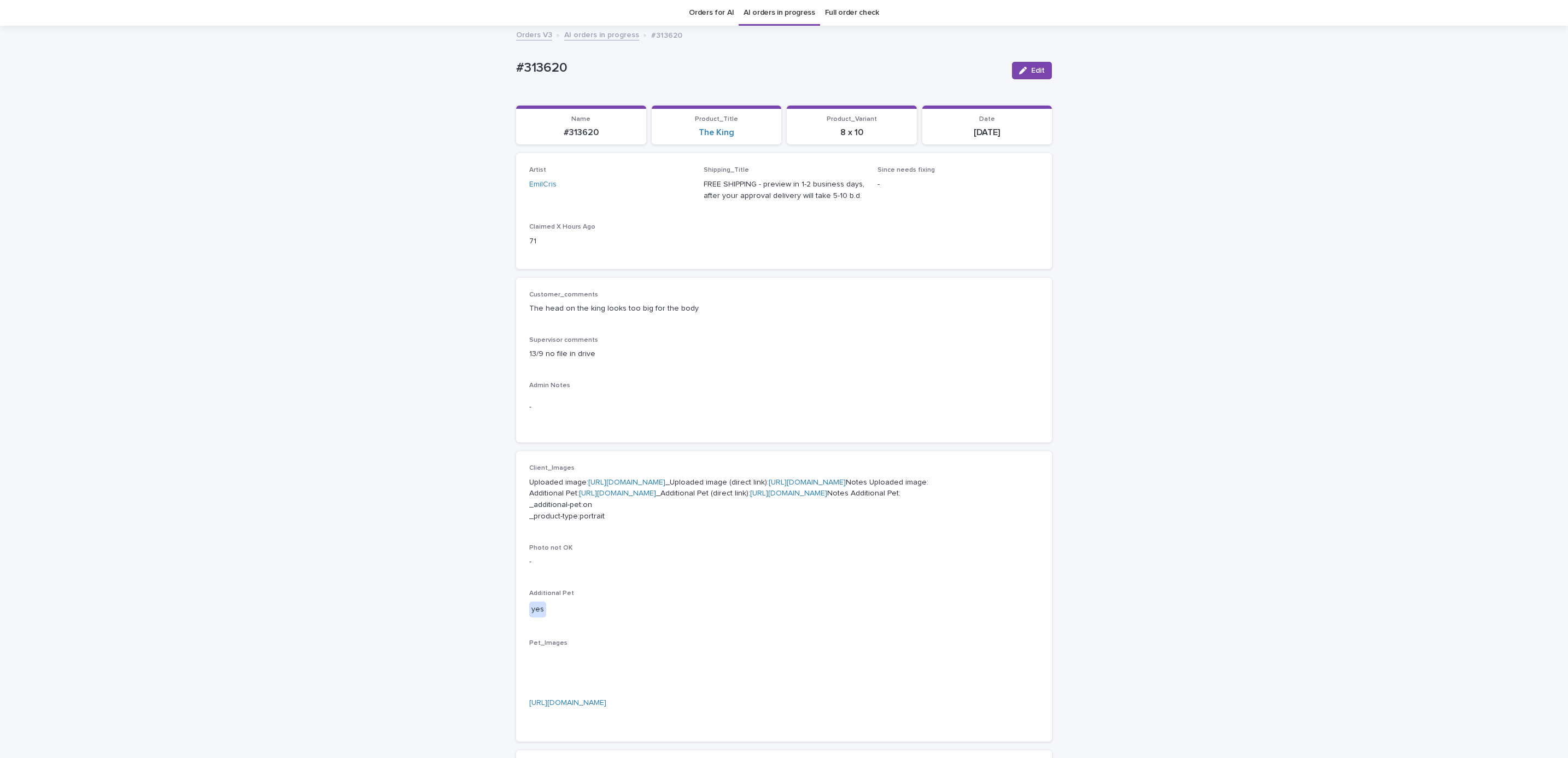
drag, startPoint x: 1298, startPoint y: 315, endPoint x: 1245, endPoint y: 297, distance: 56.0
click at [1291, 315] on div "Loading... Saving… Loading... Saving… #313620 Edit #313620 Edit Sorry, there wa…" at bounding box center [784, 586] width 1568 height 1120
drag, startPoint x: 1245, startPoint y: 297, endPoint x: 1244, endPoint y: 292, distance: 5.1
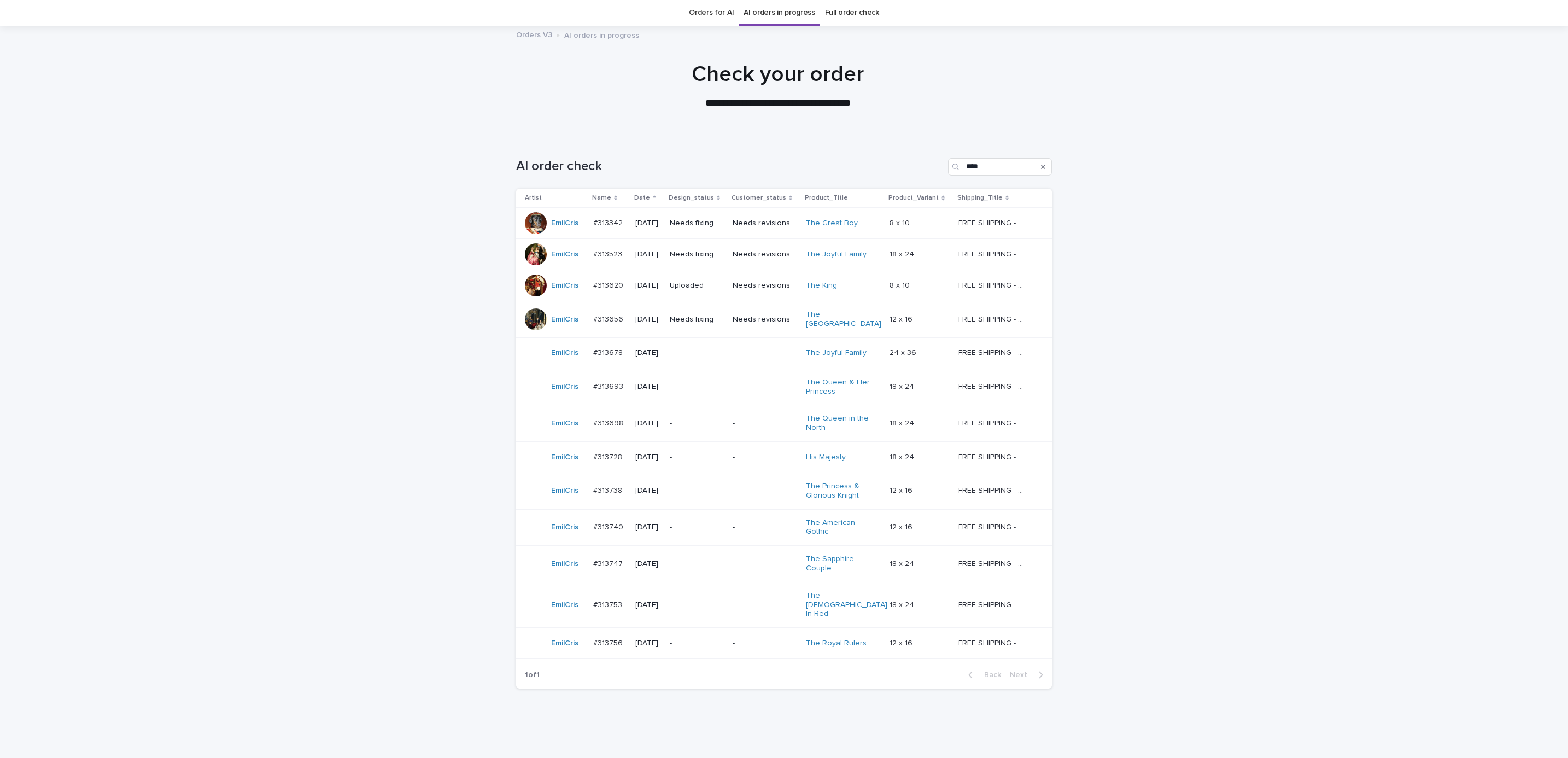
scroll to position [35, 0]
click at [1178, 512] on div "Loading... Saving… Loading... Saving… AI order check **** Artist Name Date Desi…" at bounding box center [784, 444] width 1568 height 616
click at [740, 639] on p "-" at bounding box center [765, 643] width 64 height 9
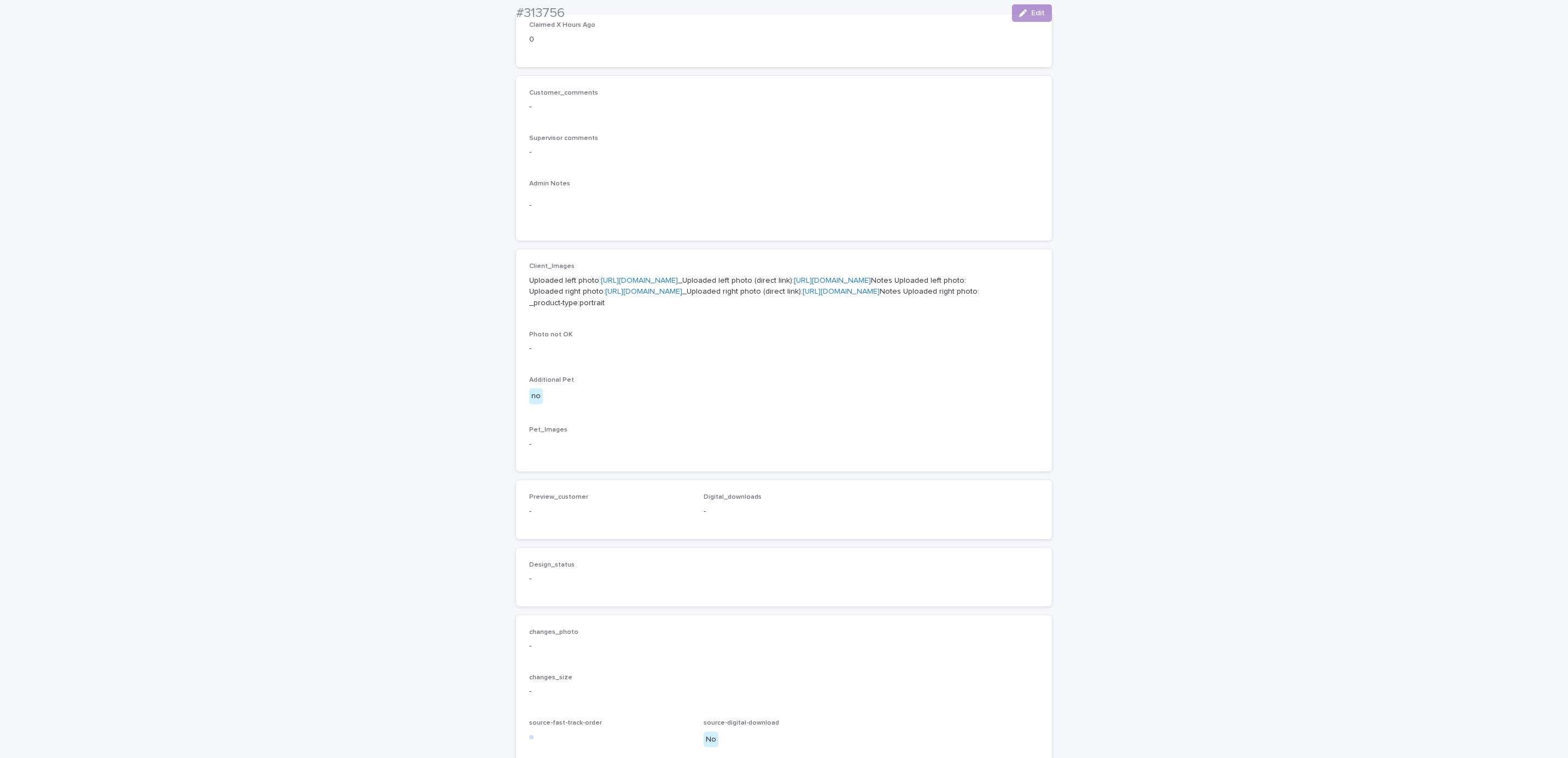
scroll to position [246, 0]
click at [718, 264] on div "Uploaded left photo: [URL][DOMAIN_NAME] _Uploaded left photo (direct link): [UR…" at bounding box center [784, 282] width 509 height 36
click at [678, 268] on link "[URL][DOMAIN_NAME]" at bounding box center [639, 271] width 77 height 7
click at [635, 300] on p "Uploaded left photo: [URL][DOMAIN_NAME] _Uploaded left photo (direct link): [UR…" at bounding box center [784, 283] width 509 height 34
click at [637, 286] on link "[URL][DOMAIN_NAME]" at bounding box center [644, 282] width 77 height 7
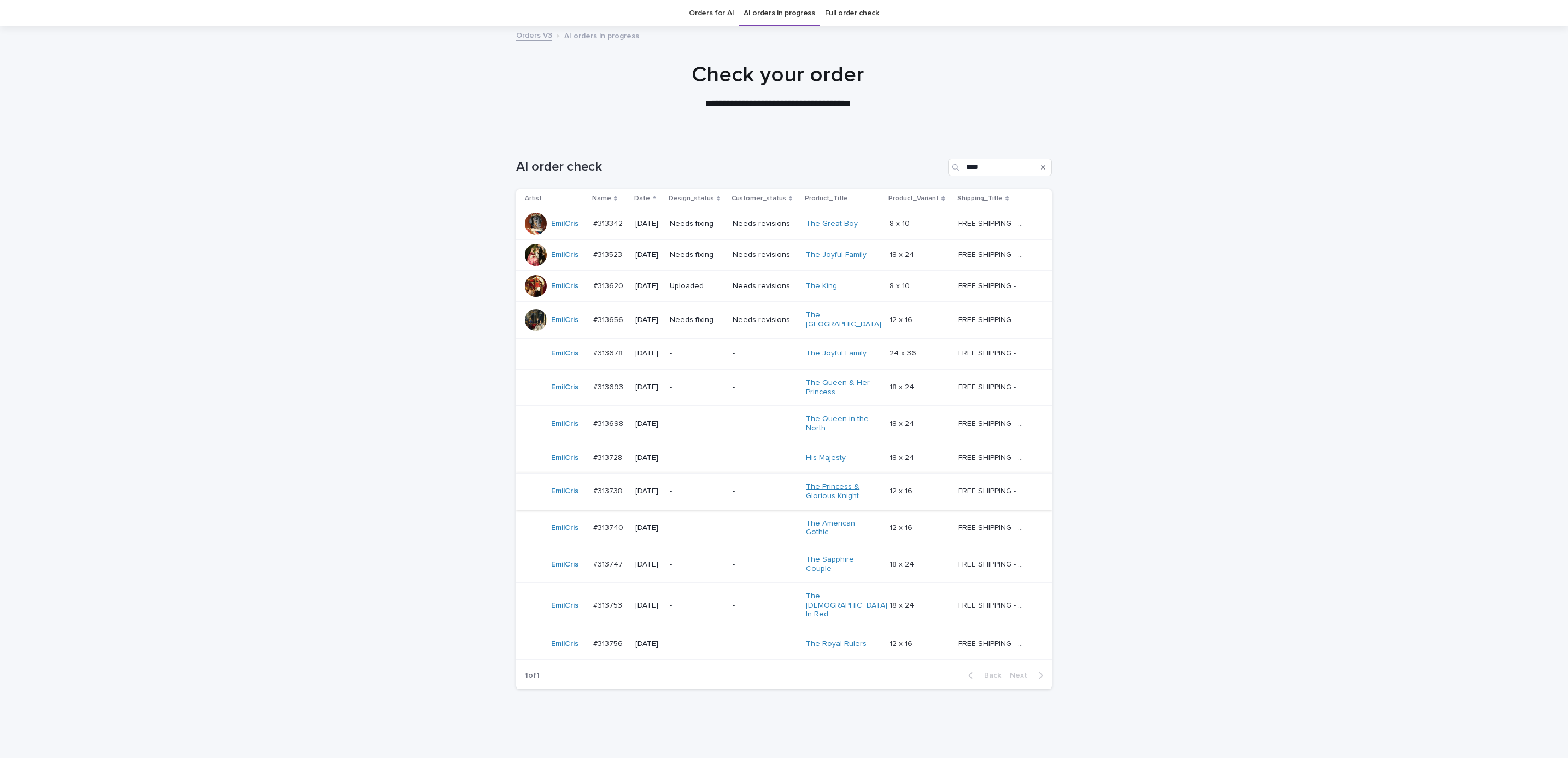
scroll to position [35, 0]
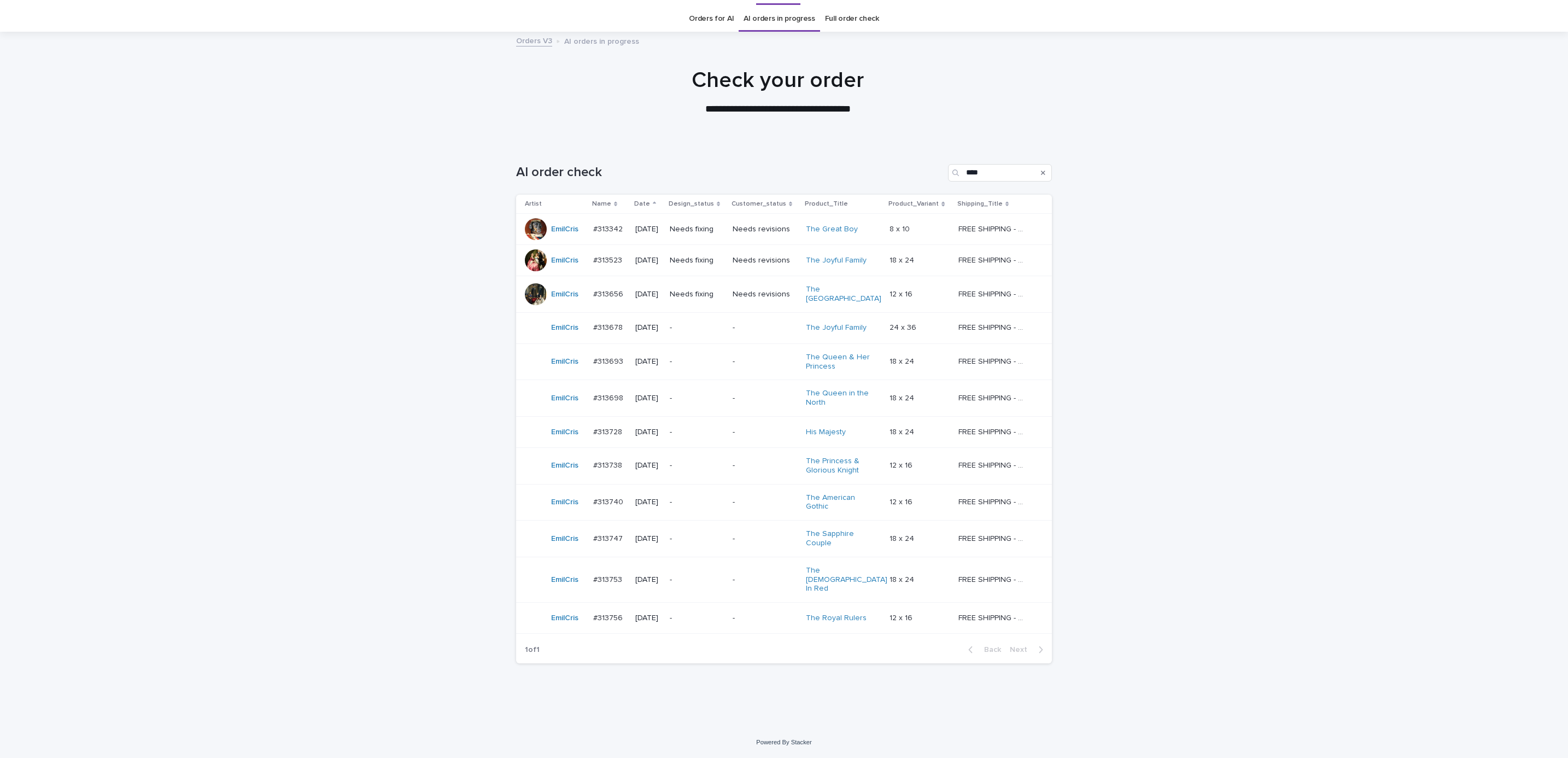
click at [704, 584] on p "-" at bounding box center [697, 579] width 54 height 9
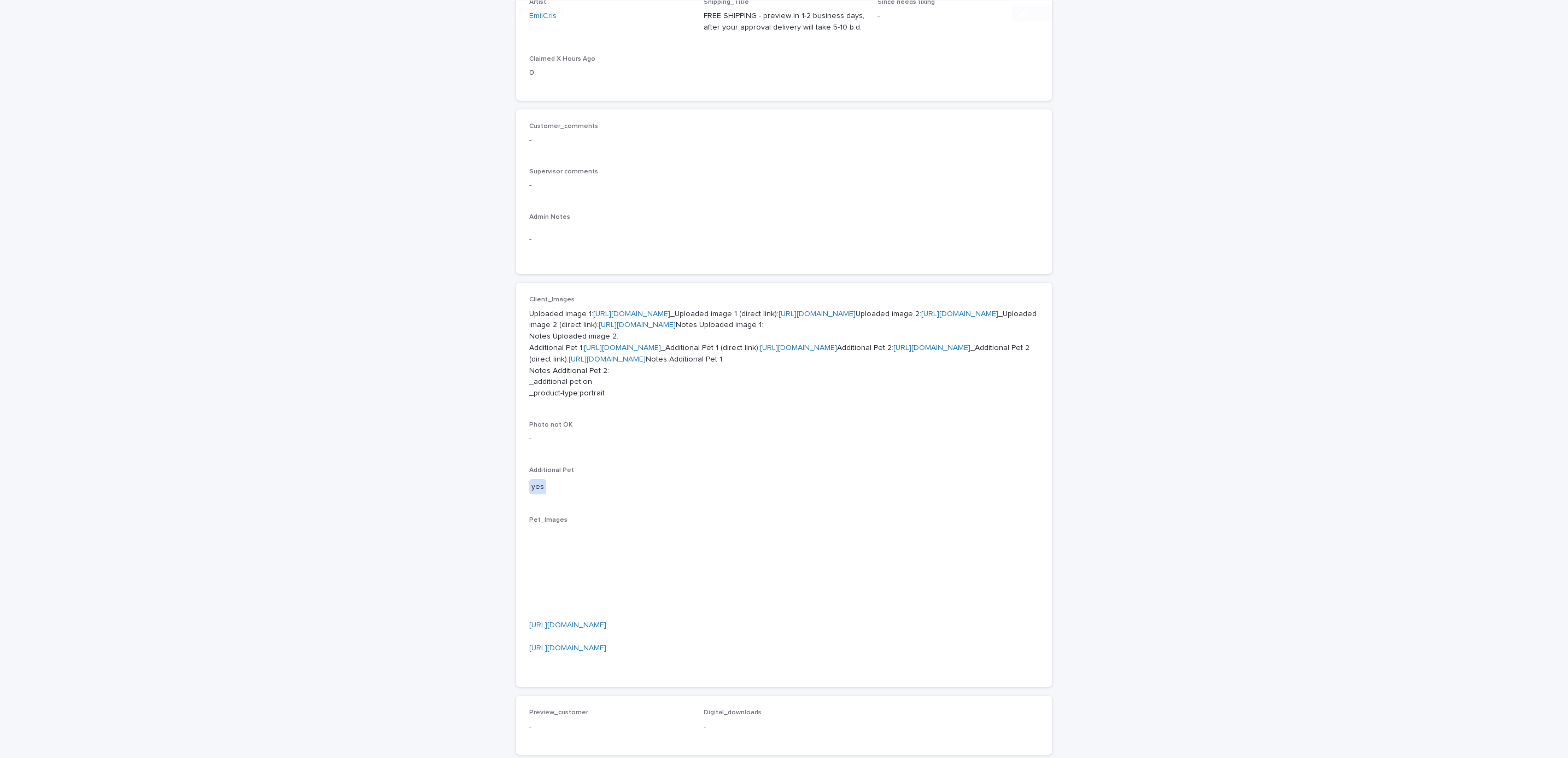
scroll to position [246, 0]
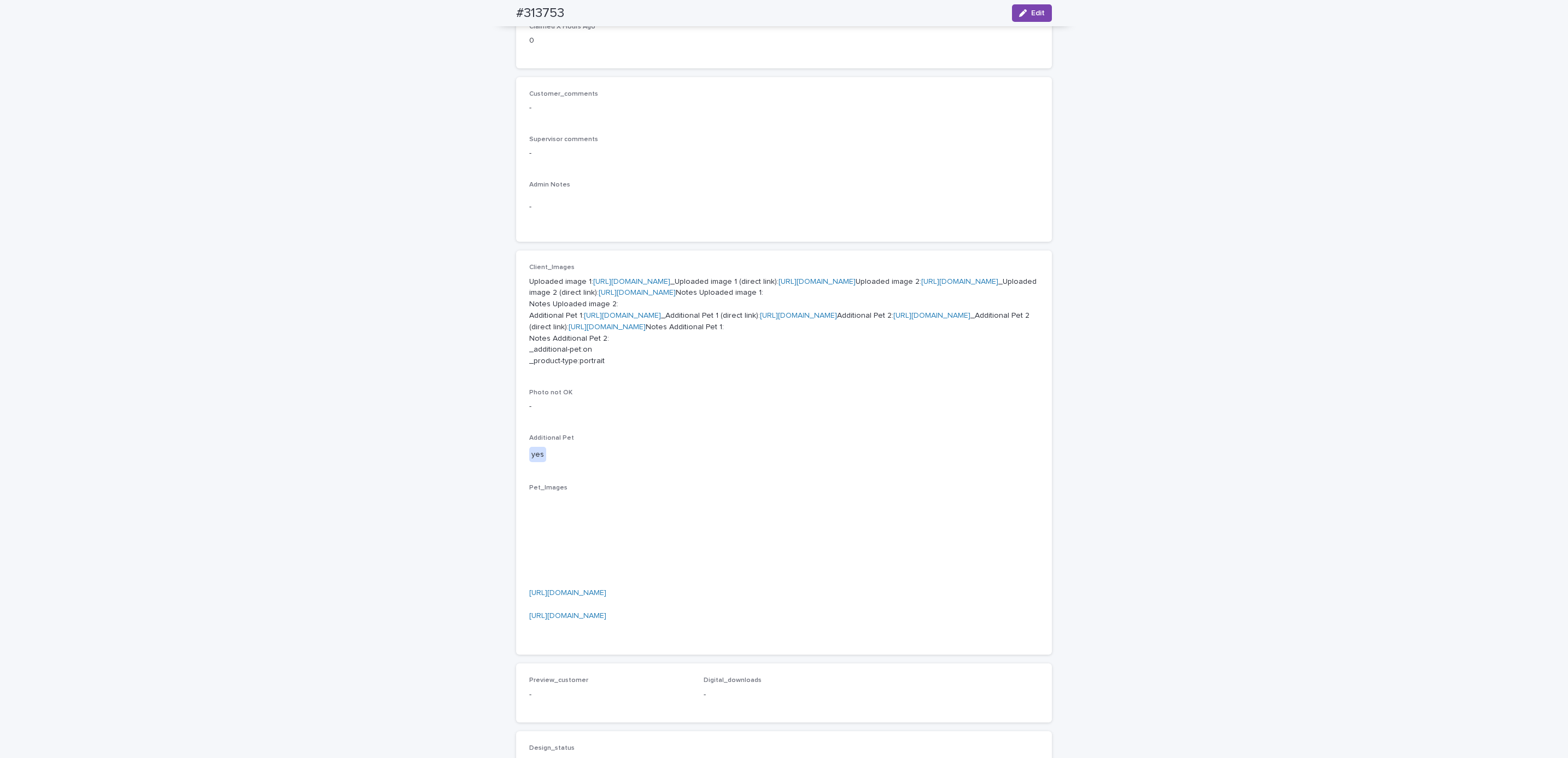
click at [653, 320] on link "[URL][DOMAIN_NAME]" at bounding box center [622, 315] width 77 height 7
click at [893, 320] on link "[URL][DOMAIN_NAME]" at bounding box center [931, 315] width 77 height 7
click at [348, 377] on div "Loading... Saving… Loading... Saving… #313753 Edit #313753 Edit Sorry, there wa…" at bounding box center [784, 416] width 1568 height 1201
click at [688, 276] on p "Uploaded image 1: [URL][DOMAIN_NAME] _Uploaded image 1 (direct link): [URL][DOM…" at bounding box center [784, 321] width 509 height 91
click at [670, 278] on link "[URL][DOMAIN_NAME]" at bounding box center [631, 282] width 77 height 7
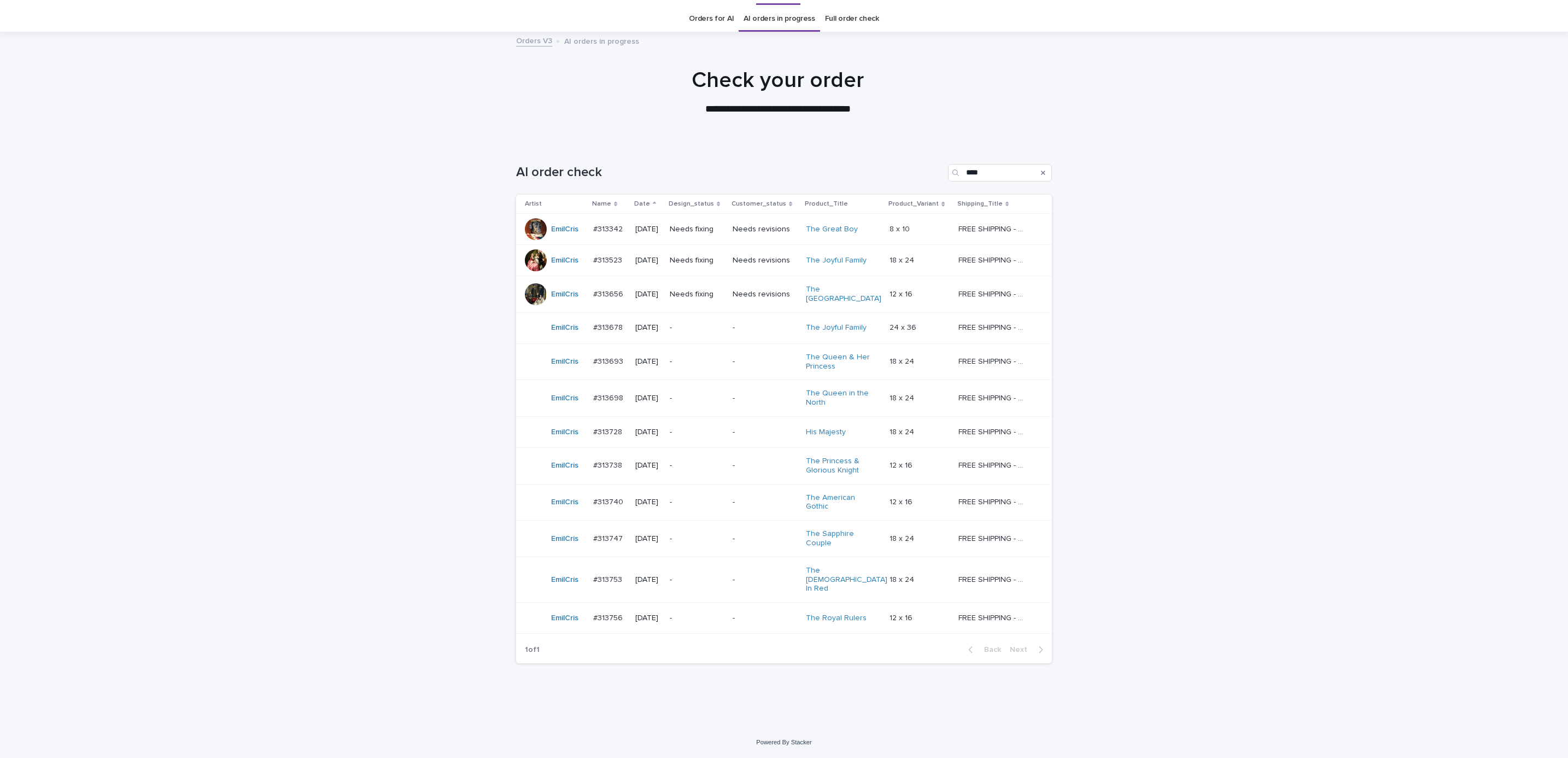
scroll to position [12, 0]
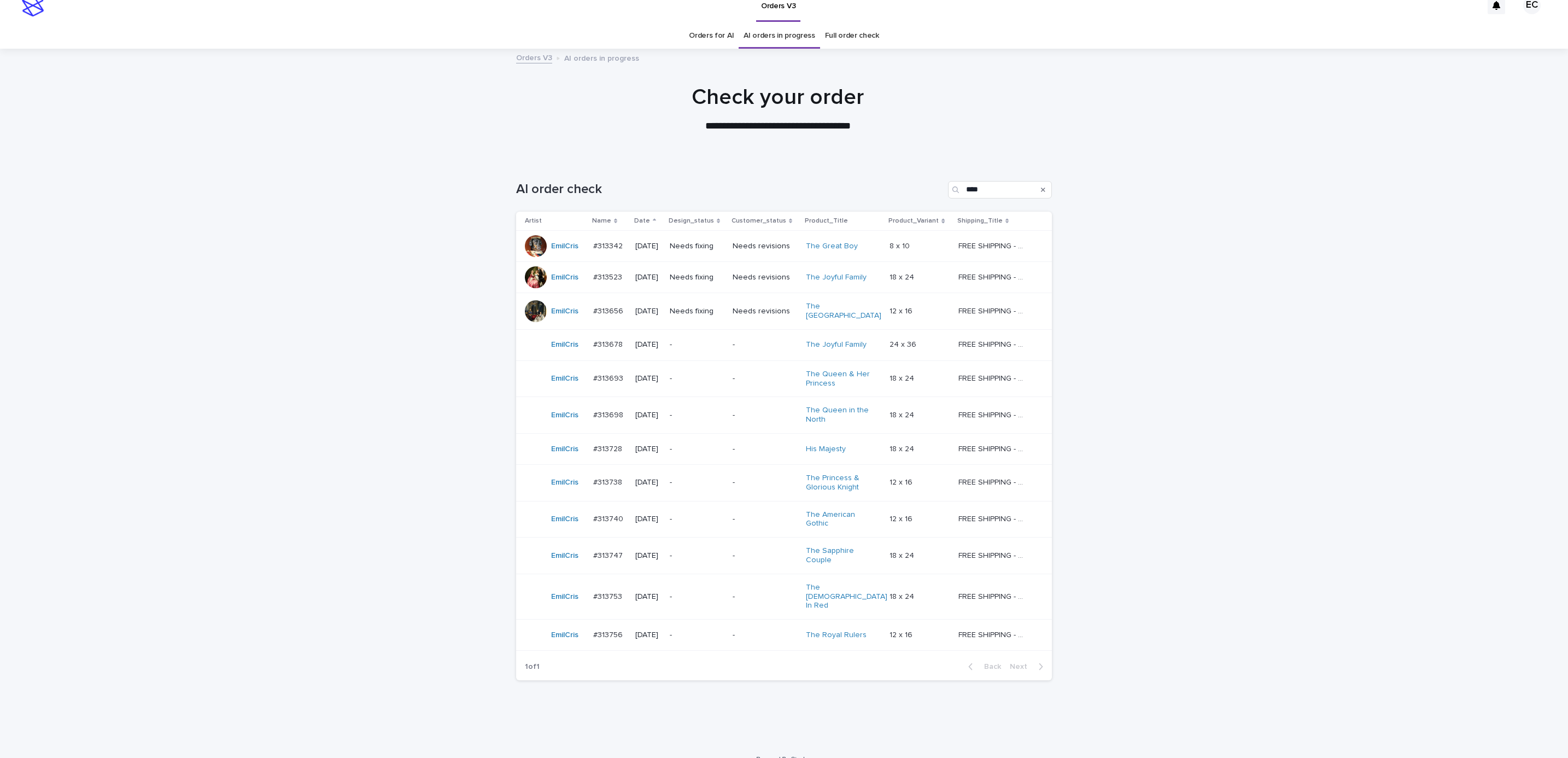
click at [767, 563] on td "-" at bounding box center [765, 556] width 73 height 37
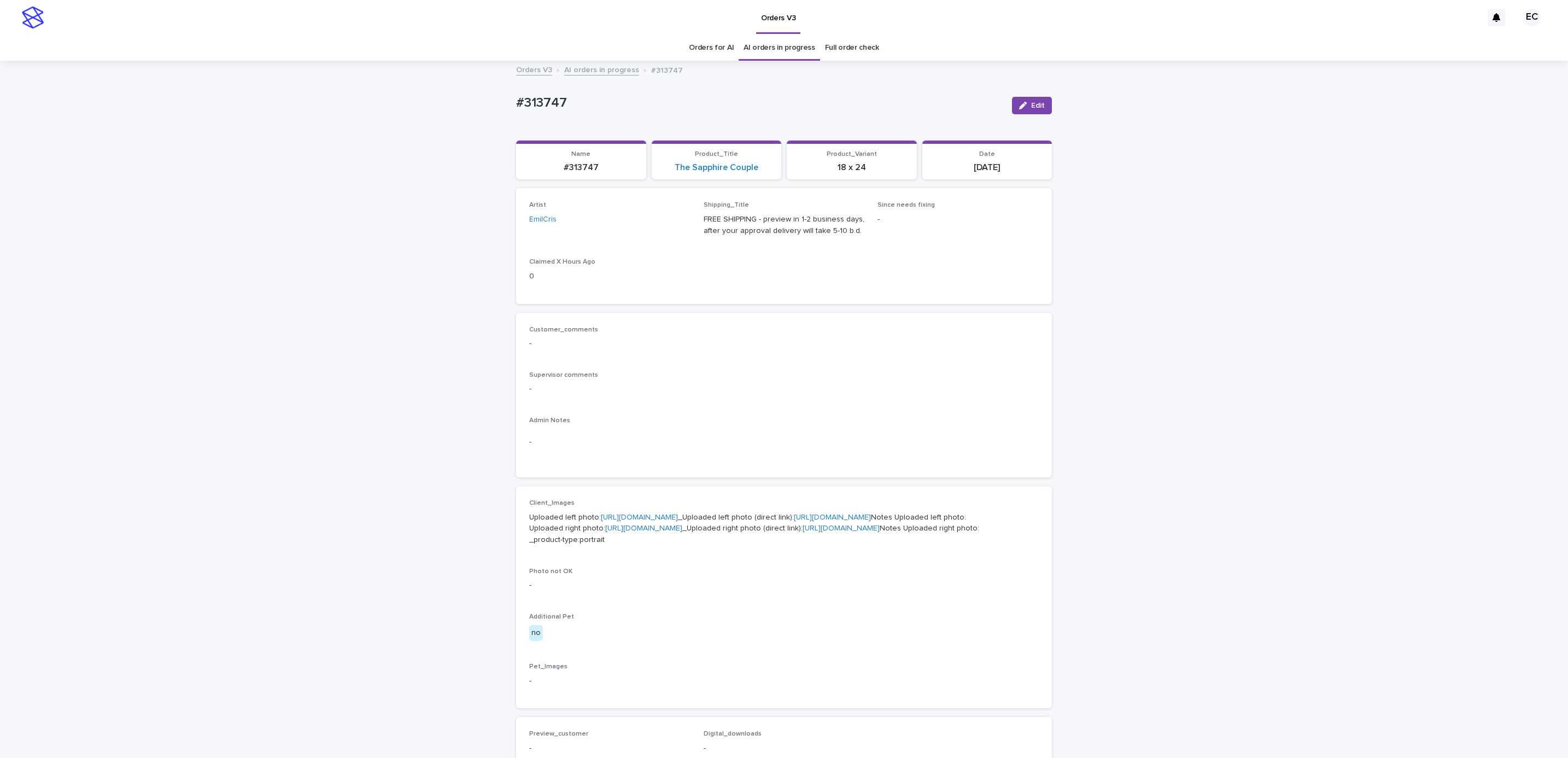
click at [672, 504] on p "Client_Images" at bounding box center [784, 503] width 509 height 7
click at [666, 518] on link "[URL][DOMAIN_NAME]" at bounding box center [639, 517] width 77 height 7
click at [642, 532] on link "[URL][DOMAIN_NAME]" at bounding box center [644, 528] width 77 height 7
click at [383, 478] on div "Loading... Saving… Loading... Saving… #313747 Edit #313747 Edit Sorry, there wa…" at bounding box center [784, 566] width 1568 height 1008
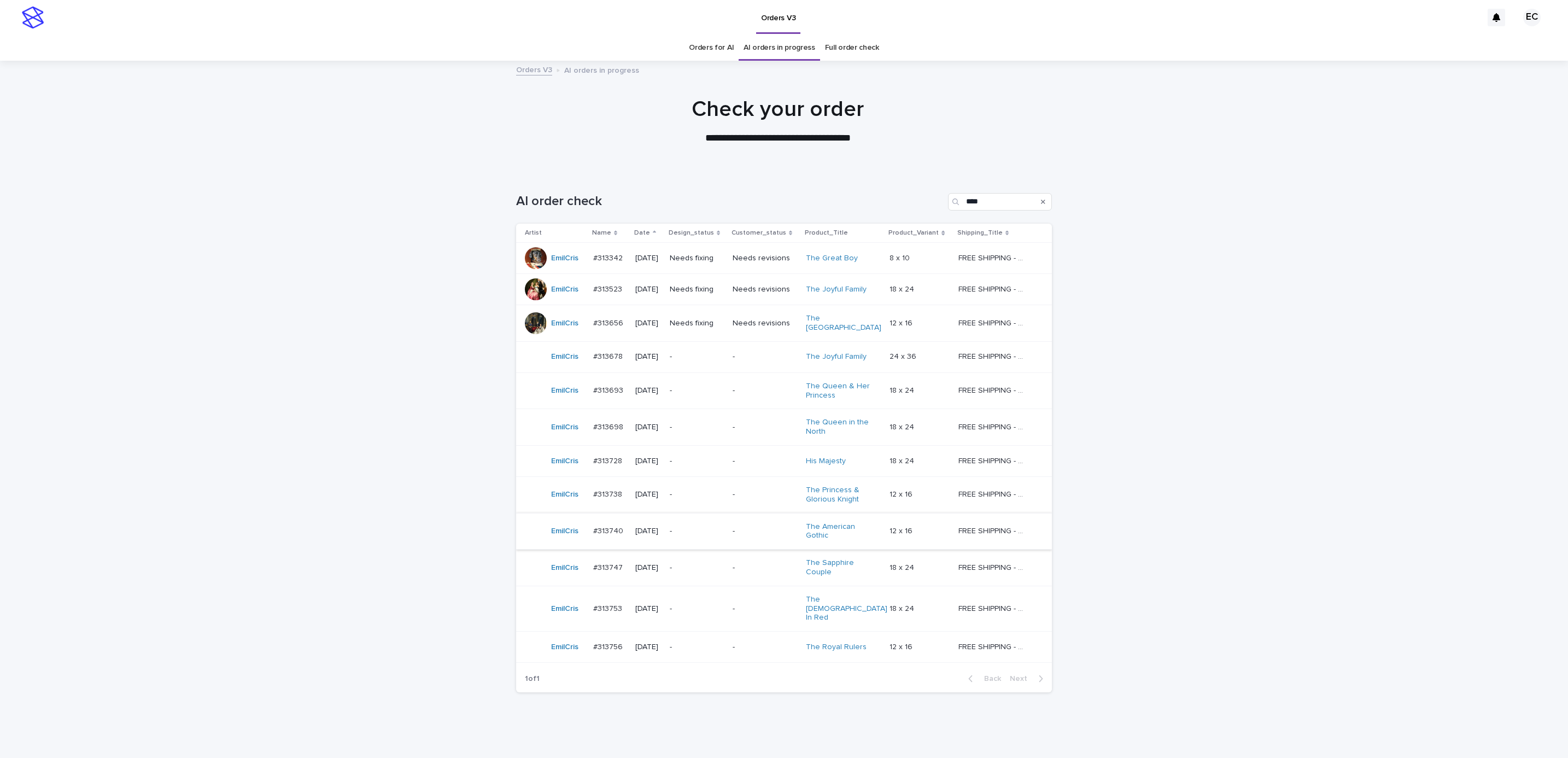
scroll to position [12, 0]
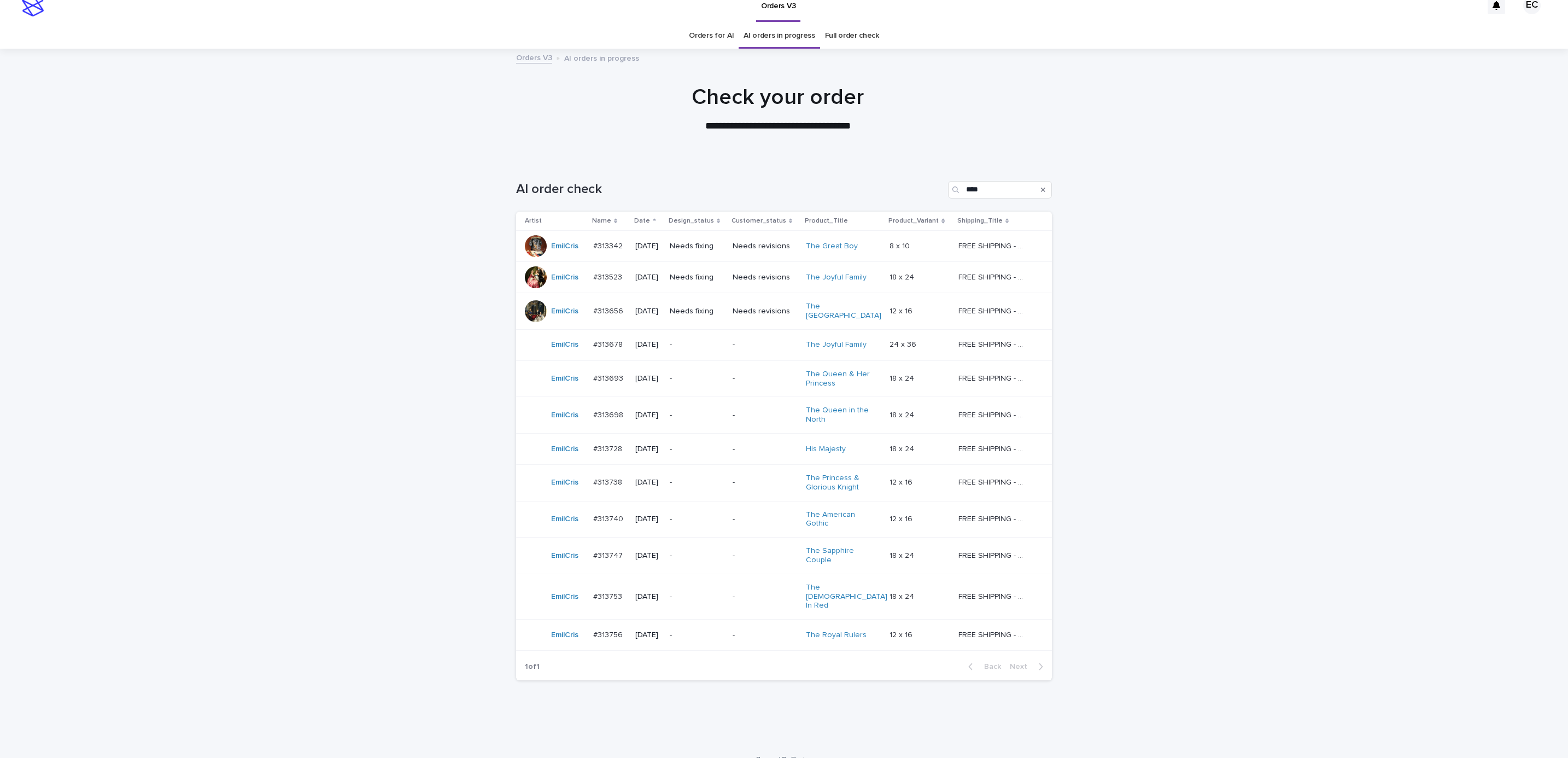
click at [752, 517] on p "-" at bounding box center [765, 519] width 64 height 9
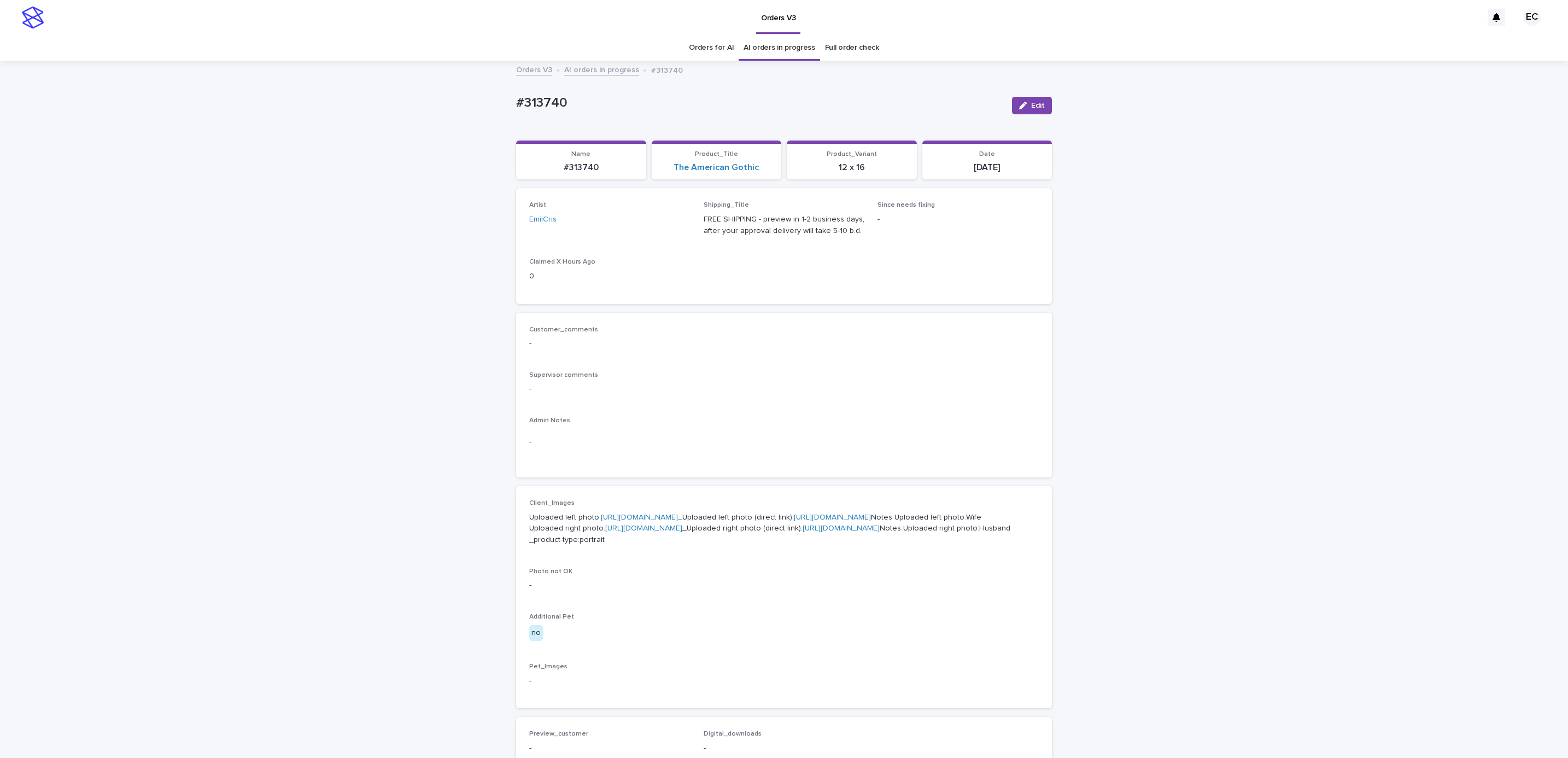
click at [647, 515] on link "[URL][DOMAIN_NAME]" at bounding box center [639, 517] width 77 height 7
click at [657, 532] on link "[URL][DOMAIN_NAME]" at bounding box center [644, 528] width 77 height 7
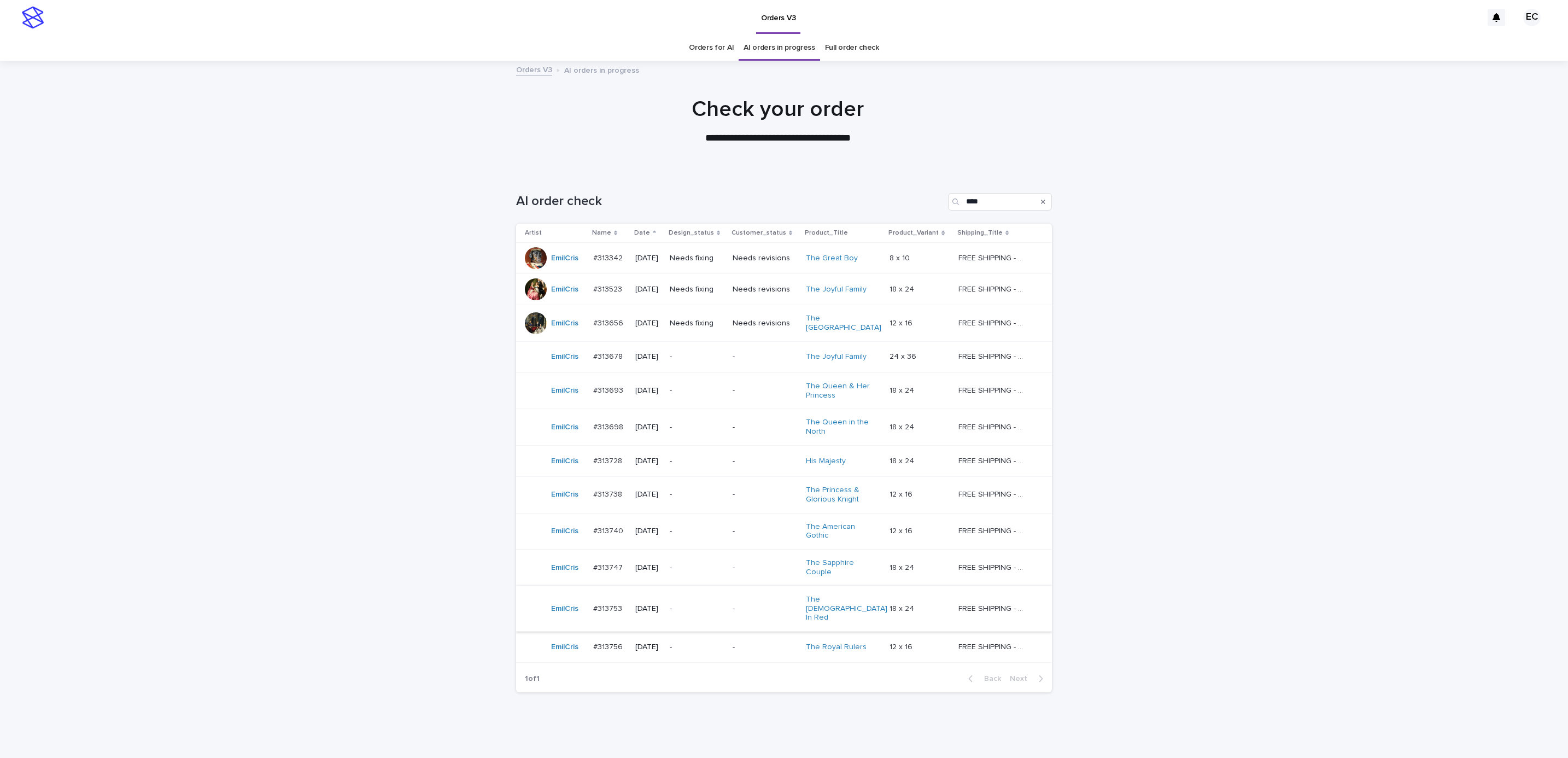
scroll to position [12, 0]
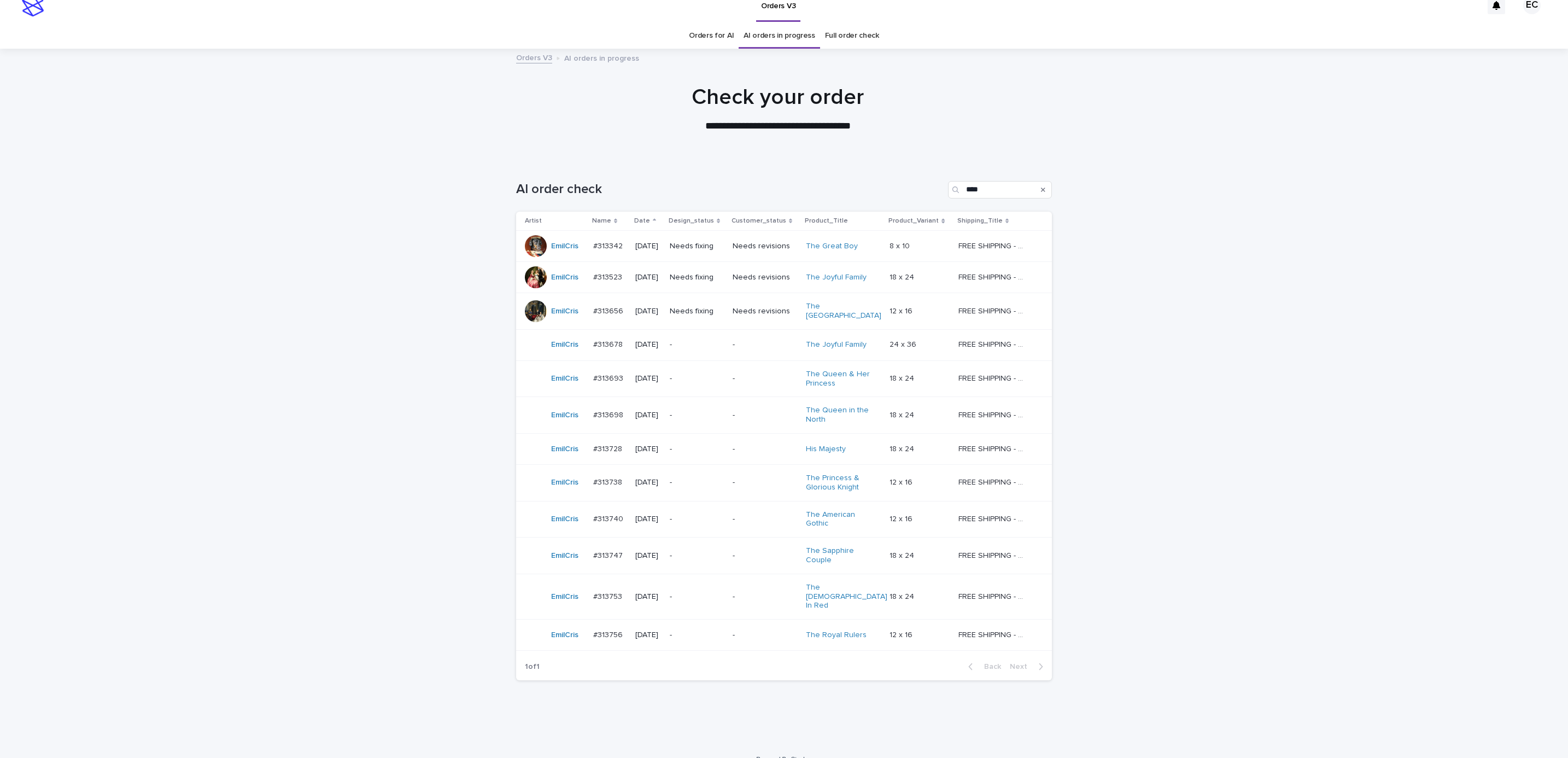
click at [735, 487] on td "-" at bounding box center [765, 483] width 73 height 37
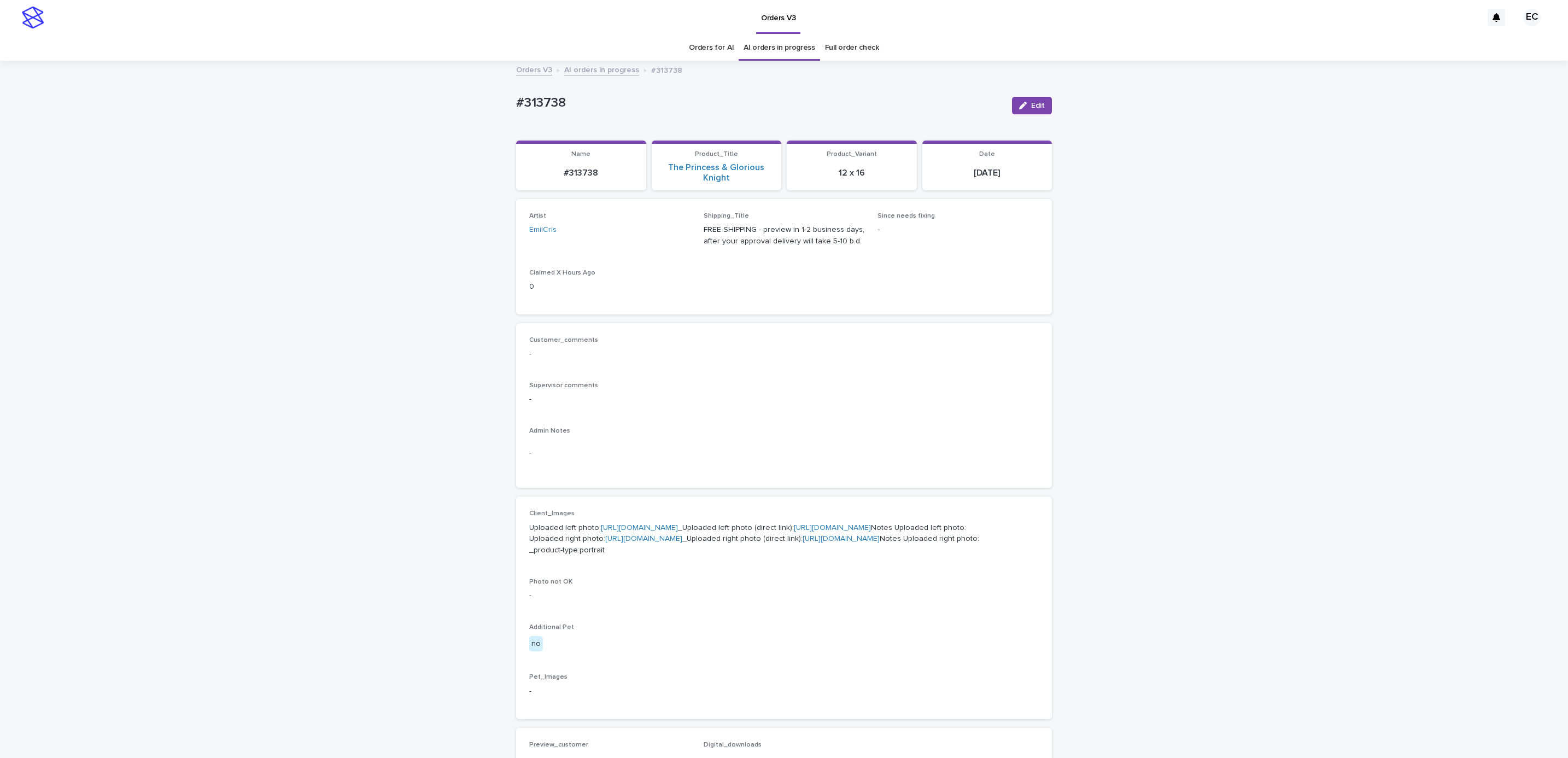
click at [676, 524] on link "[URL][DOMAIN_NAME]" at bounding box center [639, 528] width 77 height 7
click at [632, 543] on link "[URL][DOMAIN_NAME]" at bounding box center [644, 539] width 77 height 7
click at [1096, 347] on div "Loading... Saving… Loading... Saving… #313738 Edit #313738 Edit Sorry, there wa…" at bounding box center [784, 571] width 1568 height 1018
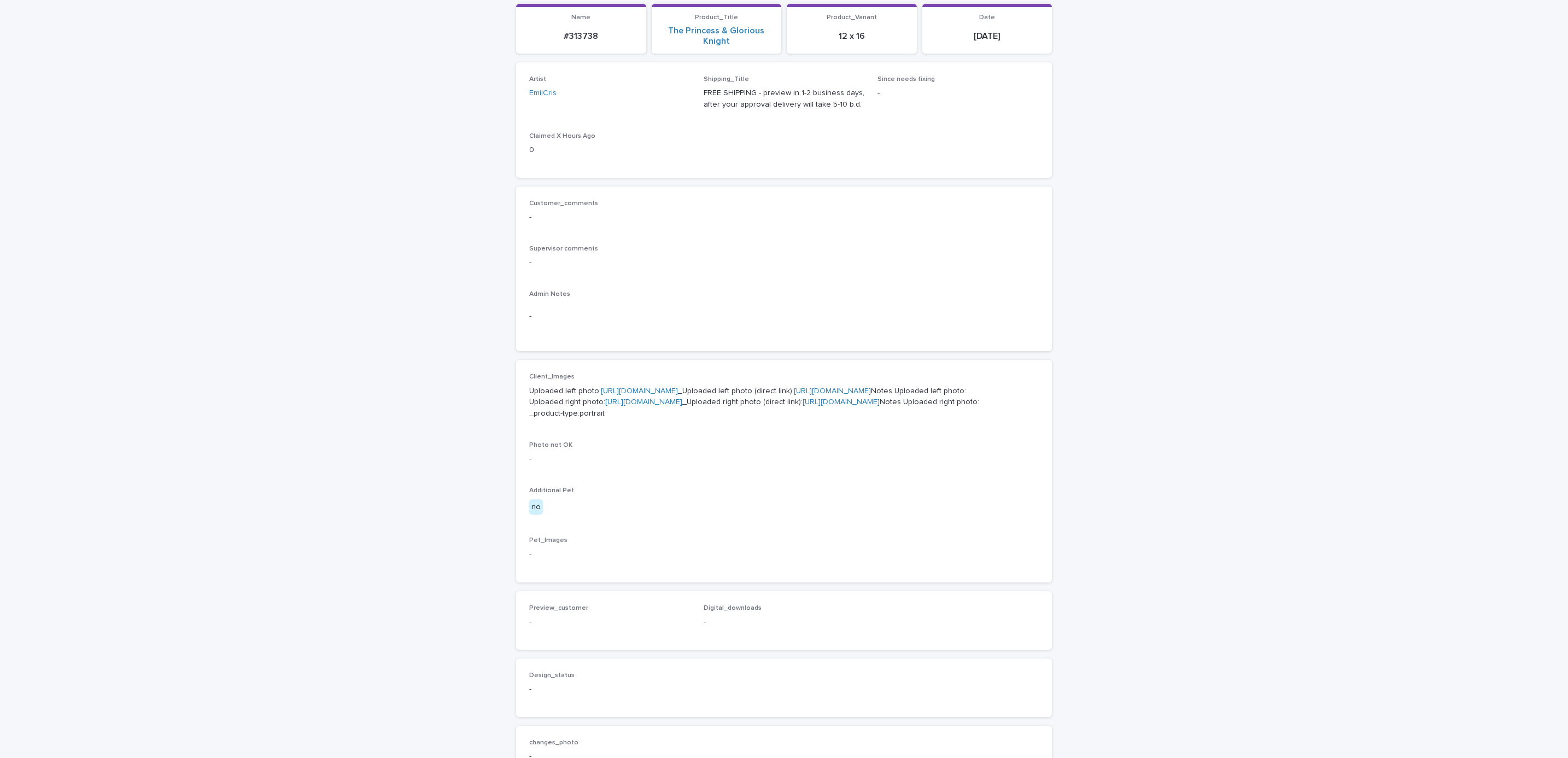
scroll to position [246, 0]
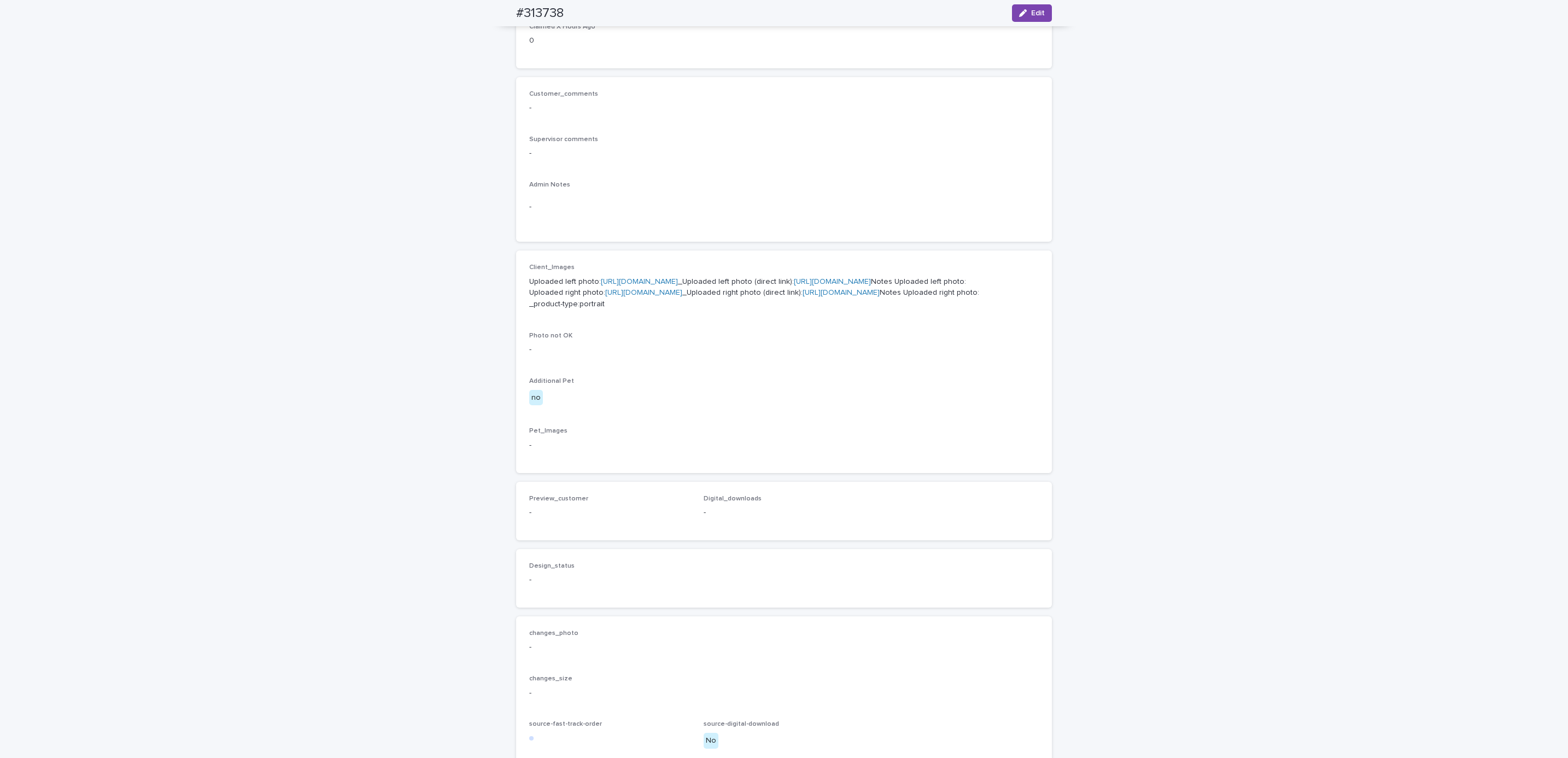
click at [1119, 335] on div "Loading... Saving… Loading... Saving… #313738 Edit #313738 Edit Sorry, there wa…" at bounding box center [784, 325] width 1568 height 1018
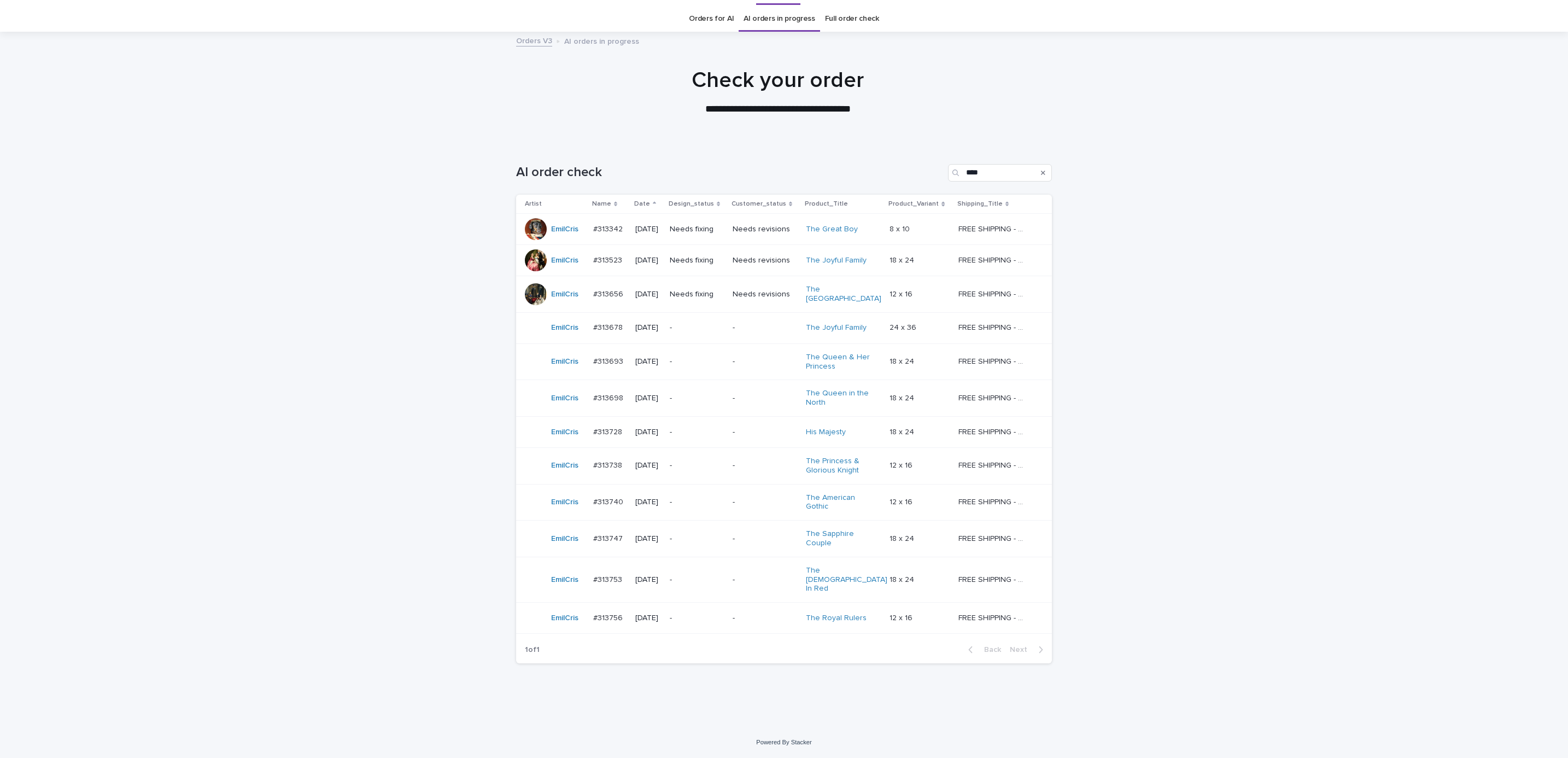
scroll to position [12, 0]
